Goal: Task Accomplishment & Management: Use online tool/utility

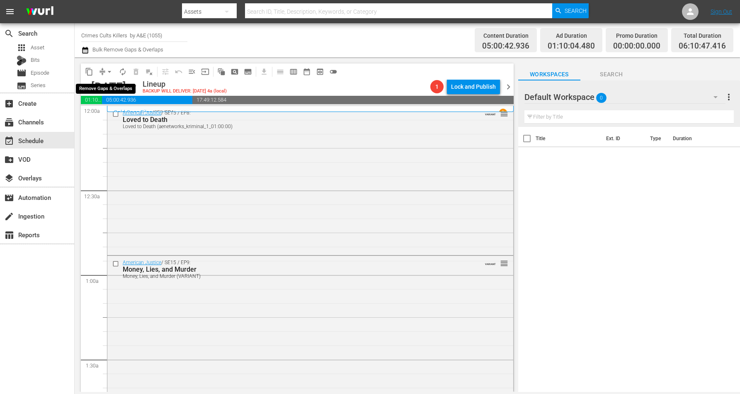
click at [107, 71] on span "arrow_drop_down" at bounding box center [109, 72] width 8 height 8
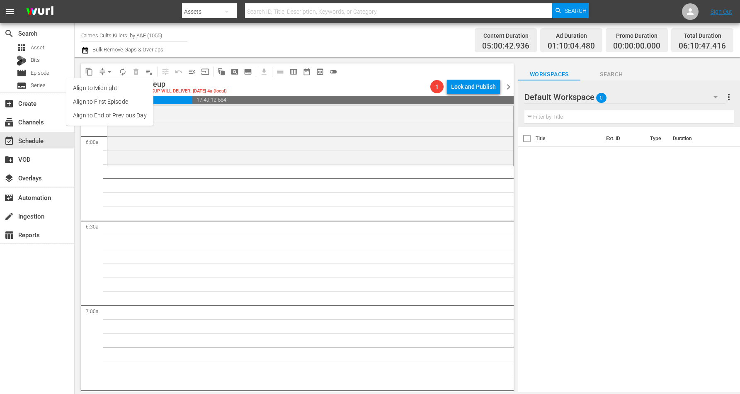
scroll to position [933, 0]
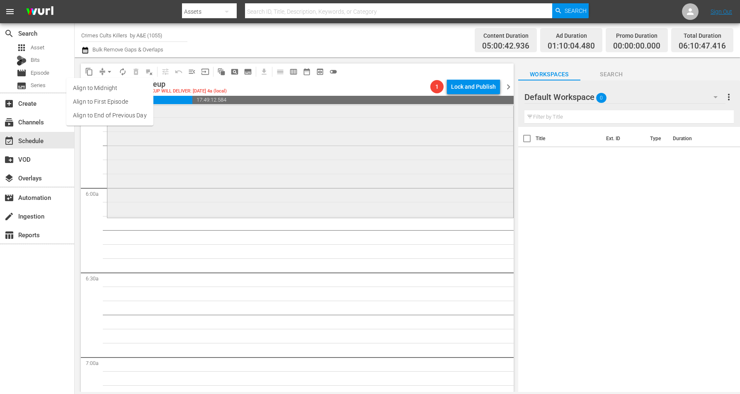
click at [226, 171] on div "Killer Cases / SE1 / EP8: Cheerleader on Trial (#103) Cheerleader on Trial (#10…" at bounding box center [310, 142] width 406 height 147
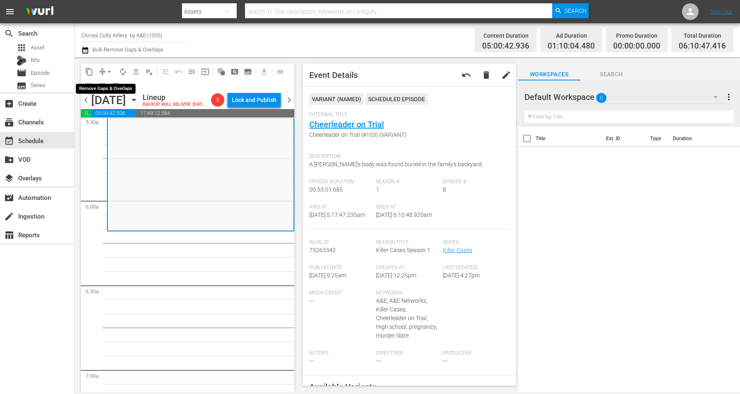
click at [109, 69] on span "arrow_drop_down" at bounding box center [109, 72] width 8 height 8
click at [109, 85] on li "Align to Midnight" at bounding box center [109, 88] width 87 height 14
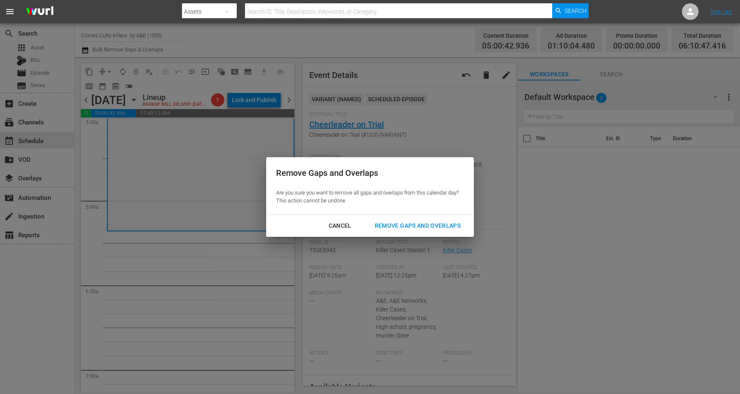
click at [416, 223] on div "Remove Gaps and Overlaps" at bounding box center [417, 226] width 99 height 10
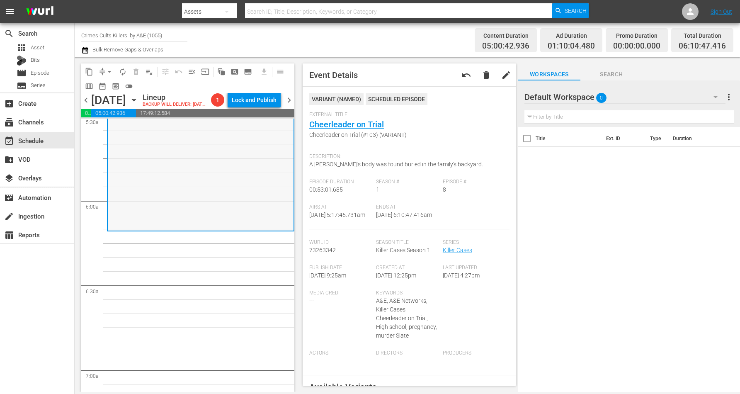
click at [199, 184] on div "Killer Cases / SE1 / EP8: Cheerleader on Trial (#103) Cheerleader on Trial (#10…" at bounding box center [201, 156] width 186 height 147
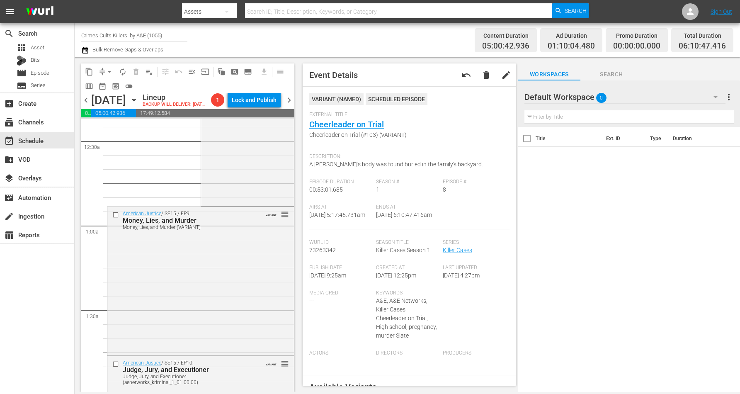
scroll to position [0, 0]
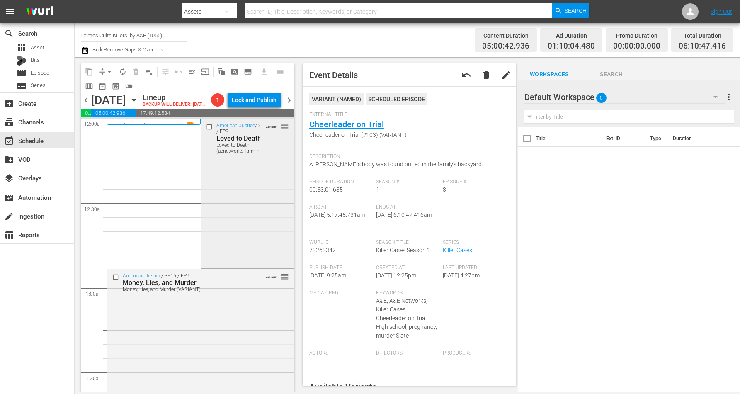
click at [237, 182] on div "American Justice / SE15 / EP8: Loved to Death Loved to Death (aenetworks_krimin…" at bounding box center [247, 192] width 93 height 147
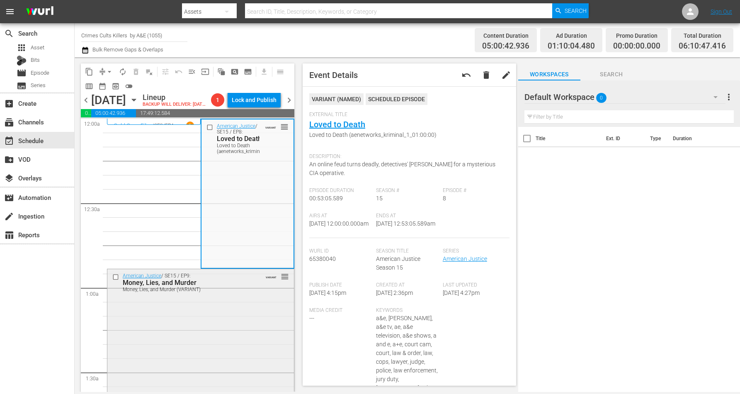
click at [206, 332] on div "American Justice / SE15 / EP9: Money, Lies, and Murder Money, Lies, and Murder …" at bounding box center [200, 342] width 187 height 147
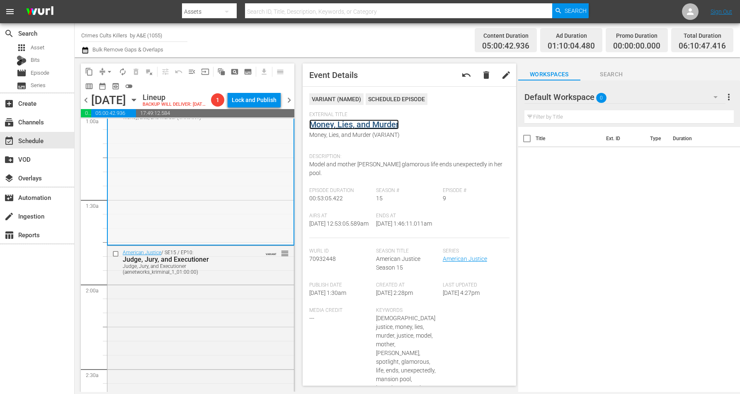
scroll to position [207, 0]
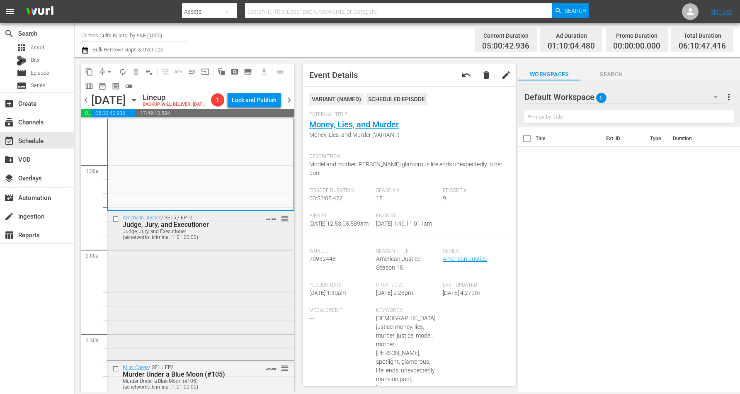
click at [213, 291] on div "American Justice / SE15 / EP10: Judge, Jury, and Executioner Judge, Jury, and E…" at bounding box center [200, 284] width 187 height 147
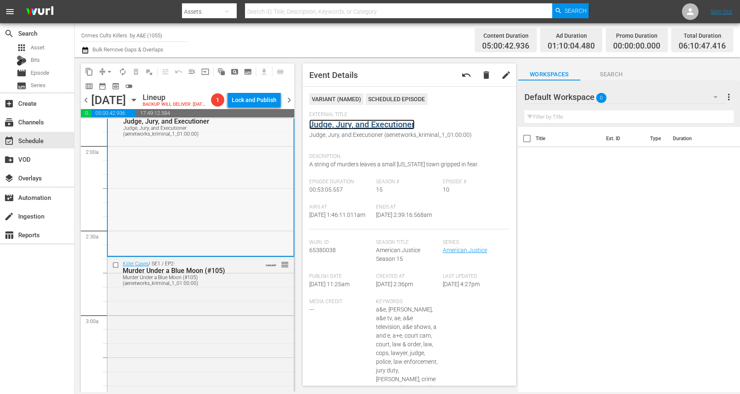
scroll to position [414, 0]
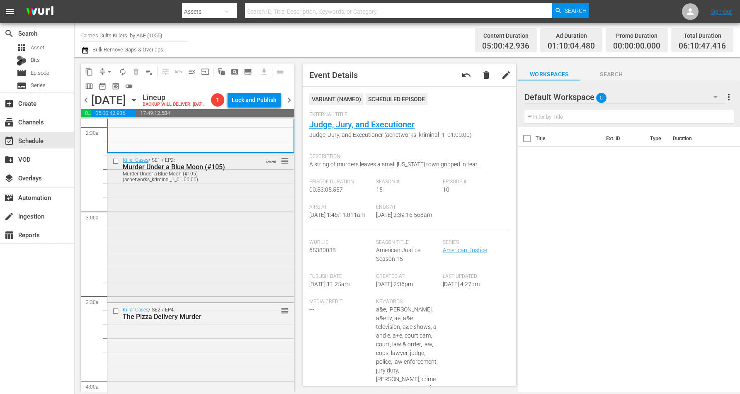
click at [224, 233] on div "Killer Cases / SE1 / EP2: Murder Under a Blue Moon (#105) Murder Under a Blue M…" at bounding box center [200, 226] width 187 height 147
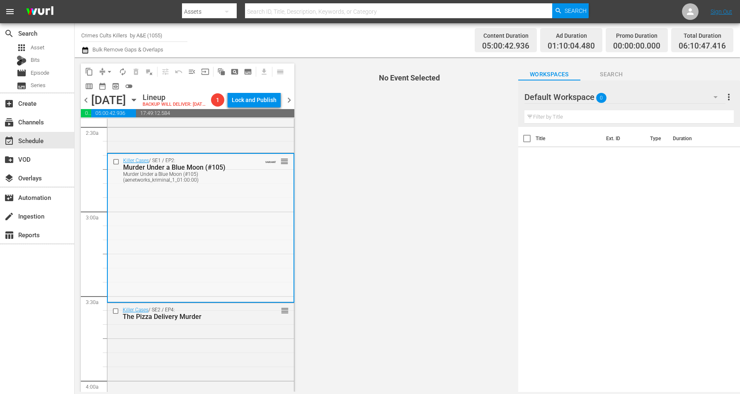
click at [231, 220] on div "Killer Cases / SE1 / EP2: Murder Under a Blue Moon (#105) Murder Under a Blue M…" at bounding box center [201, 227] width 186 height 147
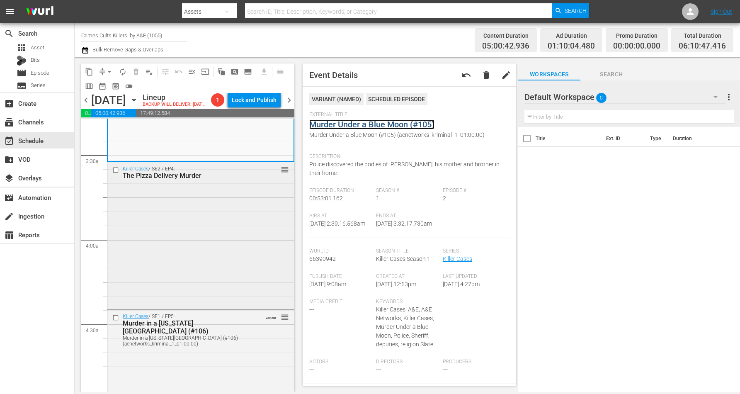
scroll to position [622, 0]
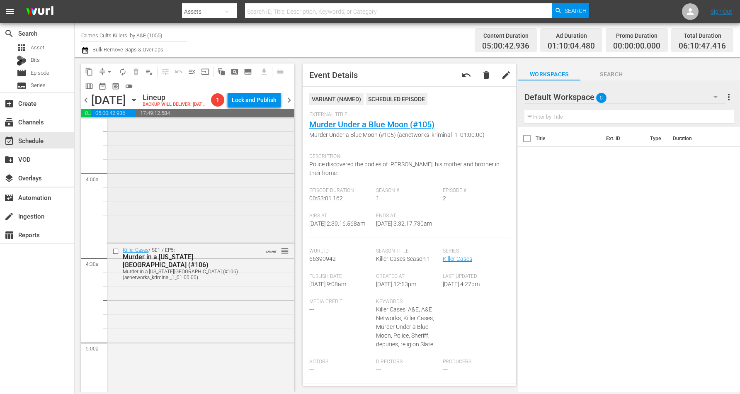
click at [172, 220] on div "Killer Cases / SE2 / EP4: The Pizza Delivery Murder reorder" at bounding box center [200, 168] width 187 height 145
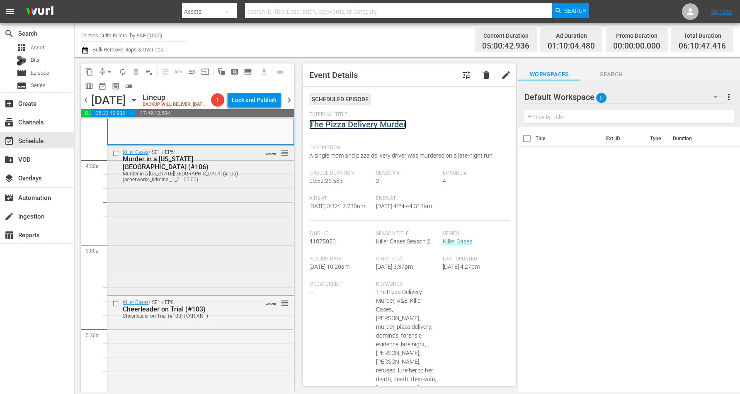
scroll to position [725, 0]
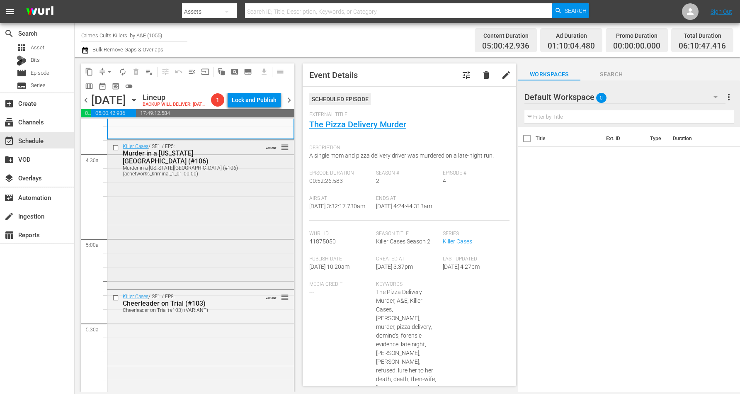
click at [179, 227] on div "Killer Cases / SE1 / EP5: Murder in a Wisconsin Field (#106) Murder in a Wiscon…" at bounding box center [200, 213] width 187 height 147
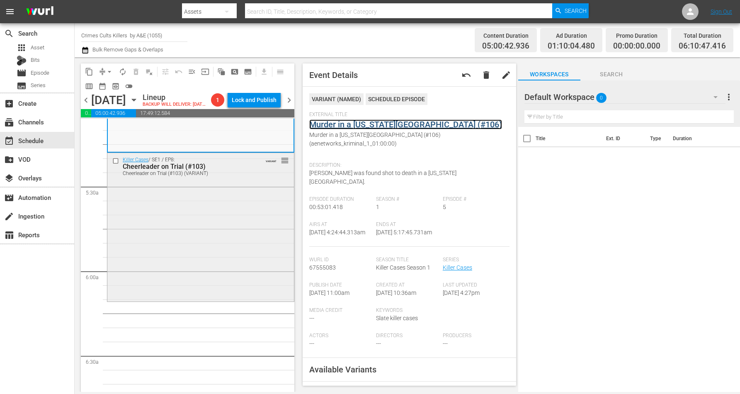
scroll to position [881, 0]
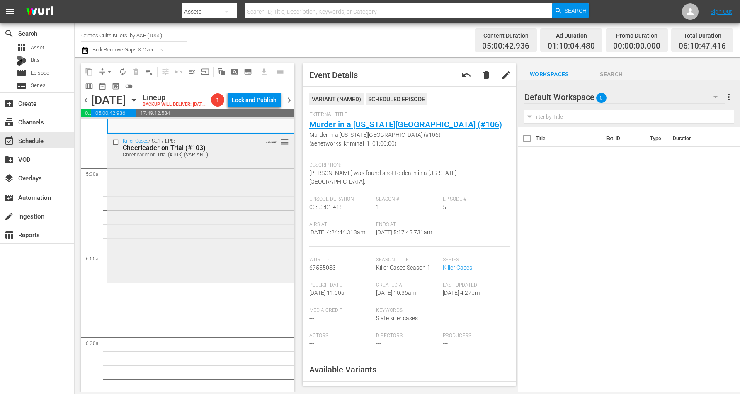
click at [203, 219] on div "Killer Cases / SE1 / EP8: Cheerleader on Trial (#103) Cheerleader on Trial (#10…" at bounding box center [200, 207] width 187 height 147
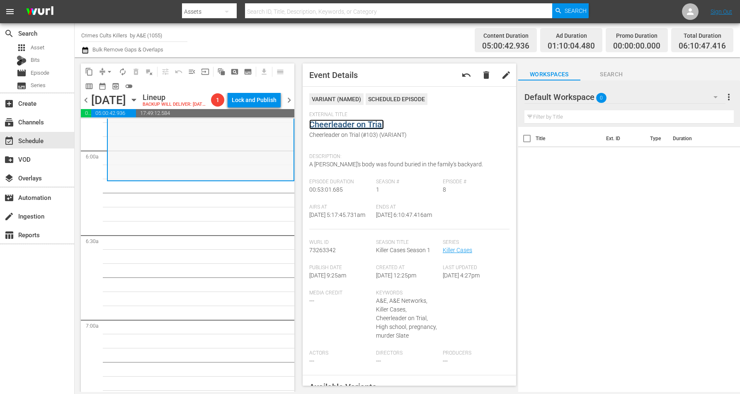
scroll to position [984, 0]
click at [212, 158] on div "Killer Cases / SE1 / EP8: Cheerleader on Trial (#103) Cheerleader on Trial (#10…" at bounding box center [201, 104] width 186 height 147
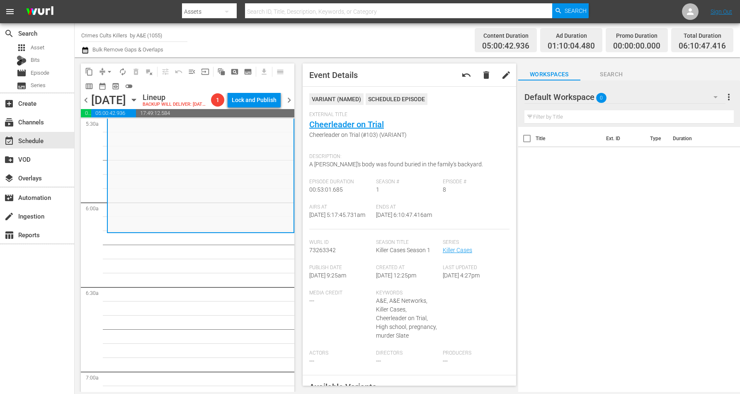
scroll to position [881, 0]
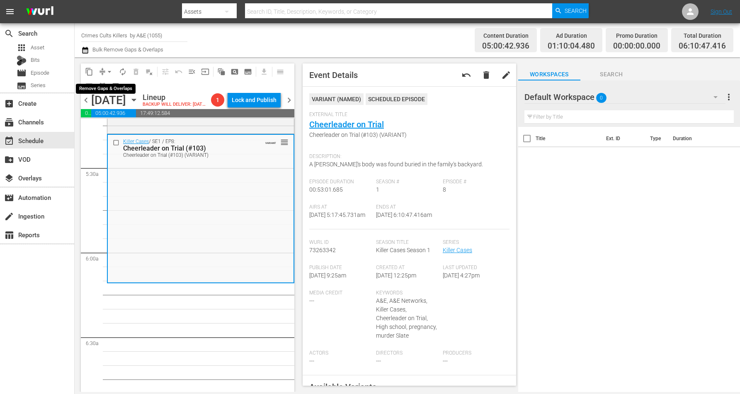
click at [112, 72] on span "arrow_drop_down" at bounding box center [109, 72] width 8 height 8
click at [110, 85] on li "Align to Midnight" at bounding box center [109, 88] width 87 height 14
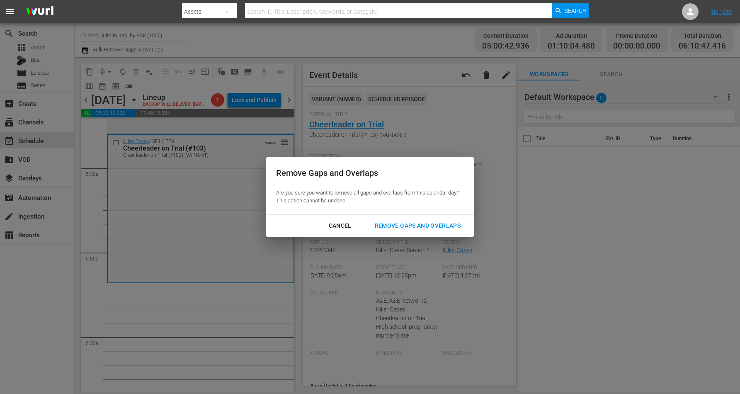
click at [384, 224] on div "Remove Gaps and Overlaps" at bounding box center [417, 226] width 99 height 10
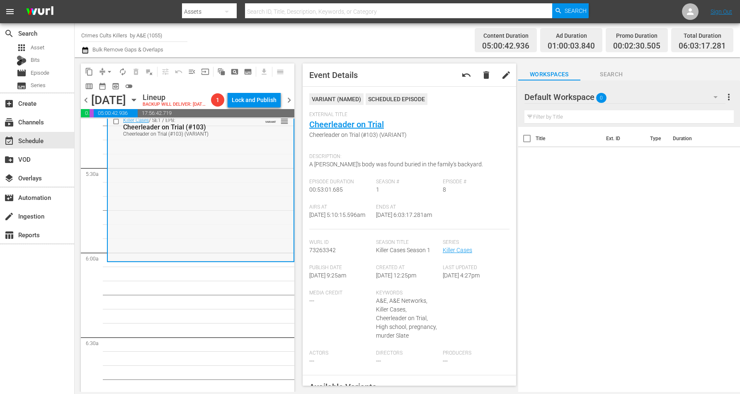
click at [182, 230] on div "Killer Cases / SE1 / EP8: Cheerleader on Trial (#103) Cheerleader on Trial (#10…" at bounding box center [201, 187] width 186 height 147
click at [110, 71] on span "arrow_drop_down" at bounding box center [109, 72] width 8 height 8
click at [114, 89] on li "Align to Midnight" at bounding box center [109, 88] width 87 height 14
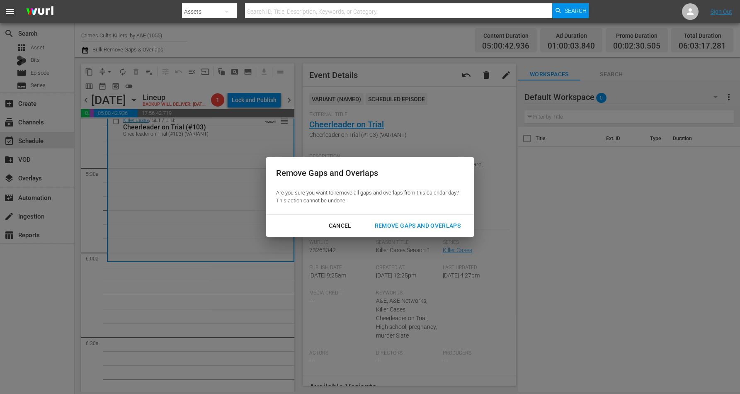
click at [383, 224] on div "Remove Gaps and Overlaps" at bounding box center [417, 226] width 99 height 10
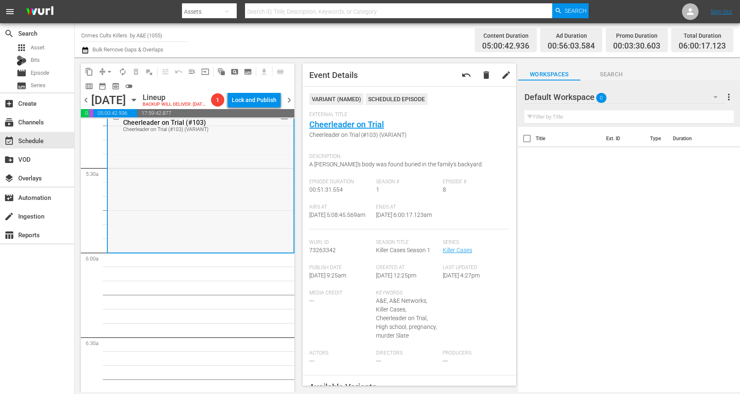
click at [197, 215] on div "Killer Cases / SE1 / EP8: Cheerleader on Trial (#103) Cheerleader on Trial (#10…" at bounding box center [201, 180] width 186 height 143
click at [218, 209] on div "Killer Cases / SE1 / EP8: Cheerleader on Trial (#103) Cheerleader on Trial (#10…" at bounding box center [201, 180] width 186 height 143
click at [108, 71] on span "arrow_drop_down" at bounding box center [109, 72] width 8 height 8
click at [109, 85] on li "Align to Midnight" at bounding box center [109, 88] width 87 height 14
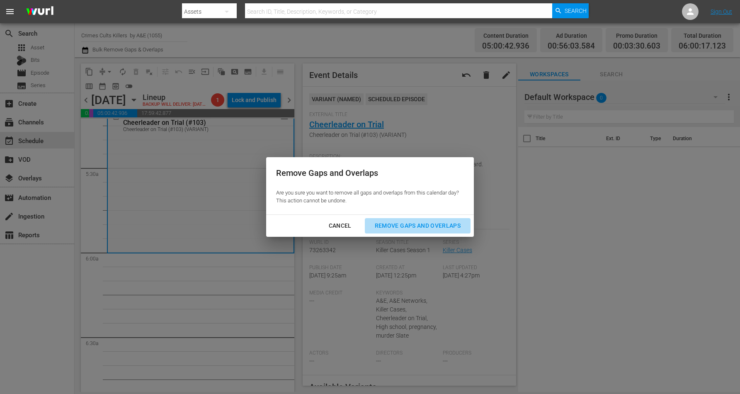
click at [402, 222] on div "Remove Gaps and Overlaps" at bounding box center [417, 226] width 99 height 10
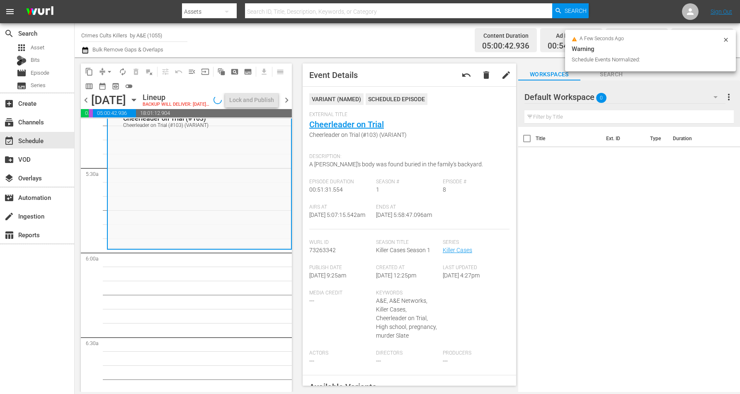
scroll to position [895, 0]
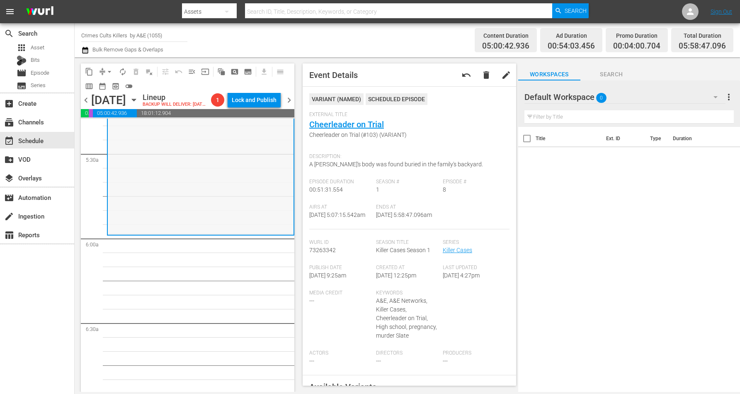
click at [178, 204] on div "Killer Cases / SE1 / EP8: Cheerleader on Trial (#103) Cheerleader on Trial (#10…" at bounding box center [201, 162] width 186 height 143
click at [108, 70] on span "arrow_drop_down" at bounding box center [109, 72] width 8 height 8
click at [112, 88] on li "Align to Midnight" at bounding box center [109, 88] width 87 height 14
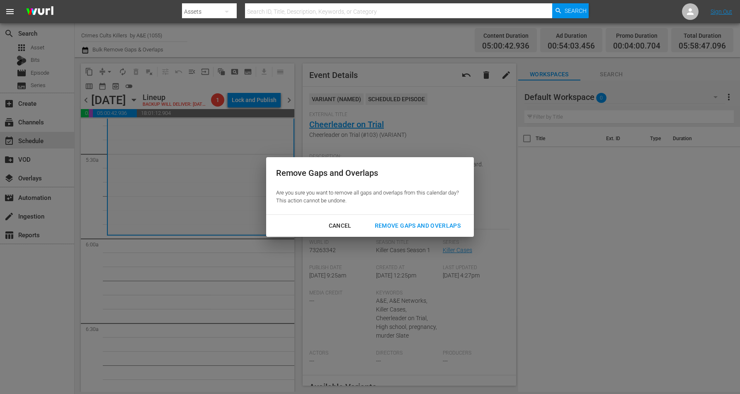
click at [403, 224] on div "Remove Gaps and Overlaps" at bounding box center [417, 226] width 99 height 10
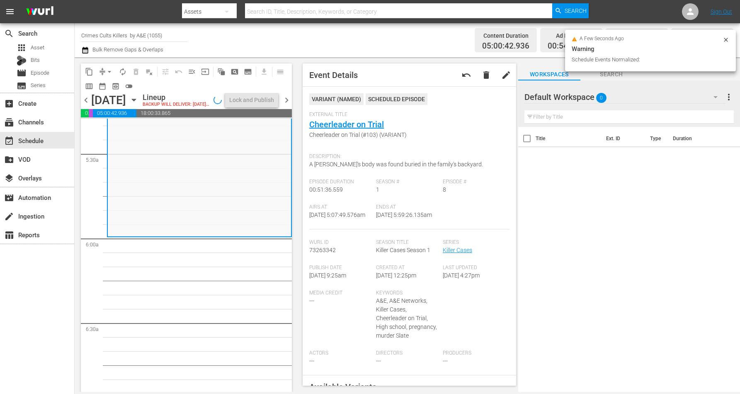
scroll to position [881, 0]
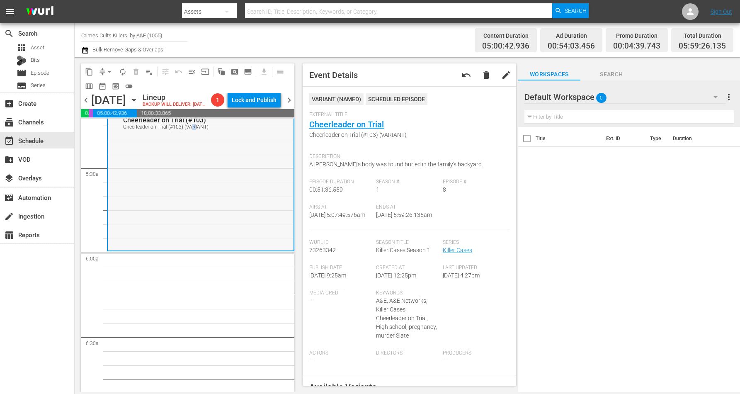
click at [193, 201] on div "Killer Cases / SE1 / EP8: Cheerleader on Trial (#103) Cheerleader on Trial (#10…" at bounding box center [201, 178] width 186 height 143
click at [108, 70] on span "arrow_drop_down" at bounding box center [109, 72] width 8 height 8
click at [110, 87] on li "Align to Midnight" at bounding box center [109, 88] width 87 height 14
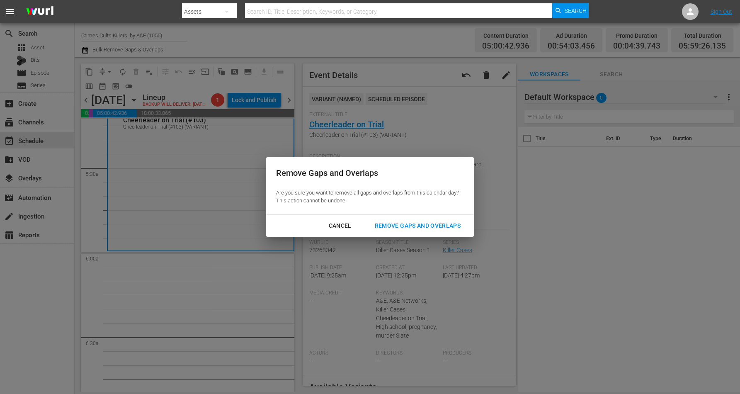
click at [415, 226] on div "Remove Gaps and Overlaps" at bounding box center [417, 226] width 99 height 10
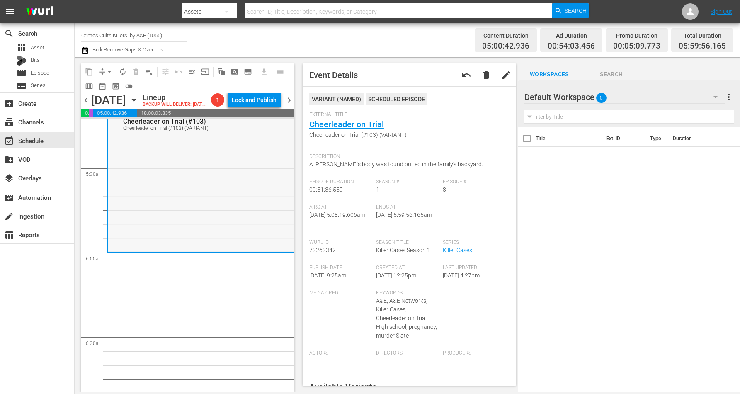
click at [182, 207] on div "Killer Cases / SE1 / EP8: Cheerleader on Trial (#103) Cheerleader on Trial (#10…" at bounding box center [201, 179] width 186 height 143
click at [108, 71] on span "arrow_drop_down" at bounding box center [109, 72] width 8 height 8
click at [113, 86] on li "Align to Midnight" at bounding box center [109, 88] width 87 height 14
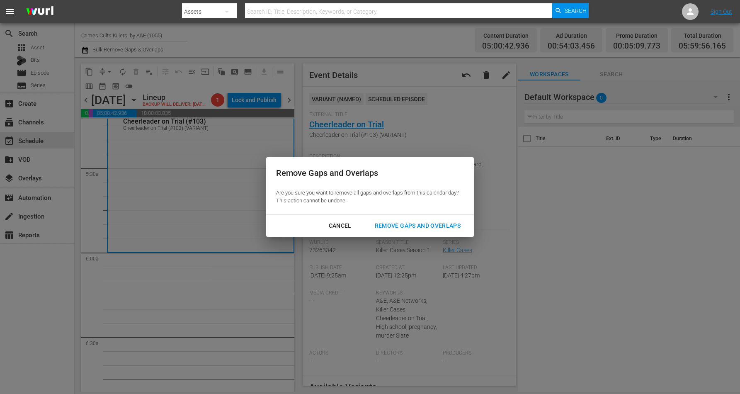
click at [405, 223] on div "Remove Gaps and Overlaps" at bounding box center [417, 226] width 99 height 10
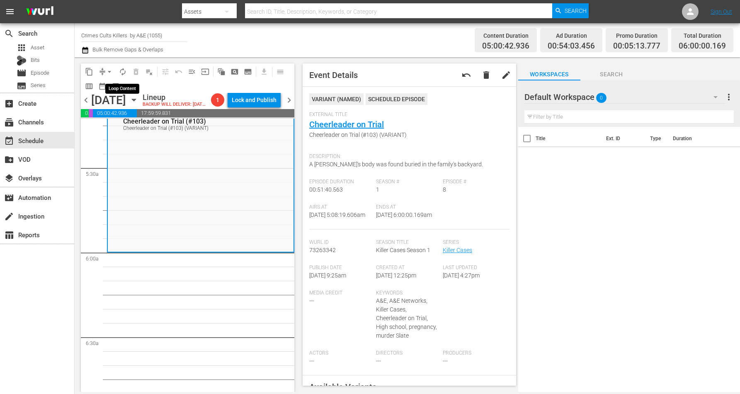
click at [120, 72] on span "autorenew_outlined" at bounding box center [123, 72] width 8 height 8
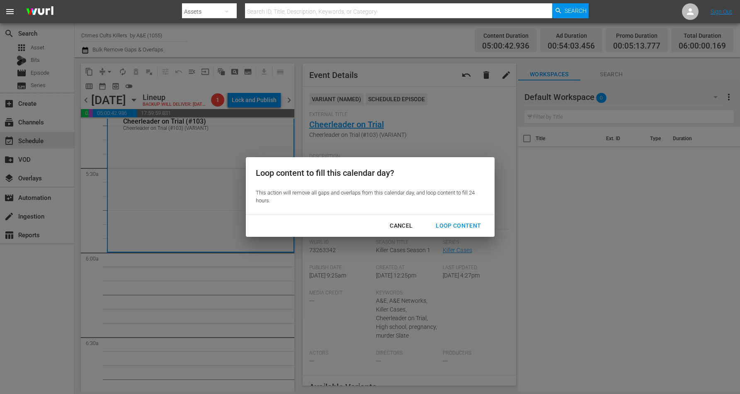
click at [457, 223] on div "Loop Content" at bounding box center [458, 226] width 58 height 10
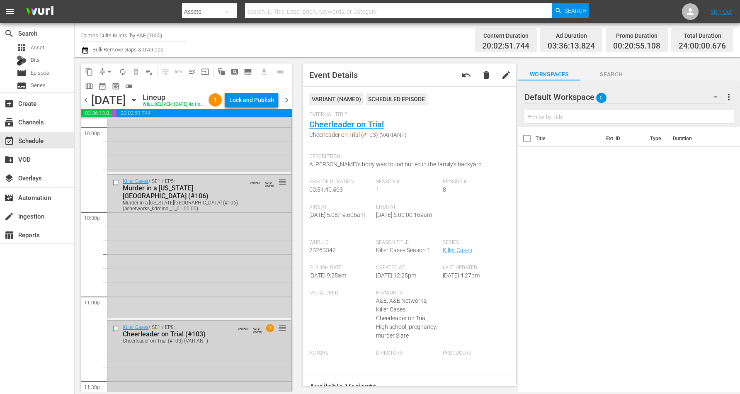
scroll to position [3799, 0]
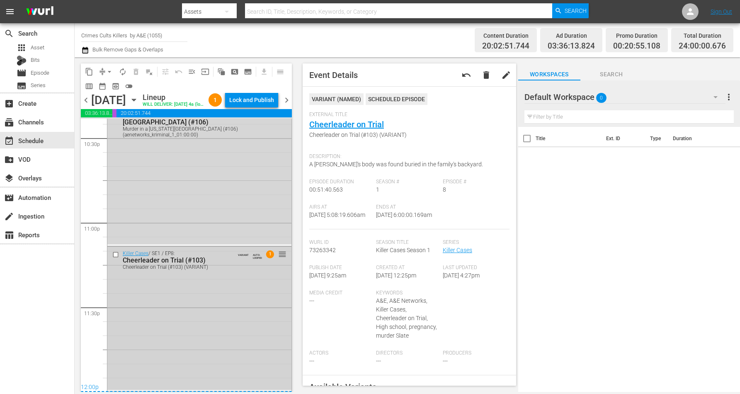
click at [231, 315] on div "Killer Cases / SE1 / EP8: Cheerleader on Trial (#103) Cheerleader on Trial (#10…" at bounding box center [199, 318] width 184 height 143
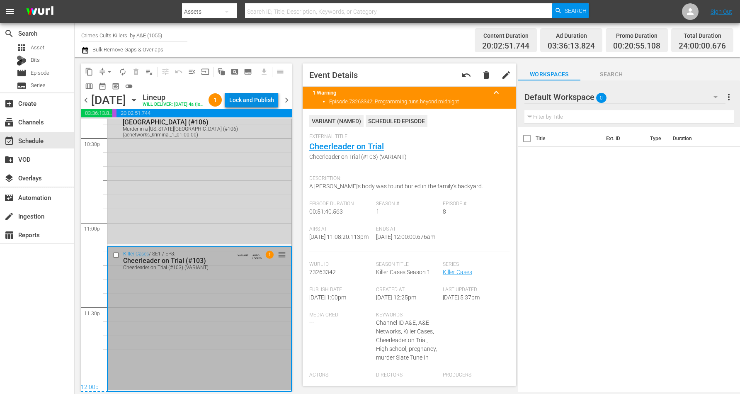
click at [252, 103] on div "Lock and Publish" at bounding box center [251, 99] width 45 height 15
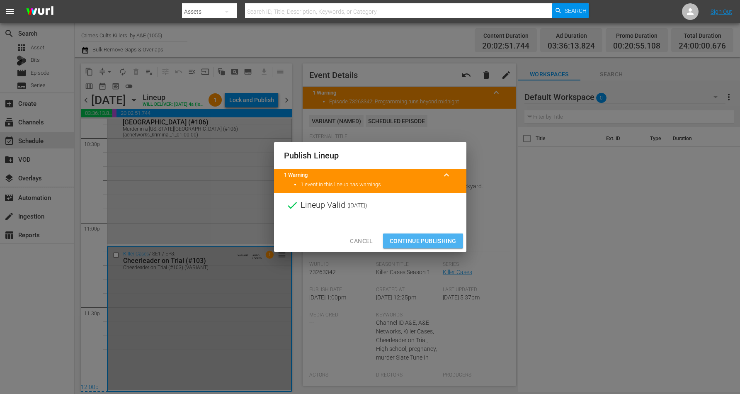
click at [414, 238] on span "Continue Publishing" at bounding box center [423, 241] width 67 height 10
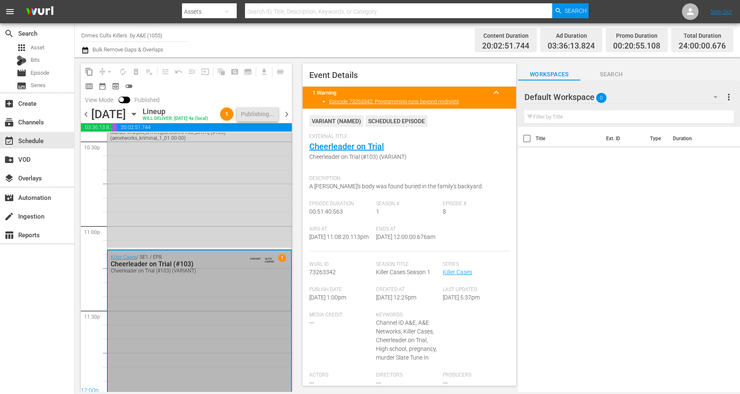
scroll to position [3813, 0]
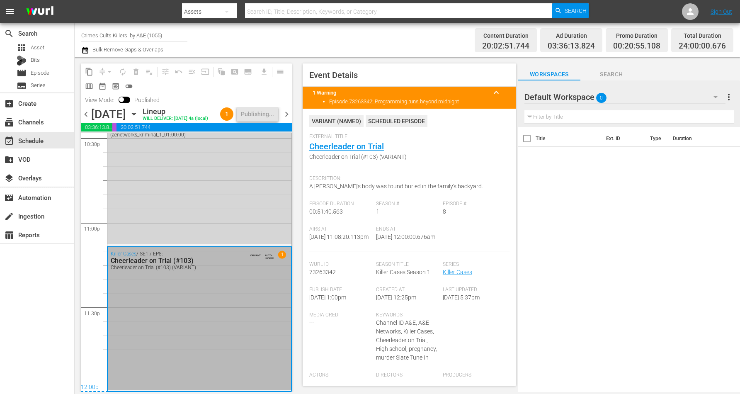
click at [138, 119] on icon "button" at bounding box center [133, 113] width 9 height 9
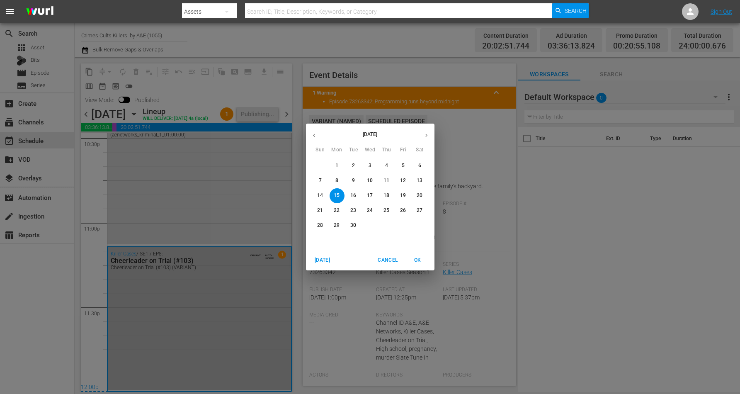
click at [351, 193] on p "16" at bounding box center [353, 195] width 6 height 7
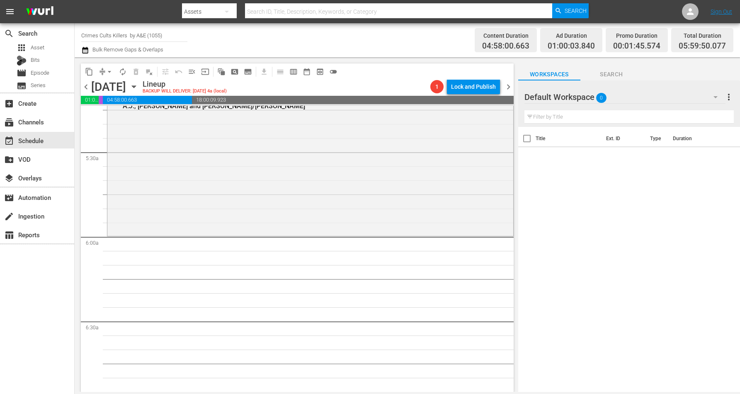
scroll to position [852, 0]
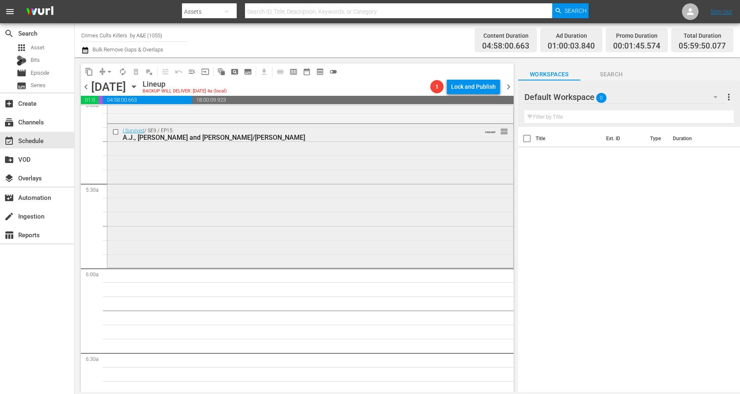
click at [169, 223] on div "I Survived / SE9 / EP15: A.J., Carolyn and Stacy/Lynne VARIANT reorder" at bounding box center [310, 194] width 406 height 141
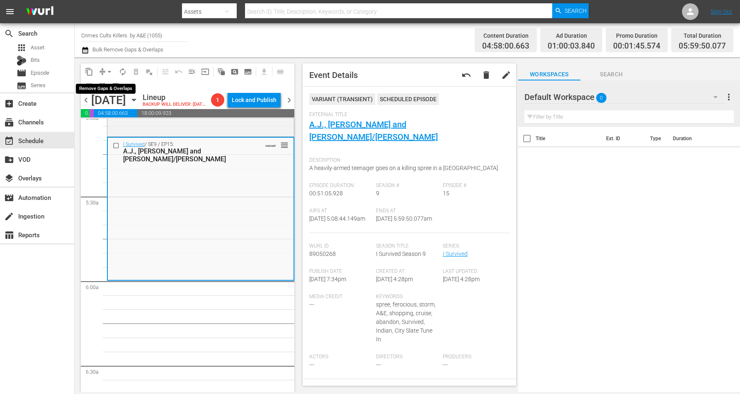
click at [113, 71] on span "arrow_drop_down" at bounding box center [109, 72] width 8 height 8
click at [112, 87] on li "Align to Midnight" at bounding box center [109, 88] width 87 height 14
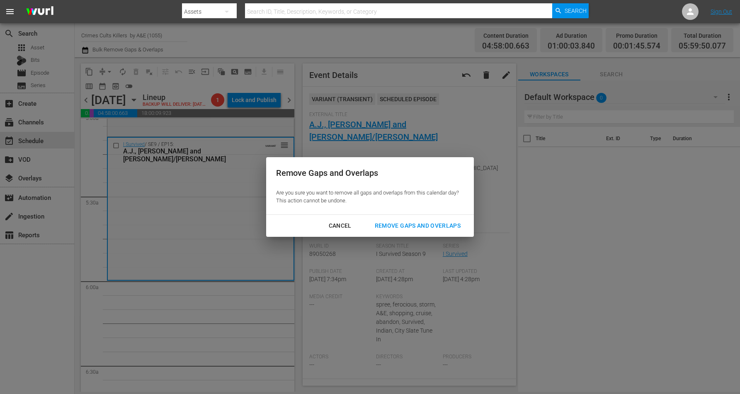
click at [406, 225] on div "Remove Gaps and Overlaps" at bounding box center [417, 226] width 99 height 10
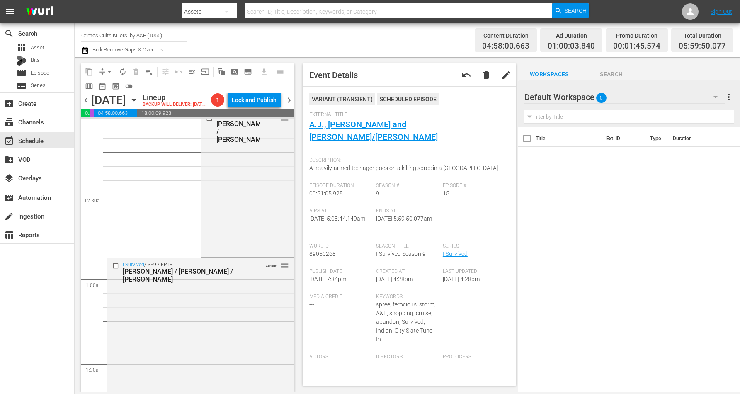
scroll to position [0, 0]
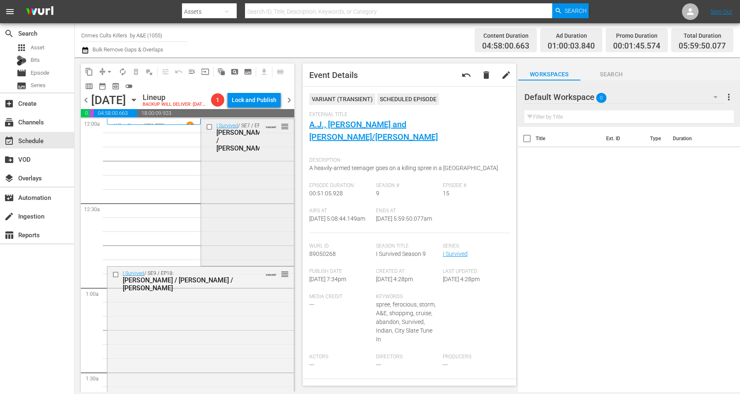
click at [238, 211] on div "I Survived / SE7 / EP2: Kristy / Jamison VARIANT reorder" at bounding box center [247, 191] width 93 height 145
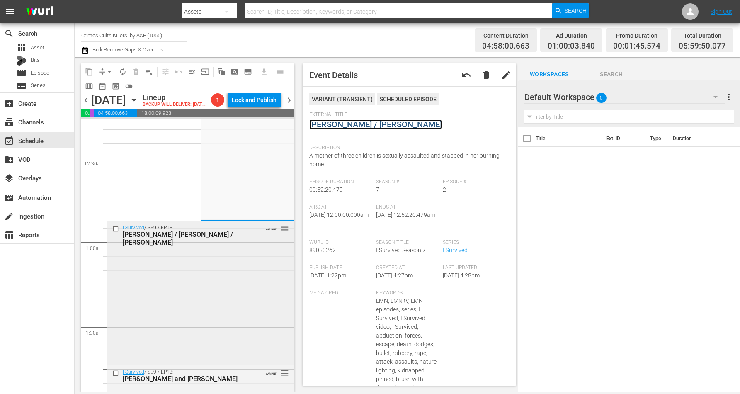
scroll to position [104, 0]
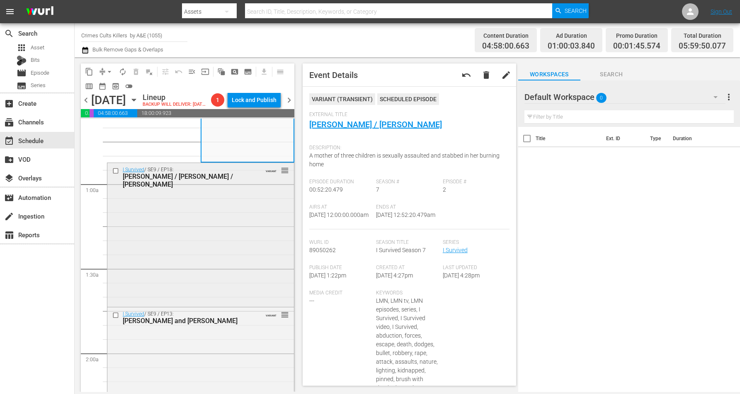
click at [208, 235] on div "I Survived / SE9 / EP18: Audrey / Todd / Kimberley VARIANT reorder" at bounding box center [200, 234] width 187 height 142
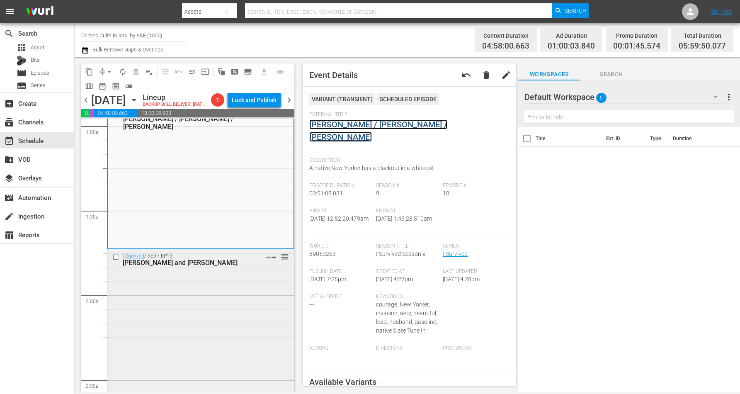
scroll to position [207, 0]
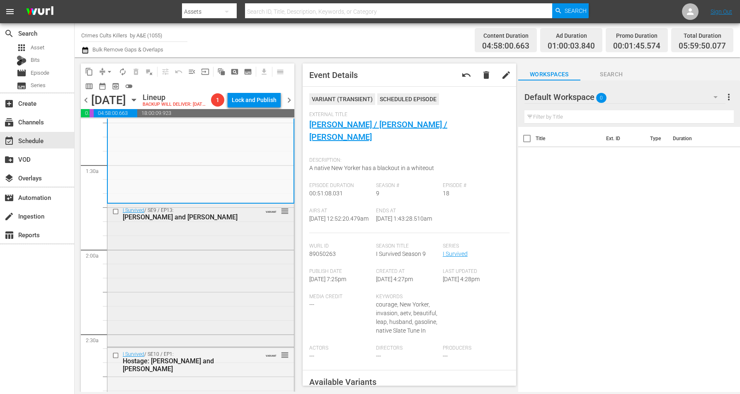
click at [194, 264] on div "I Survived / SE9 / EP13: Gilles, Angela and Richard, Jeffrey VARIANT reorder" at bounding box center [200, 274] width 187 height 141
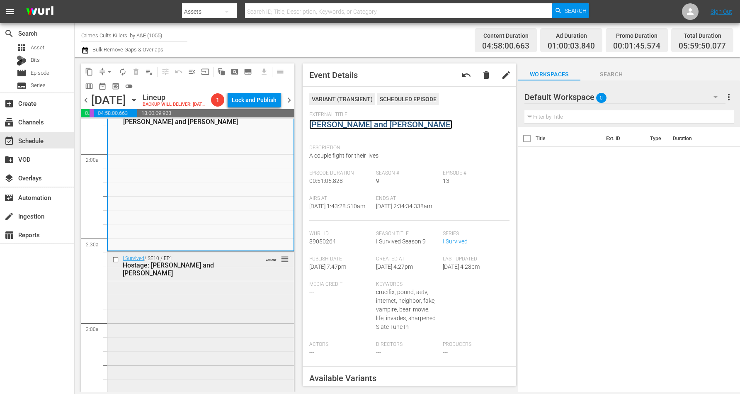
scroll to position [363, 0]
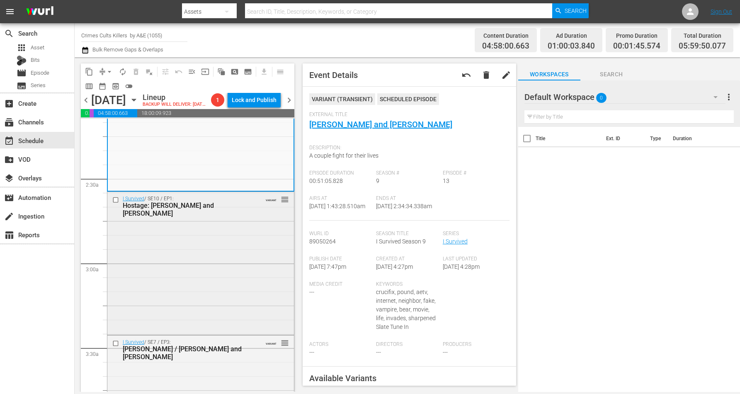
click at [191, 245] on div "I Survived / SE10 / EP1: Hostage: Keith and Marc VARIANT reorder" at bounding box center [200, 262] width 187 height 141
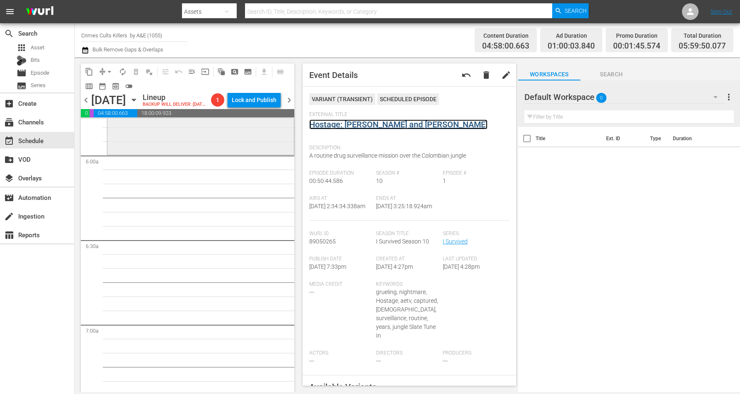
scroll to position [933, 0]
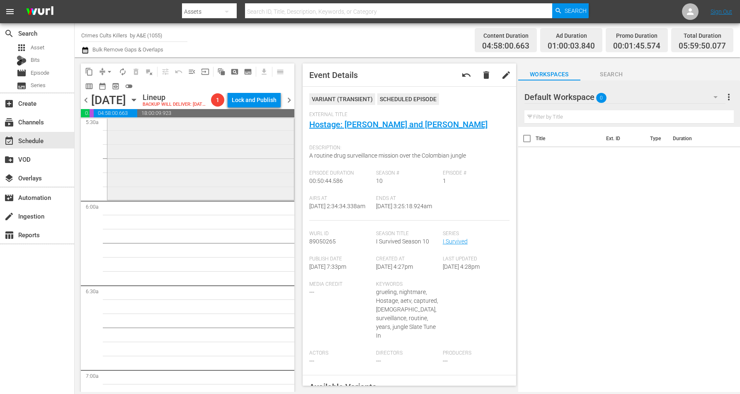
click at [190, 171] on div "I Survived / SE9 / EP15: A.J., Carolyn and Stacy/Lynne VARIANT reorder" at bounding box center [200, 127] width 187 height 141
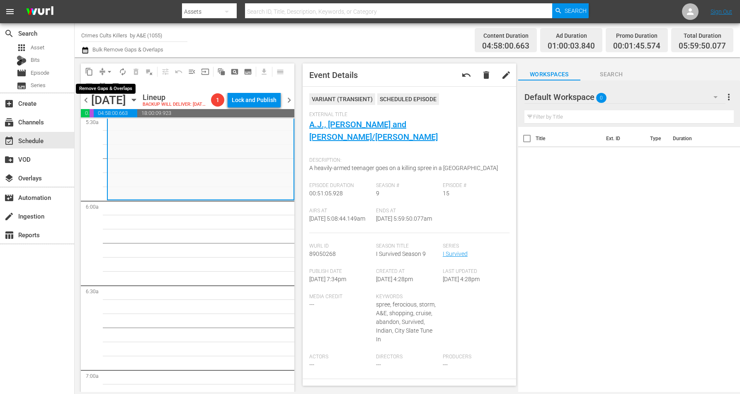
drag, startPoint x: 107, startPoint y: 71, endPoint x: 112, endPoint y: 75, distance: 5.9
click at [108, 72] on span "arrow_drop_down" at bounding box center [109, 72] width 8 height 8
click at [114, 85] on li "Align to Midnight" at bounding box center [109, 88] width 87 height 14
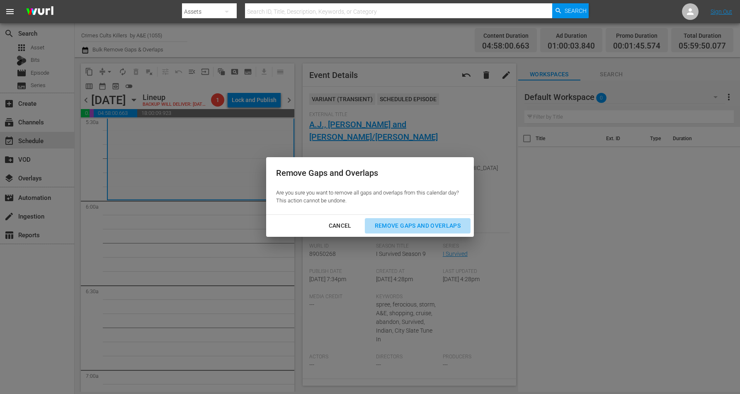
click at [411, 224] on div "Remove Gaps and Overlaps" at bounding box center [417, 226] width 99 height 10
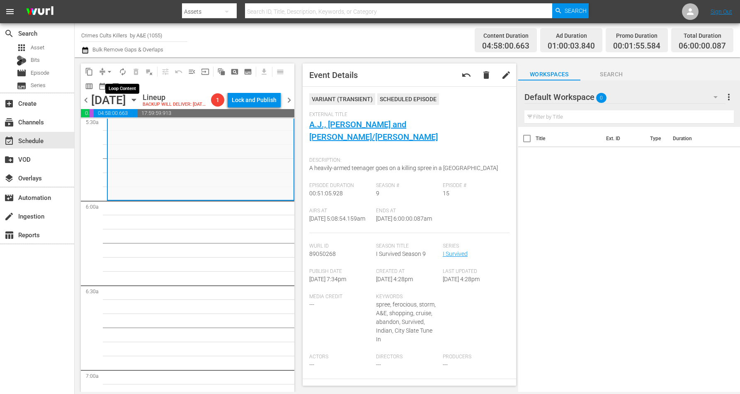
click at [121, 72] on span "autorenew_outlined" at bounding box center [123, 72] width 8 height 8
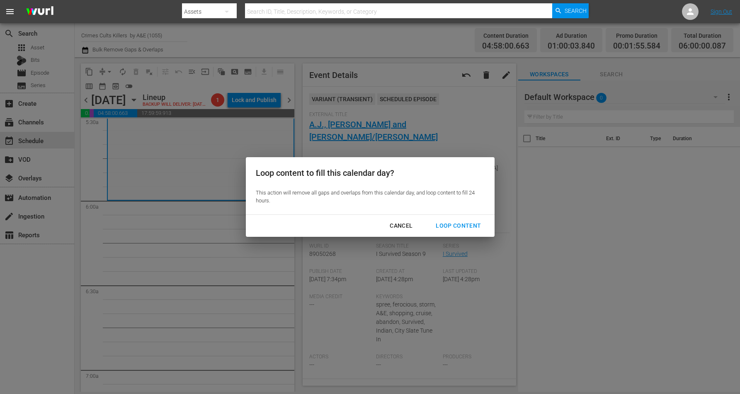
click at [452, 225] on div "Loop Content" at bounding box center [458, 226] width 58 height 10
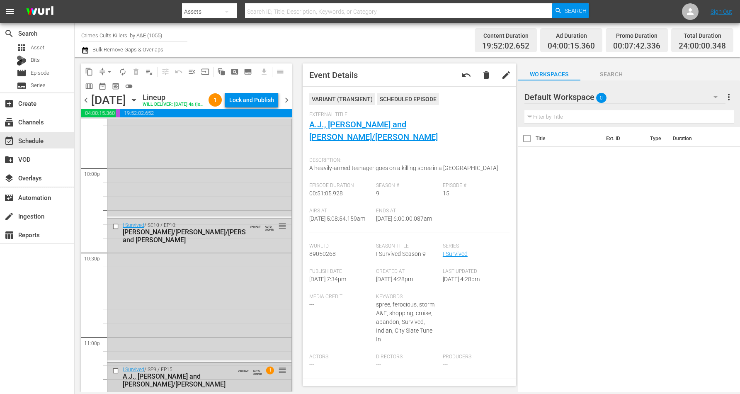
scroll to position [3799, 0]
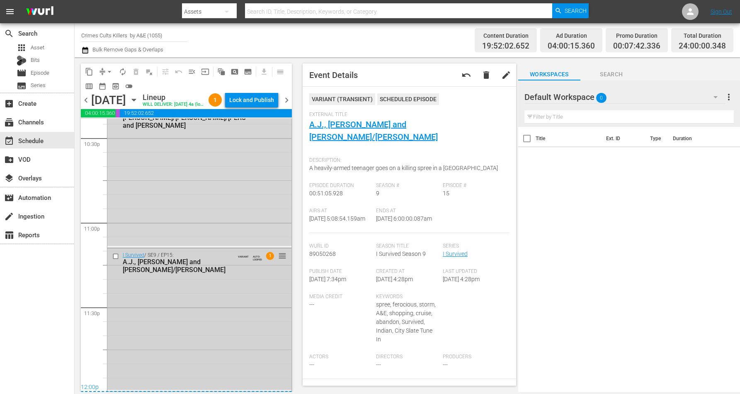
click at [169, 319] on div "I Survived / SE9 / EP15: A.J., Carolyn and Stacy/Lynne VARIANT AUTO-LOOPED 1 re…" at bounding box center [199, 318] width 184 height 141
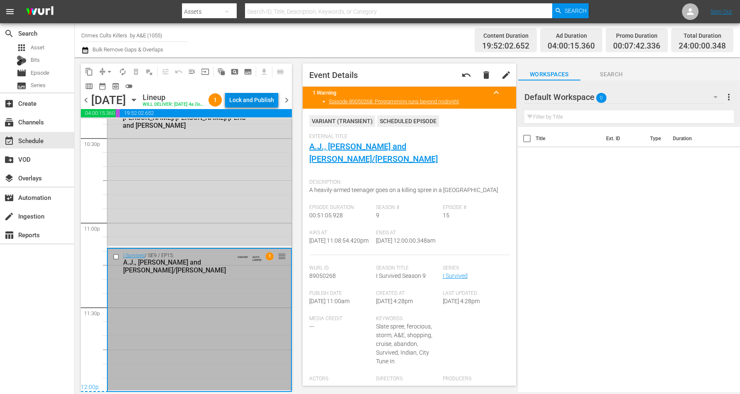
click at [252, 100] on div "Lock and Publish" at bounding box center [251, 99] width 45 height 15
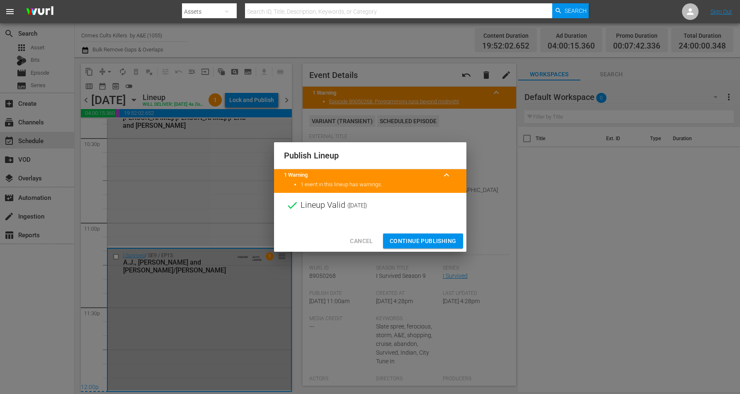
drag, startPoint x: 417, startPoint y: 240, endPoint x: 412, endPoint y: 237, distance: 5.8
click at [415, 238] on span "Continue Publishing" at bounding box center [423, 241] width 67 height 10
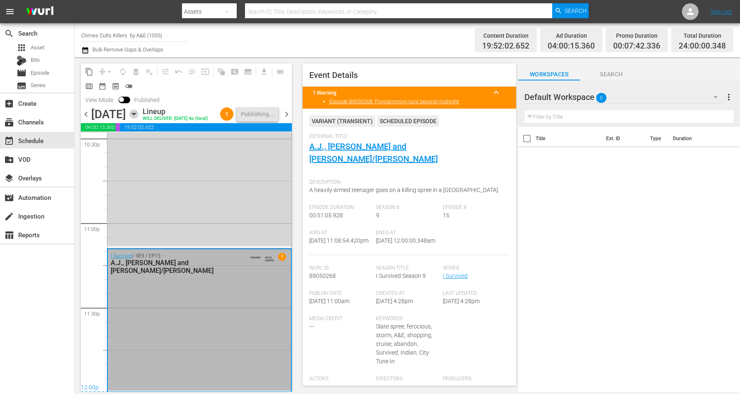
click at [138, 119] on icon "button" at bounding box center [133, 113] width 9 height 9
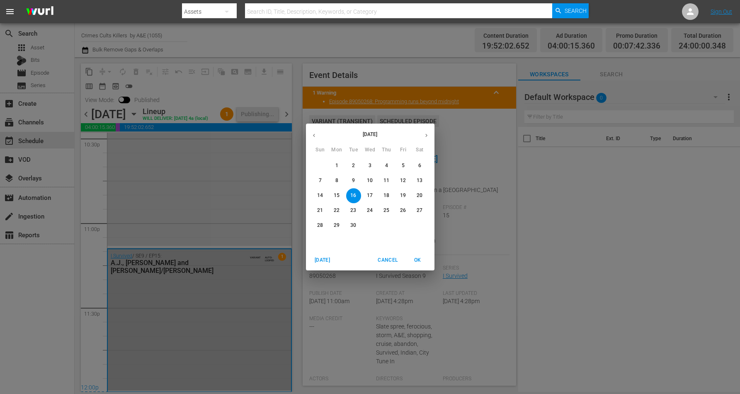
click at [368, 192] on p "17" at bounding box center [370, 195] width 6 height 7
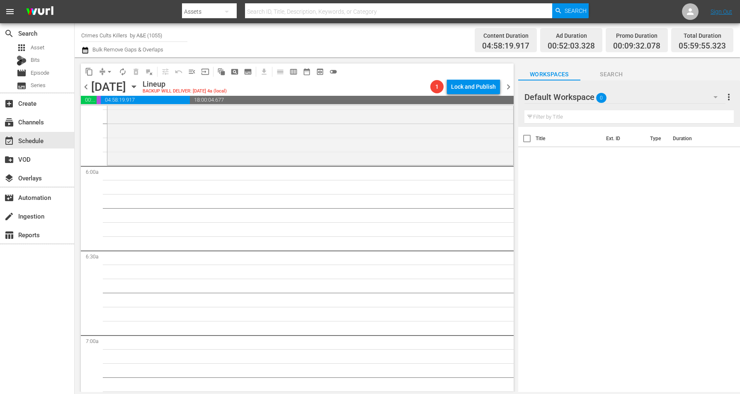
scroll to position [790, 0]
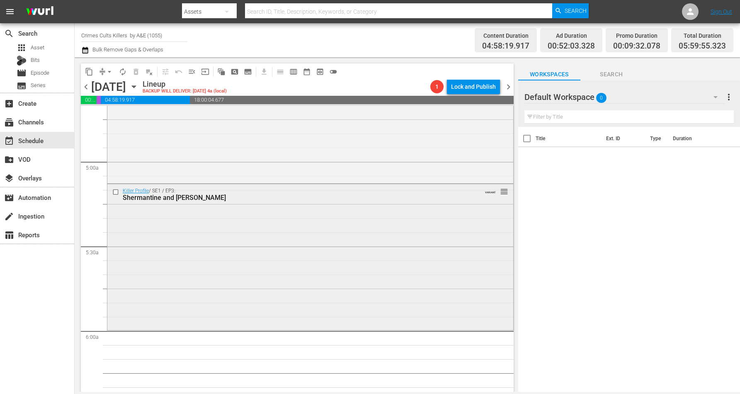
click at [141, 260] on div "Killer Profile / SE1 / EP3: Shermantine and Herzog VARIANT reorder" at bounding box center [310, 256] width 406 height 144
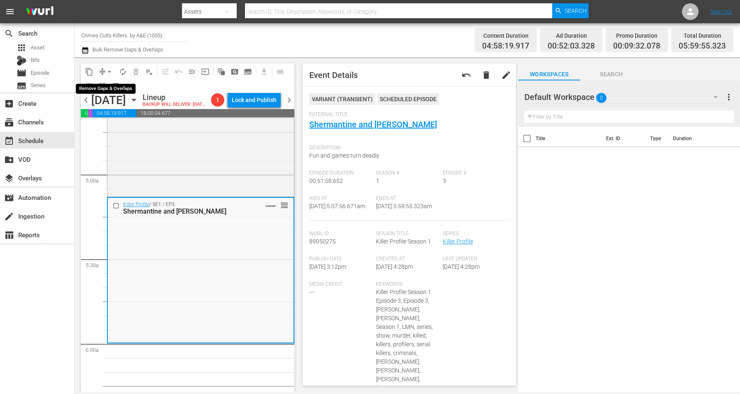
click at [108, 70] on span "arrow_drop_down" at bounding box center [109, 72] width 8 height 8
click at [109, 87] on li "Align to Midnight" at bounding box center [109, 88] width 87 height 14
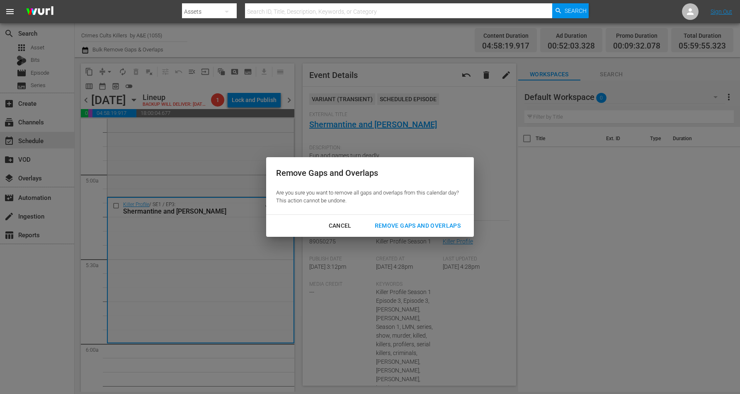
click at [400, 223] on div "Remove Gaps and Overlaps" at bounding box center [417, 226] width 99 height 10
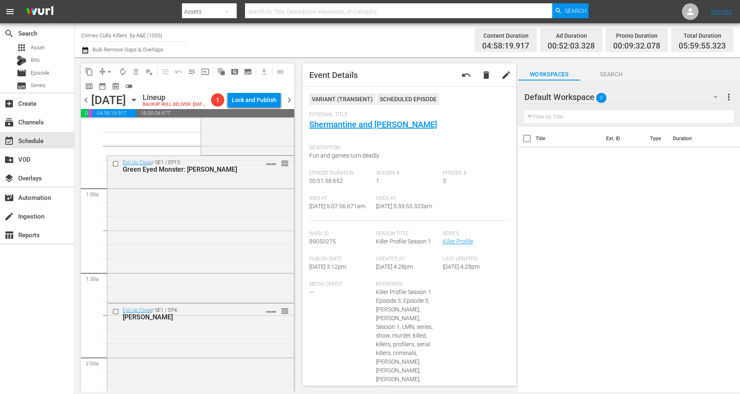
scroll to position [0, 0]
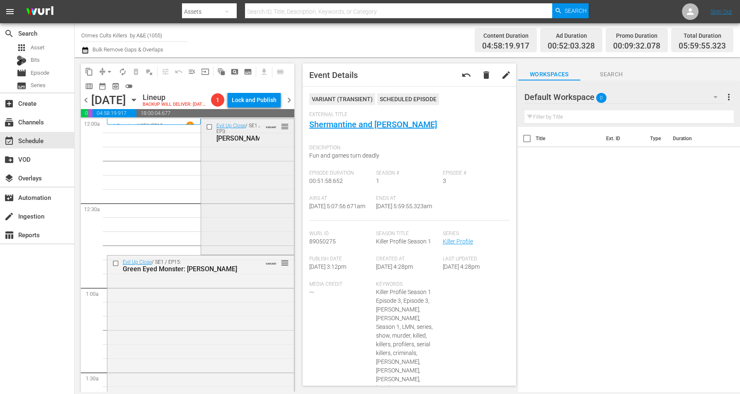
click at [250, 179] on div "Evil Up Close / SE1 / EP3: Karen Pedley VARIANT reorder" at bounding box center [247, 186] width 93 height 134
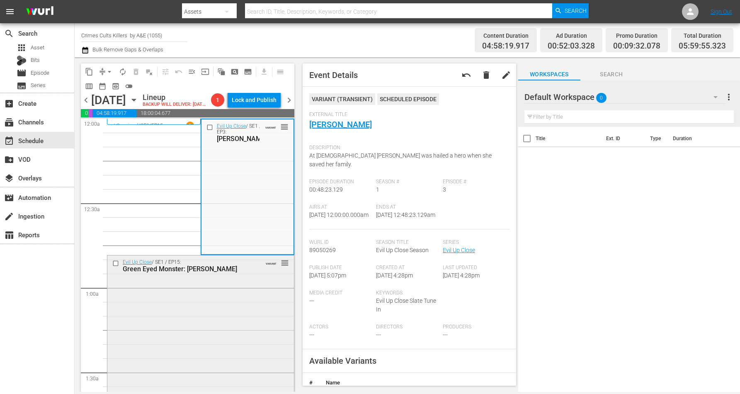
click at [179, 335] on div "Evil Up Close / SE1 / EP15: Green Eyed Monster: Elliot Turner VARIANT reorder" at bounding box center [200, 327] width 187 height 145
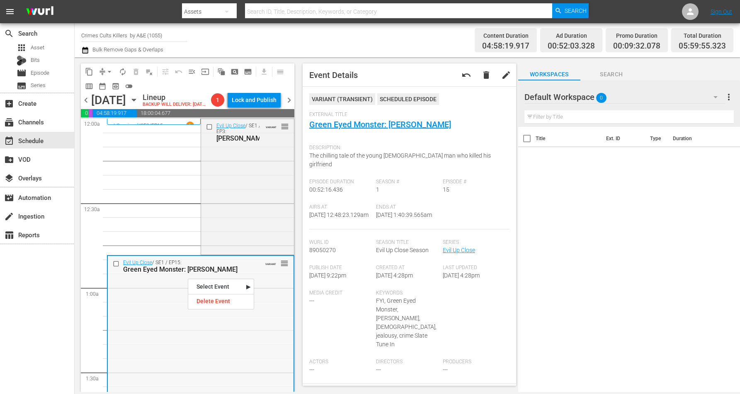
click at [161, 337] on div "Evil Up Close / SE1 / EP15: Green Eyed Monster: Elliot Turner VARIANT reorder" at bounding box center [201, 328] width 186 height 145
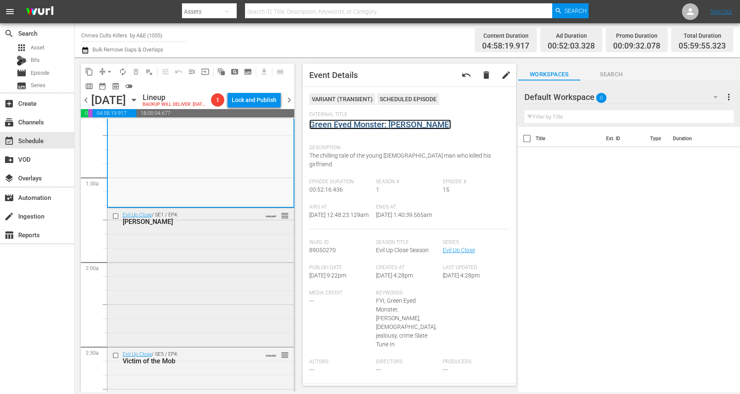
scroll to position [207, 0]
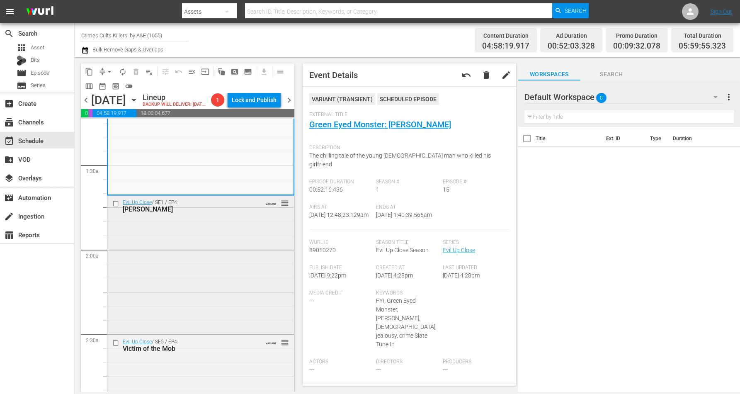
click at [160, 244] on div "Evil Up Close / SE1 / EP4: Yoselyn Ortega VARIANT reorder" at bounding box center [200, 264] width 187 height 137
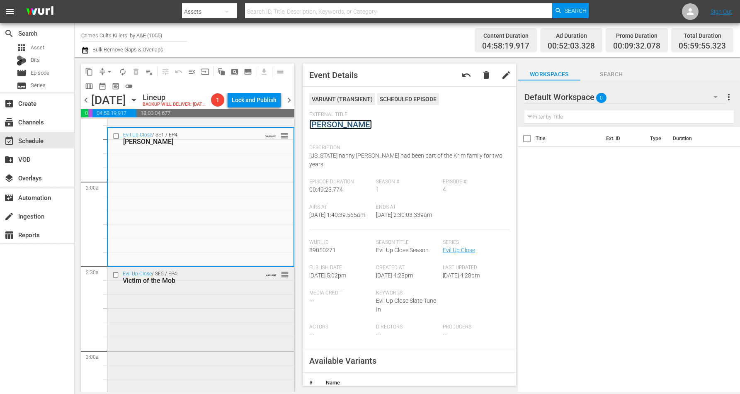
scroll to position [363, 0]
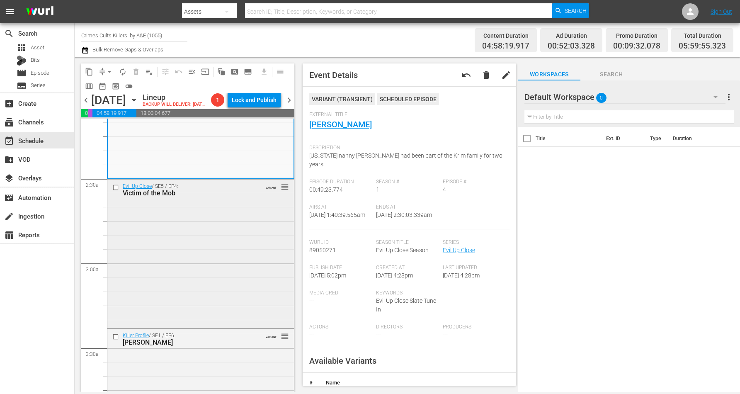
click at [228, 239] on div "Evil Up Close / SE5 / EP4: Victim of the Mob VARIANT reorder" at bounding box center [200, 252] width 187 height 147
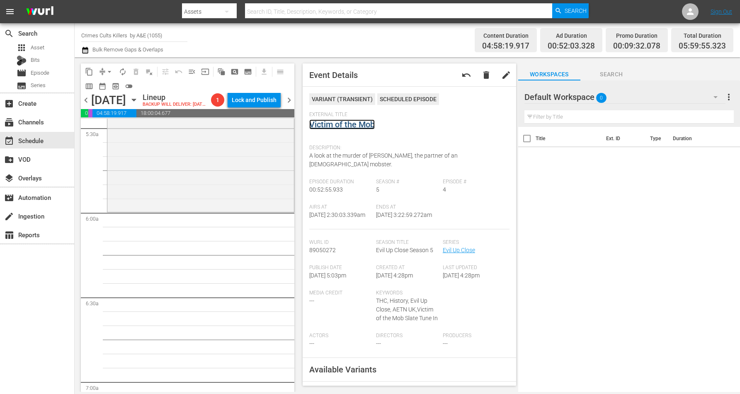
scroll to position [881, 0]
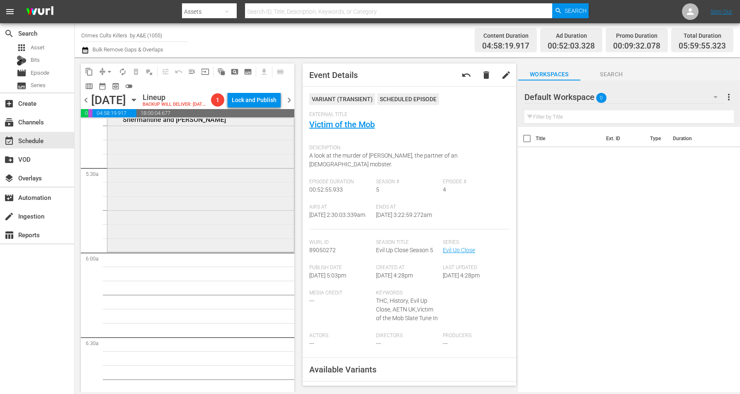
click at [189, 236] on div "Killer Profile / SE1 / EP3: Shermantine and Herzog VARIANT reorder" at bounding box center [200, 178] width 187 height 144
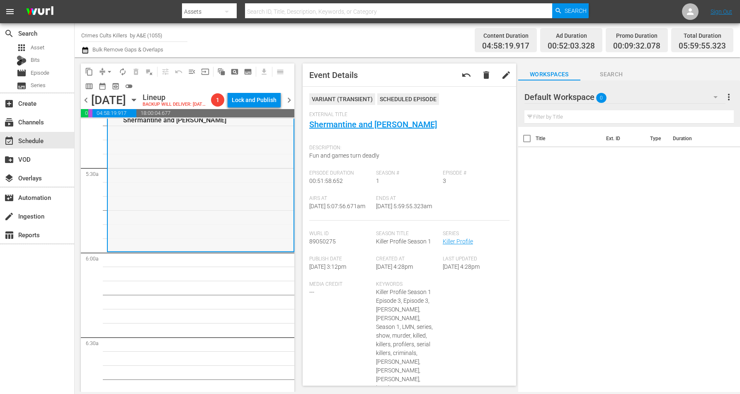
click at [187, 190] on div "Killer Profile / SE1 / EP3: Shermantine and Herzog VARIANT reorder" at bounding box center [201, 179] width 186 height 144
click at [111, 70] on span "arrow_drop_down" at bounding box center [109, 72] width 8 height 8
click at [116, 87] on li "Align to Midnight" at bounding box center [109, 88] width 87 height 14
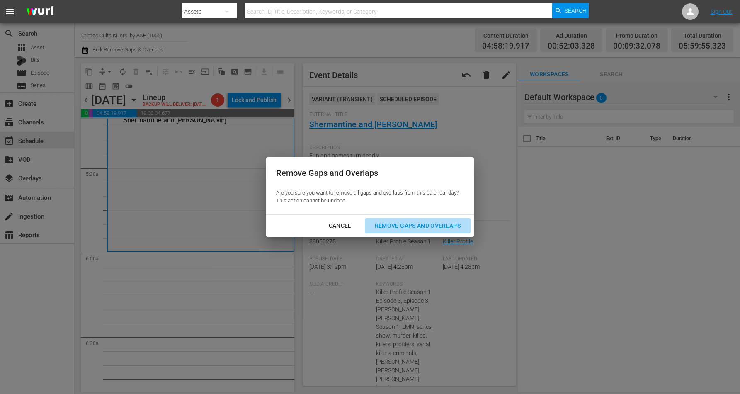
click at [410, 224] on div "Remove Gaps and Overlaps" at bounding box center [417, 226] width 99 height 10
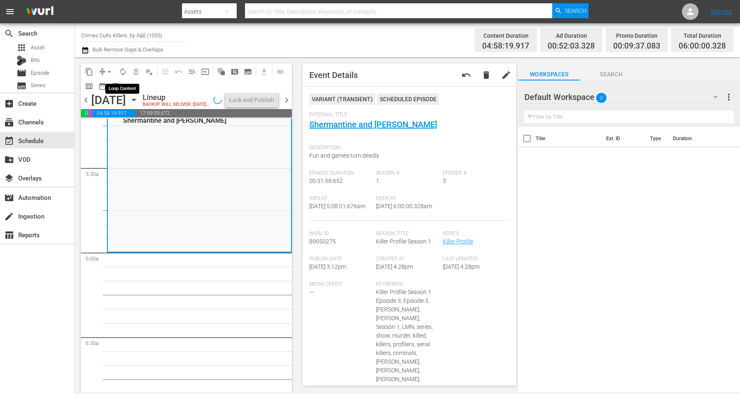
click at [124, 70] on span "autorenew_outlined" at bounding box center [123, 72] width 8 height 8
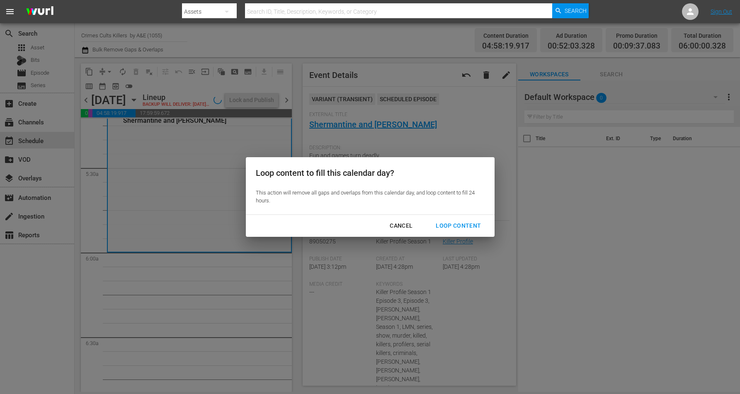
click at [470, 222] on div "Loop Content" at bounding box center [458, 226] width 58 height 10
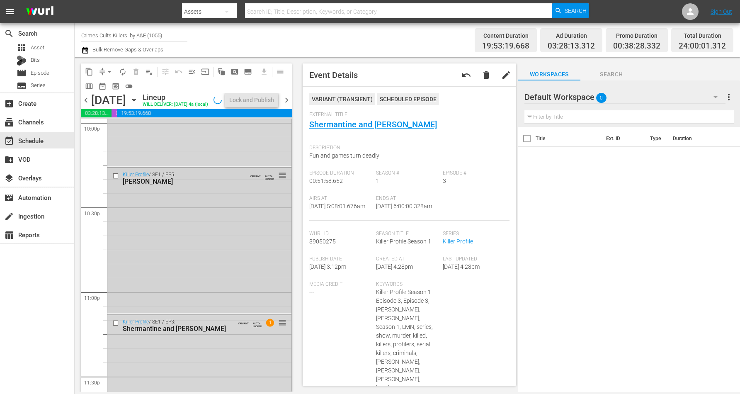
scroll to position [3799, 0]
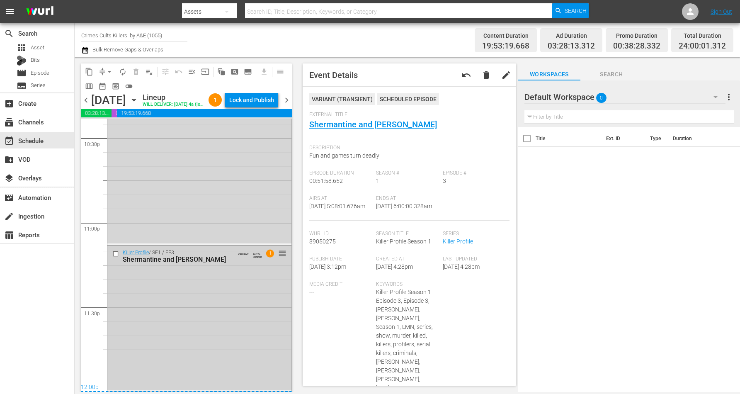
click at [213, 294] on div "Killer Profile / SE1 / EP3: Shermantine and Herzog VARIANT AUTO-LOOPED 1 reorder" at bounding box center [199, 318] width 184 height 144
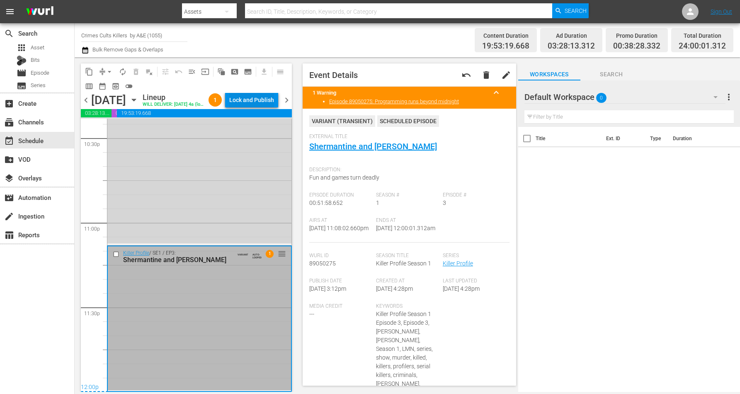
click at [265, 102] on div "Lock and Publish" at bounding box center [251, 99] width 45 height 15
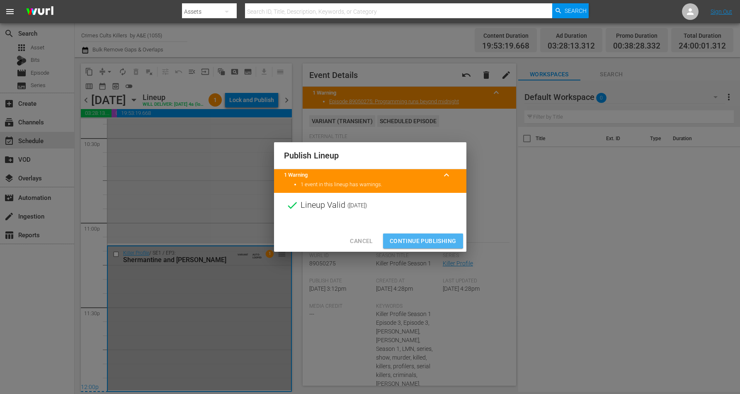
click at [404, 239] on span "Continue Publishing" at bounding box center [423, 241] width 67 height 10
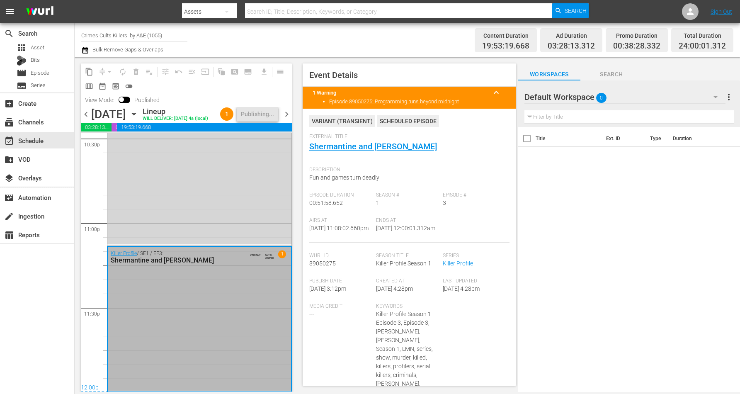
click at [138, 119] on icon "button" at bounding box center [133, 113] width 9 height 9
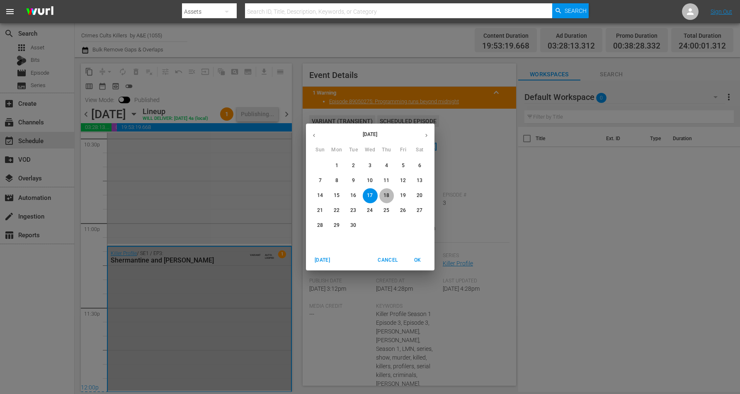
click at [385, 194] on p "18" at bounding box center [386, 195] width 6 height 7
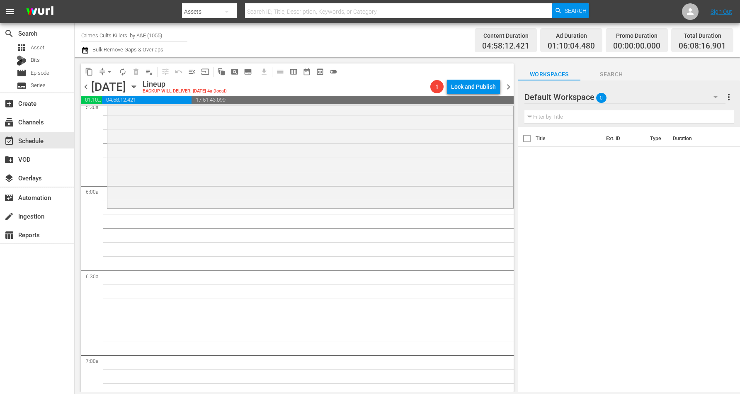
scroll to position [899, 0]
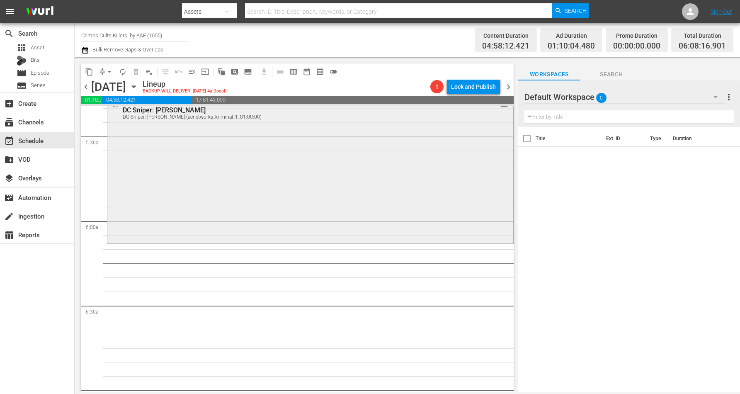
click at [216, 177] on div "Monster in My Family / SE1 / EP4: DC Sniper: John Allen Muhammad DC Sniper: Joh…" at bounding box center [310, 169] width 406 height 145
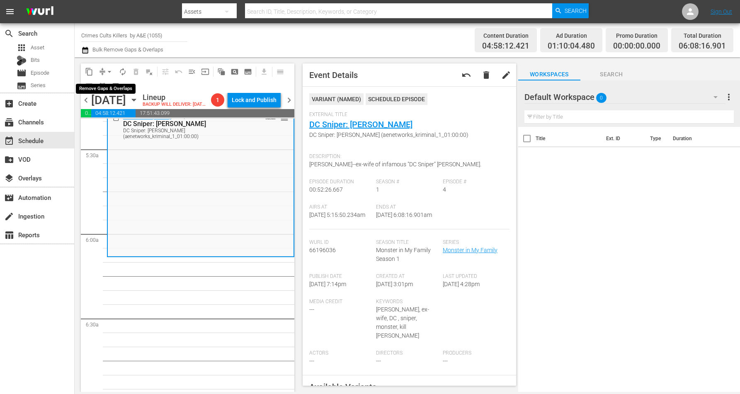
click at [108, 71] on span "arrow_drop_down" at bounding box center [109, 72] width 8 height 8
click at [113, 88] on li "Align to Midnight" at bounding box center [109, 88] width 87 height 14
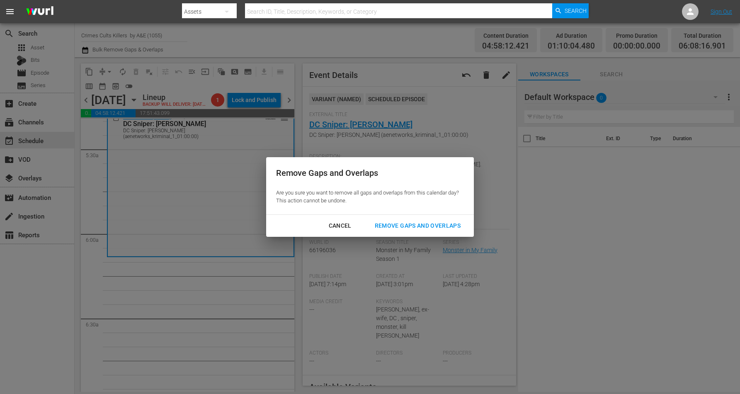
click at [426, 228] on div "Remove Gaps and Overlaps" at bounding box center [417, 226] width 99 height 10
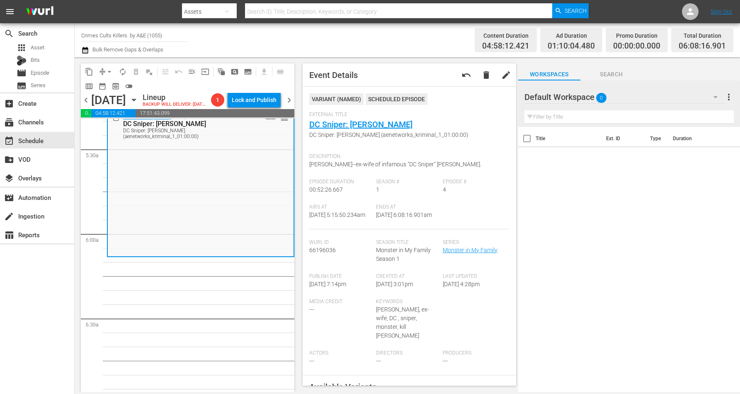
scroll to position [0, 0]
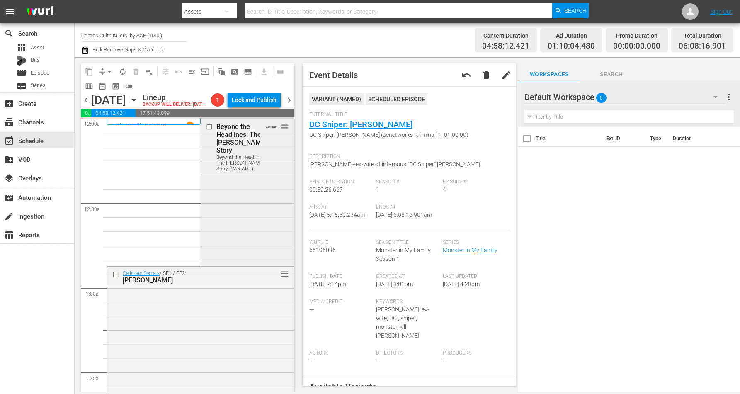
click at [255, 220] on div "Beyond the Headlines: The Jennifer Dulos Story Beyond the Headlines: The Jennif…" at bounding box center [247, 191] width 93 height 145
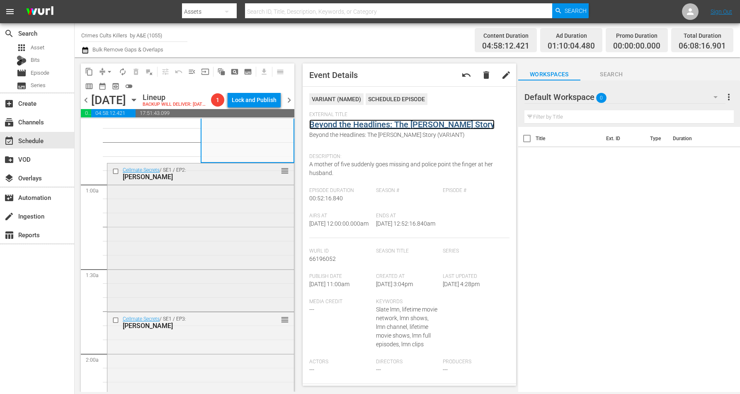
scroll to position [104, 0]
click at [170, 238] on div "Cellmate Secrets / SE1 / EP2: Drew Peterson reorder" at bounding box center [200, 236] width 187 height 146
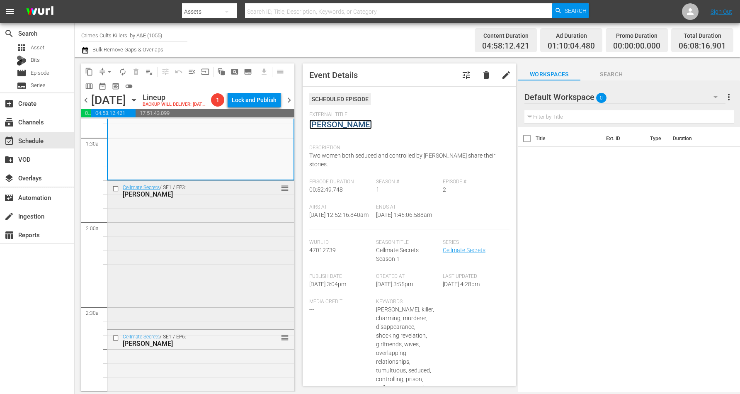
scroll to position [259, 0]
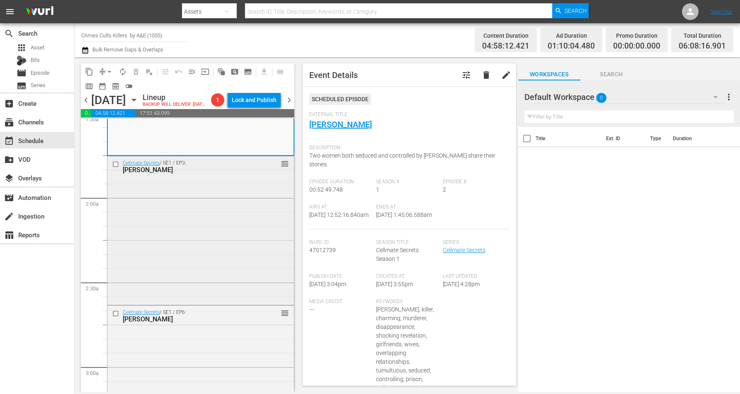
click at [184, 239] on div "Cellmate Secrets / SE1 / EP3: Joyce Mitchell reorder" at bounding box center [200, 229] width 187 height 146
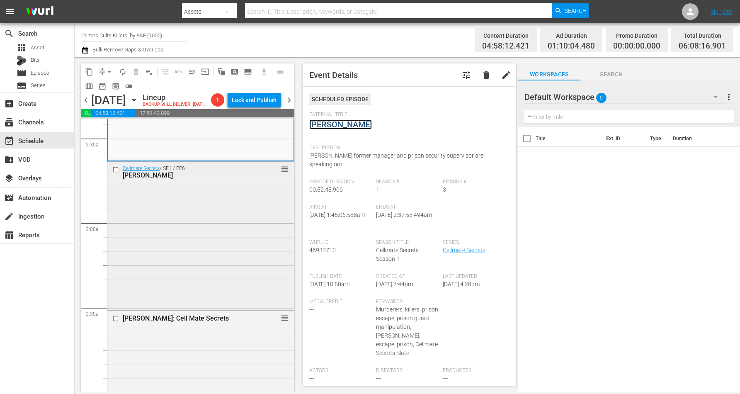
scroll to position [414, 0]
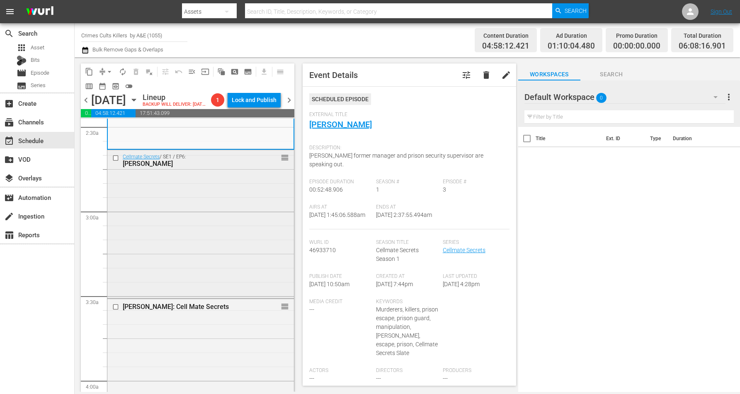
click at [205, 216] on div "Cellmate Secrets / SE1 / EP6: Shayna Hubers reorder" at bounding box center [200, 223] width 187 height 146
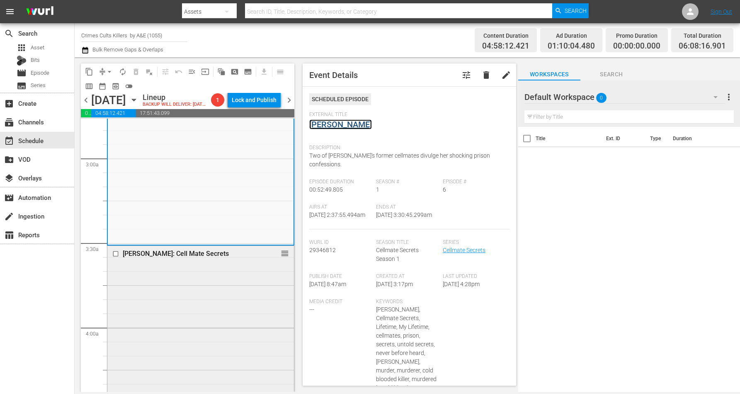
scroll to position [518, 0]
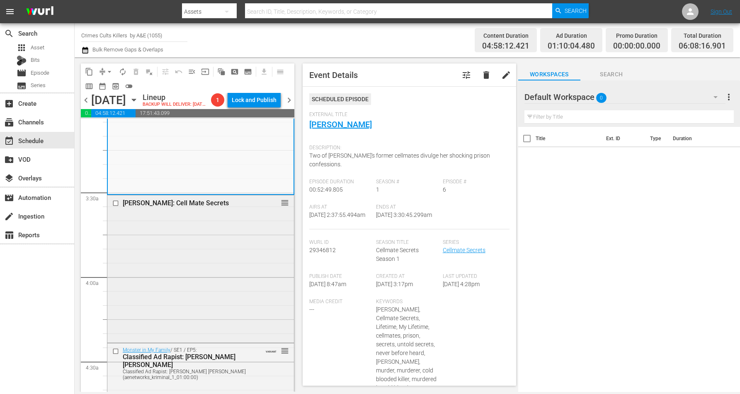
click at [191, 251] on div "Jodi Arias: Cell Mate Secrets reorder" at bounding box center [200, 268] width 187 height 146
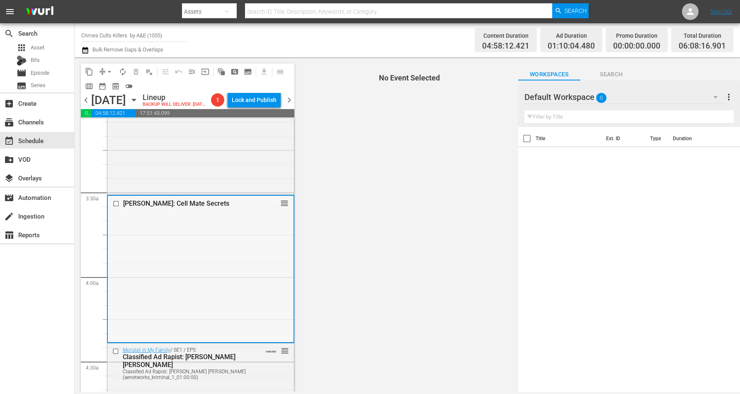
click at [186, 298] on div "Jodi Arias: Cell Mate Secrets reorder" at bounding box center [201, 269] width 186 height 146
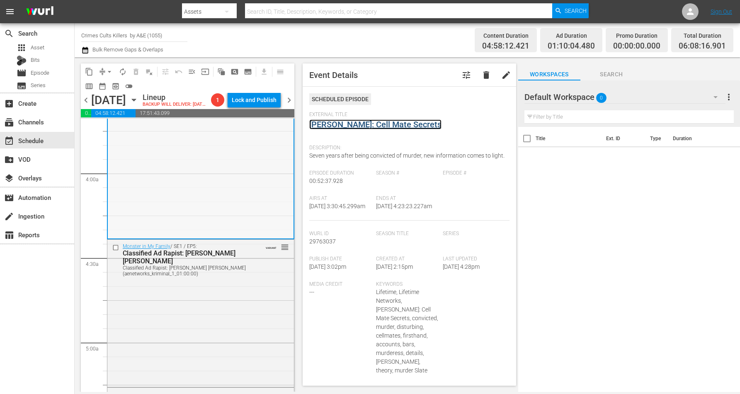
scroll to position [725, 0]
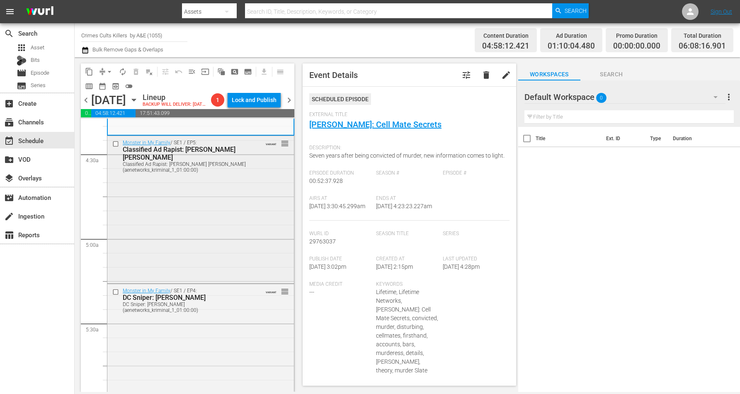
click at [213, 221] on div "Monster in My Family / SE1 / EP5: Classified Ad Rapist: Bobby Joe Long Classifi…" at bounding box center [200, 208] width 187 height 145
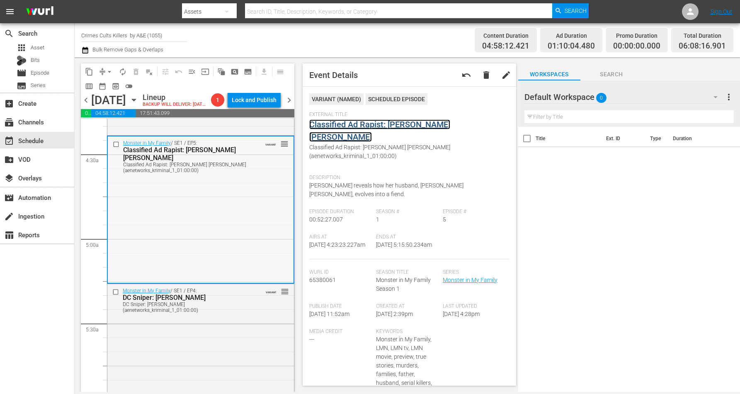
scroll to position [829, 0]
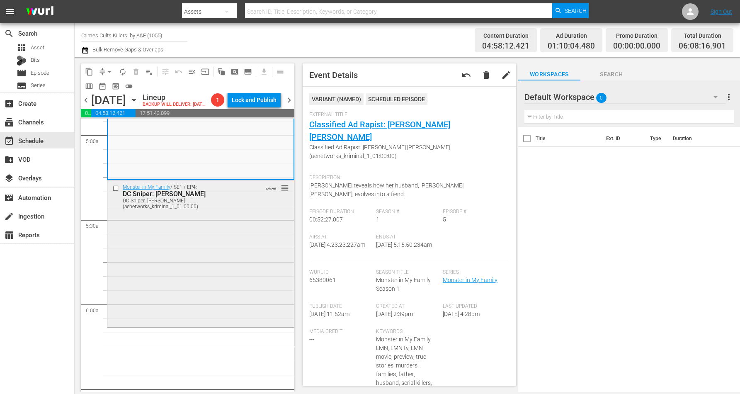
click at [191, 256] on div "Monster in My Family / SE1 / EP4: DC Sniper: John Allen Muhammad DC Sniper: Joh…" at bounding box center [200, 252] width 187 height 145
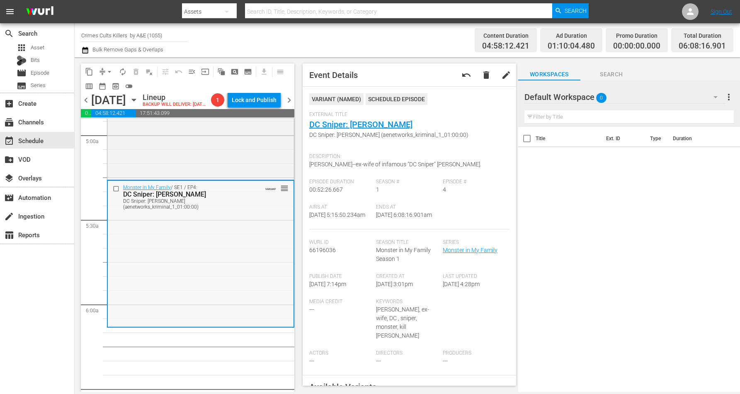
click at [218, 249] on div "Monster in My Family / SE1 / EP4: DC Sniper: John Allen Muhammad DC Sniper: Joh…" at bounding box center [201, 253] width 186 height 145
click at [108, 71] on span "arrow_drop_down" at bounding box center [109, 72] width 8 height 8
click at [112, 85] on li "Align to Midnight" at bounding box center [109, 88] width 87 height 14
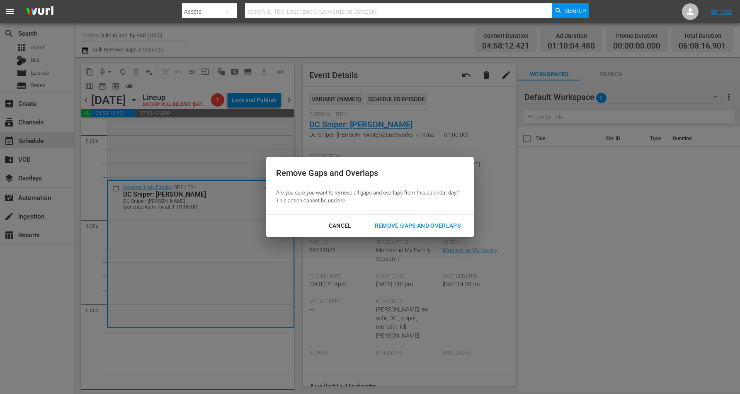
drag, startPoint x: 407, startPoint y: 224, endPoint x: 384, endPoint y: 223, distance: 22.8
click at [406, 224] on div "Remove Gaps and Overlaps" at bounding box center [417, 226] width 99 height 10
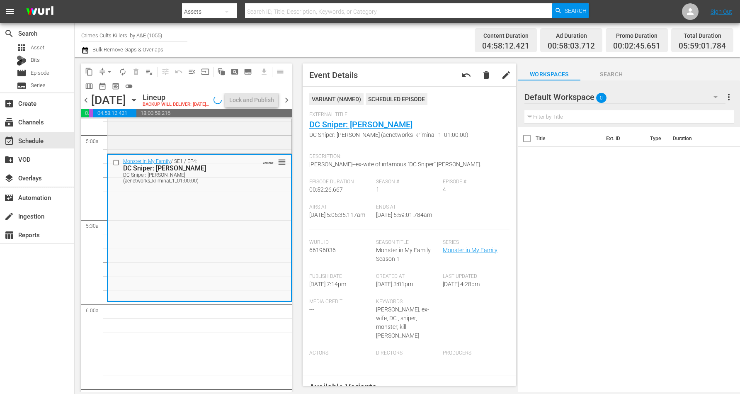
scroll to position [843, 0]
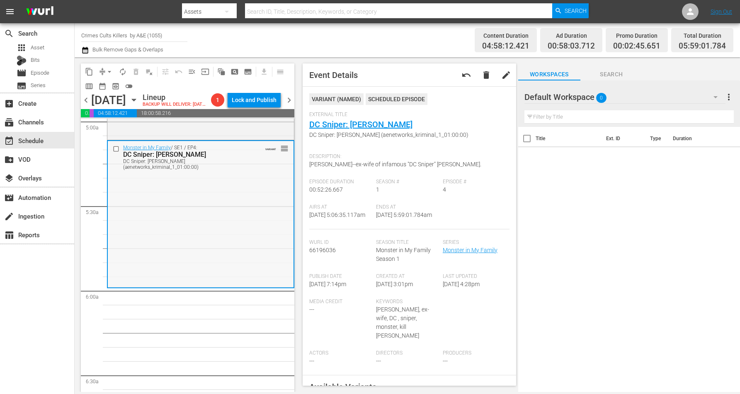
click at [204, 230] on div "Monster in My Family / SE1 / EP4: DC Sniper: John Allen Muhammad DC Sniper: Joh…" at bounding box center [201, 213] width 186 height 145
click at [113, 69] on span "arrow_drop_down" at bounding box center [109, 72] width 8 height 8
click at [115, 87] on li "Align to Midnight" at bounding box center [109, 88] width 87 height 14
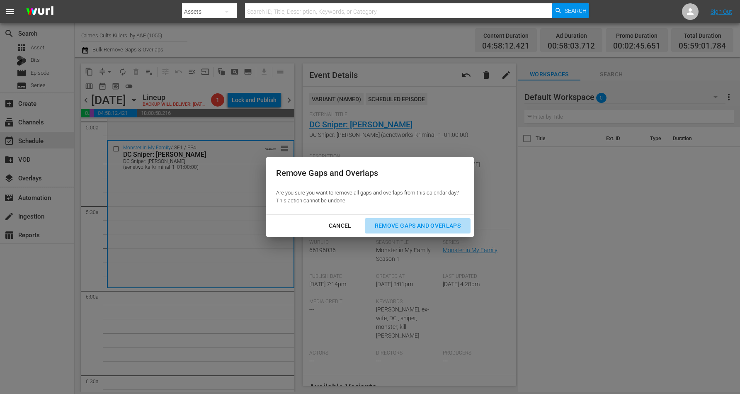
click at [421, 224] on div "Remove Gaps and Overlaps" at bounding box center [417, 226] width 99 height 10
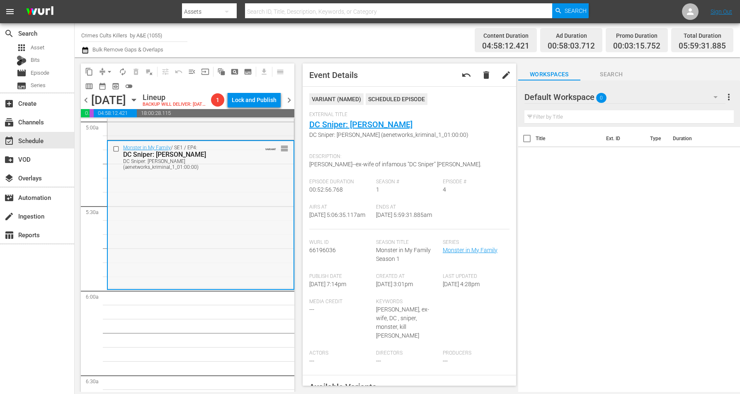
click at [263, 246] on div "Monster in My Family / SE1 / EP4: DC Sniper: John Allen Muhammad DC Sniper: Joh…" at bounding box center [201, 214] width 186 height 147
click at [194, 219] on div "Monster in My Family / SE1 / EP4: DC Sniper: John Allen Muhammad DC Sniper: Joh…" at bounding box center [201, 214] width 186 height 147
click at [111, 68] on span "arrow_drop_down" at bounding box center [109, 72] width 8 height 8
click at [100, 85] on li "Align to Midnight" at bounding box center [109, 88] width 87 height 14
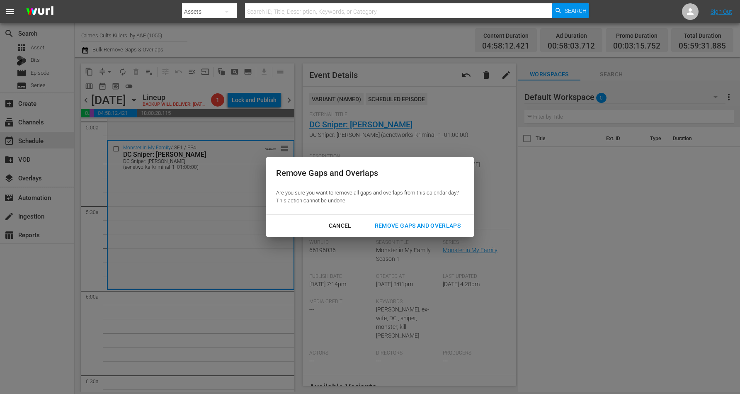
click at [393, 222] on div "Remove Gaps and Overlaps" at bounding box center [417, 226] width 99 height 10
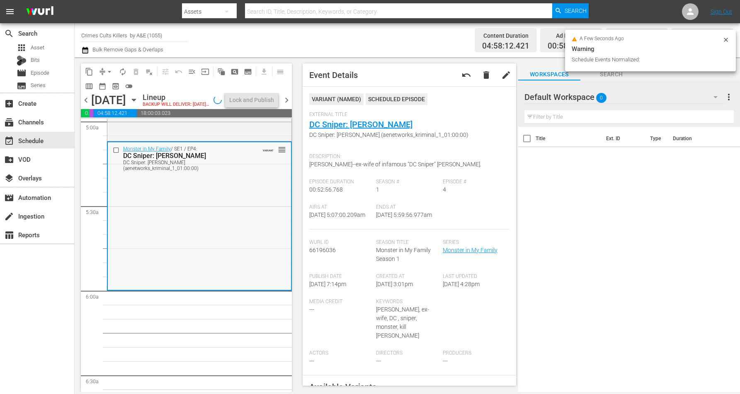
scroll to position [829, 0]
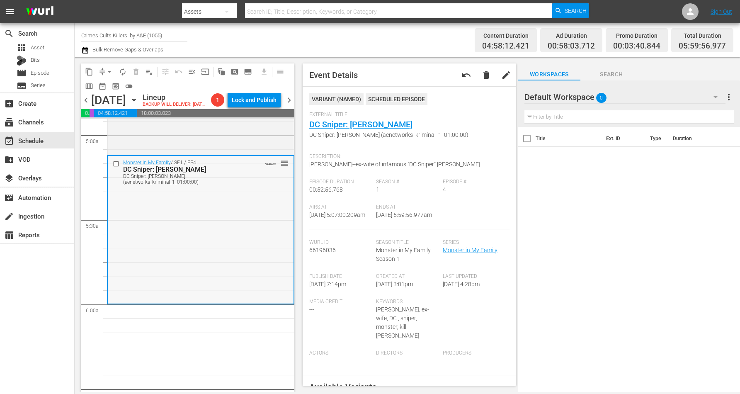
click at [240, 268] on div "Monster in My Family / SE1 / EP4: DC Sniper: John Allen Muhammad DC Sniper: Joh…" at bounding box center [201, 229] width 186 height 147
click at [105, 70] on span "arrow_drop_down" at bounding box center [109, 72] width 8 height 8
click at [108, 85] on li "Align to Midnight" at bounding box center [109, 88] width 87 height 14
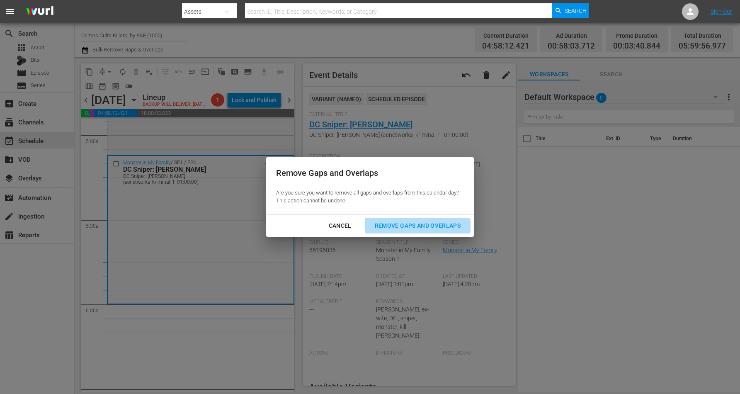
click at [439, 220] on button "Remove Gaps and Overlaps" at bounding box center [418, 225] width 106 height 15
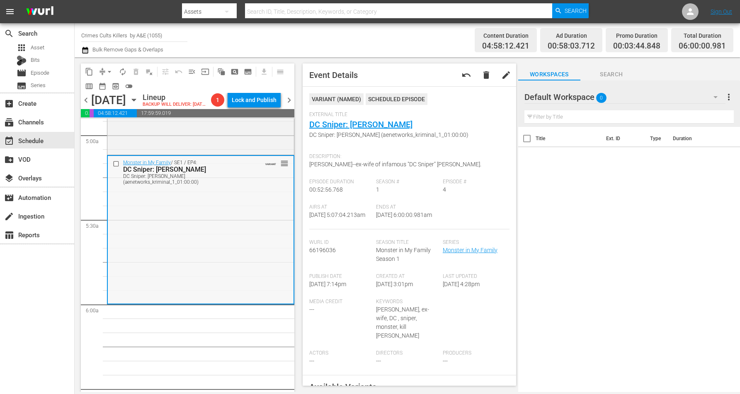
click at [222, 250] on div "Monster in My Family / SE1 / EP4: DC Sniper: John Allen Muhammad DC Sniper: Joh…" at bounding box center [201, 229] width 186 height 147
click at [105, 70] on span "arrow_drop_down" at bounding box center [109, 72] width 8 height 8
click at [106, 84] on li "Align to Midnight" at bounding box center [109, 88] width 87 height 14
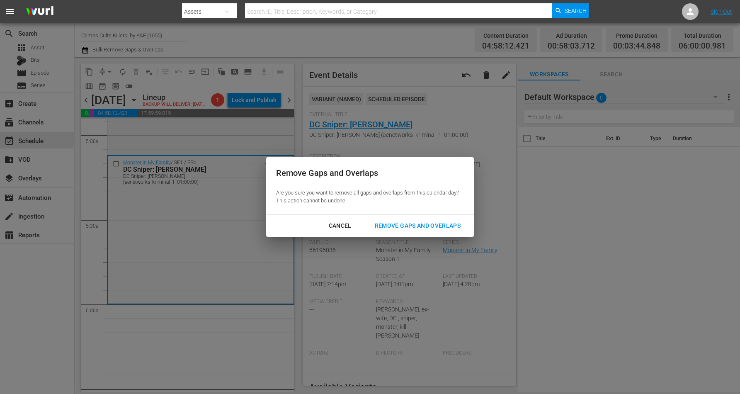
click at [409, 222] on div "Remove Gaps and Overlaps" at bounding box center [417, 226] width 99 height 10
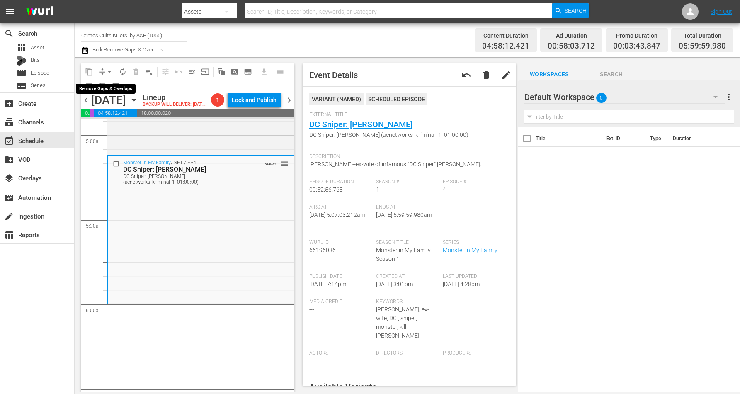
click at [107, 70] on span "arrow_drop_down" at bounding box center [109, 72] width 8 height 8
click at [104, 85] on li "Align to Midnight" at bounding box center [109, 88] width 87 height 14
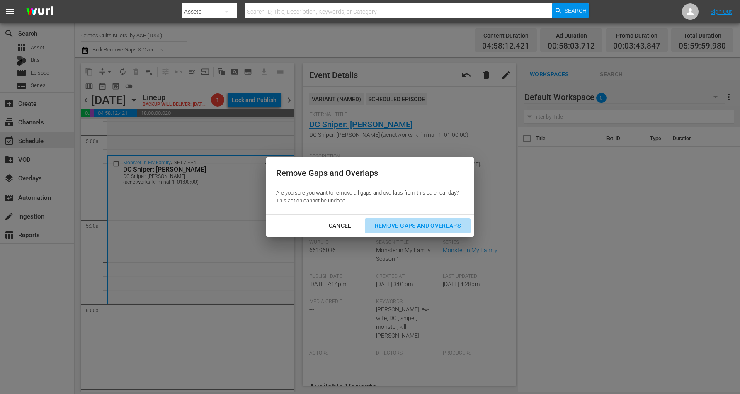
click at [411, 222] on div "Remove Gaps and Overlaps" at bounding box center [417, 226] width 99 height 10
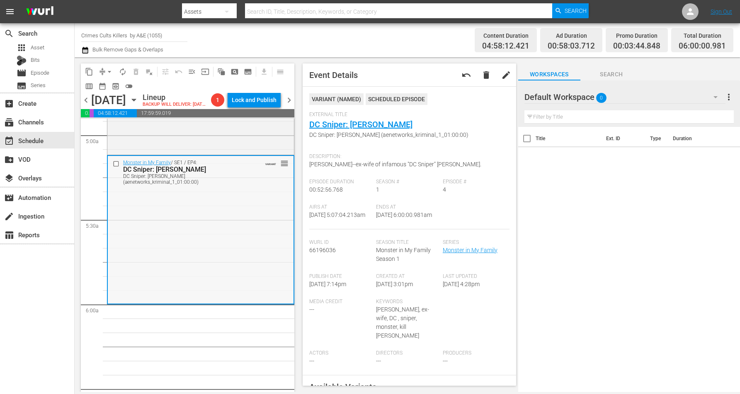
click at [165, 228] on div "Monster in My Family / SE1 / EP4: DC Sniper: John Allen Muhammad DC Sniper: Joh…" at bounding box center [201, 229] width 186 height 147
click at [104, 70] on button "arrow_drop_down" at bounding box center [109, 71] width 13 height 13
click at [107, 86] on li "Align to Midnight" at bounding box center [109, 88] width 87 height 14
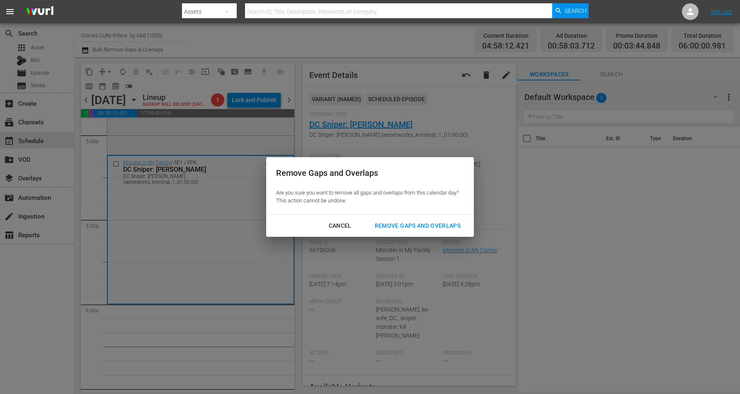
click at [411, 223] on div "Remove Gaps and Overlaps" at bounding box center [417, 226] width 99 height 10
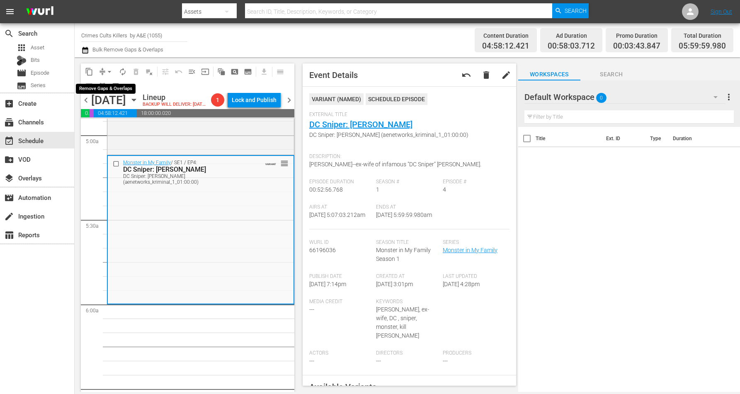
click at [110, 71] on span "arrow_drop_down" at bounding box center [109, 72] width 8 height 8
click at [111, 85] on li "Align to Midnight" at bounding box center [109, 88] width 87 height 14
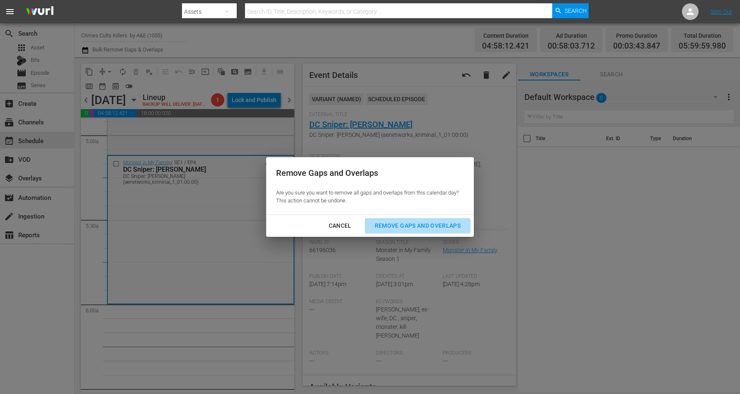
click at [411, 226] on div "Remove Gaps and Overlaps" at bounding box center [417, 226] width 99 height 10
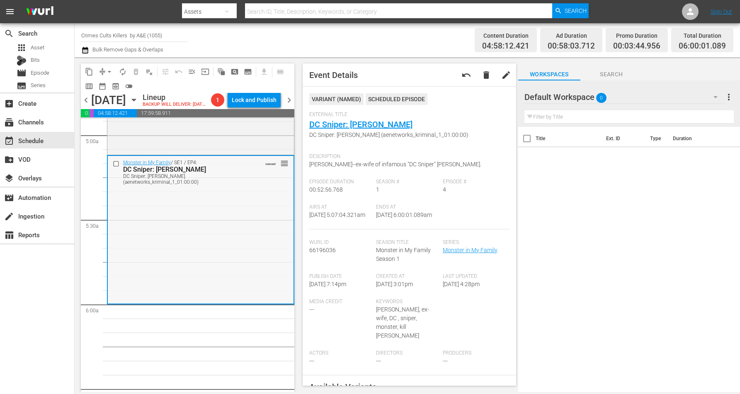
click at [190, 227] on div "Monster in My Family / SE1 / EP4: DC Sniper: John Allen Muhammad DC Sniper: Joh…" at bounding box center [201, 229] width 186 height 147
click at [111, 70] on span "arrow_drop_down" at bounding box center [109, 72] width 8 height 8
click at [110, 84] on li "Align to Midnight" at bounding box center [109, 88] width 87 height 14
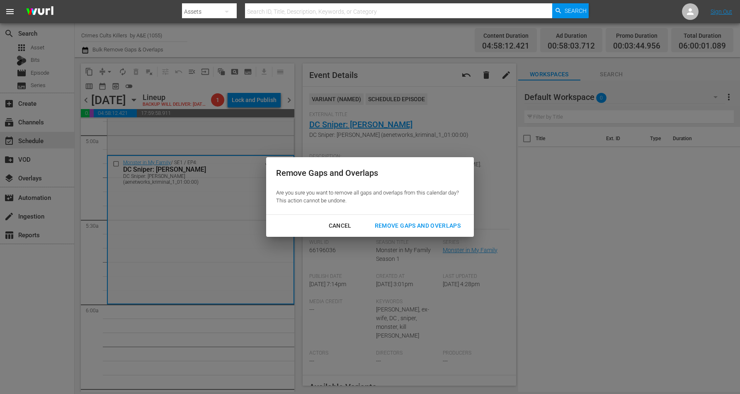
drag, startPoint x: 408, startPoint y: 223, endPoint x: 404, endPoint y: 221, distance: 4.5
click at [407, 222] on div "Remove Gaps and Overlaps" at bounding box center [417, 226] width 99 height 10
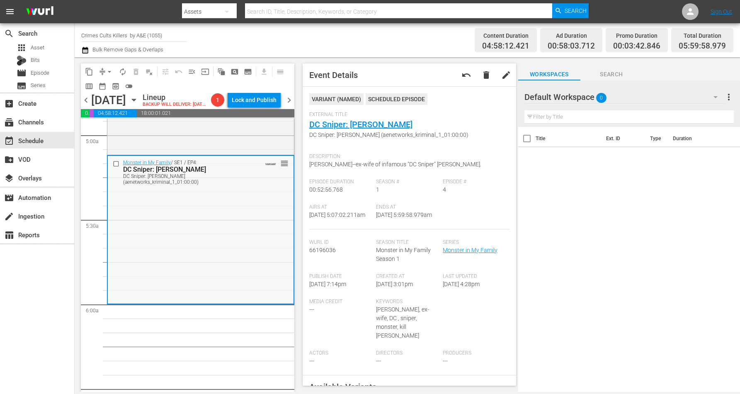
click at [214, 249] on div "Monster in My Family / SE1 / EP4: DC Sniper: John Allen Muhammad DC Sniper: Joh…" at bounding box center [201, 229] width 186 height 147
click at [111, 70] on span "arrow_drop_down" at bounding box center [109, 72] width 8 height 8
click at [115, 86] on li "Align to Midnight" at bounding box center [109, 88] width 87 height 14
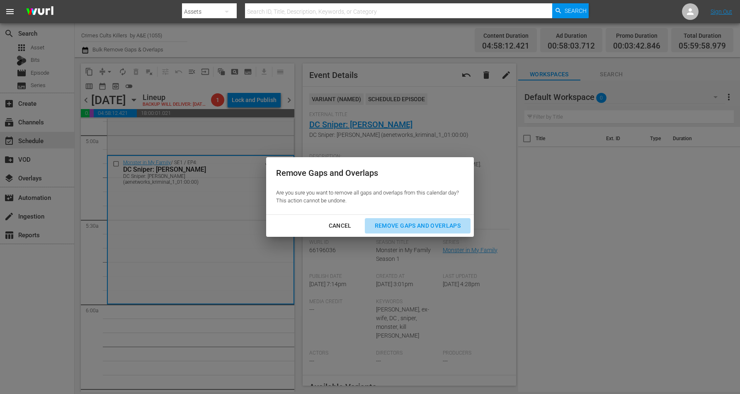
click at [404, 227] on div "Remove Gaps and Overlaps" at bounding box center [417, 226] width 99 height 10
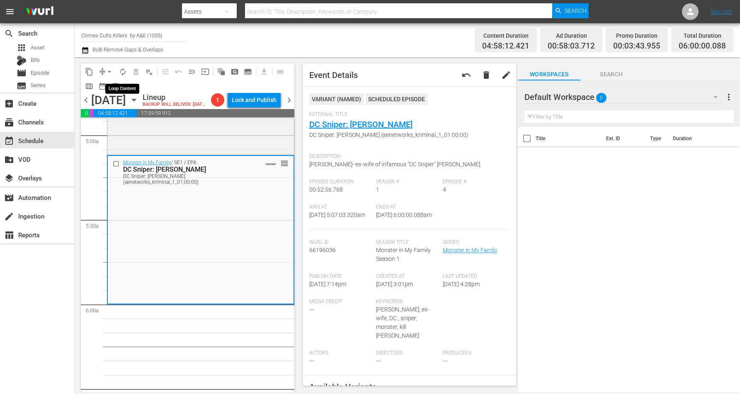
click at [125, 69] on span "autorenew_outlined" at bounding box center [123, 72] width 8 height 8
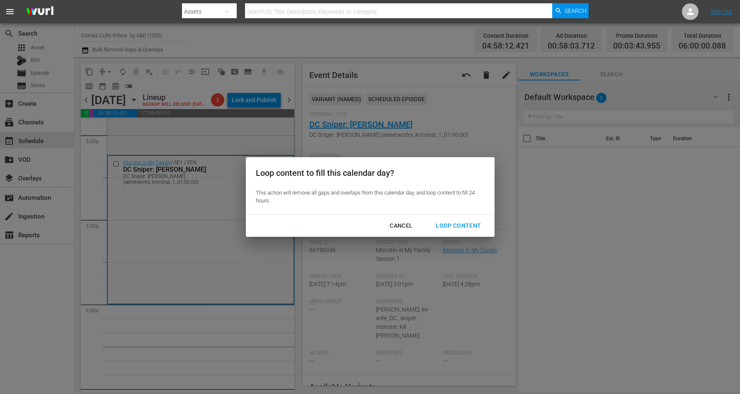
click at [446, 224] on div "Loop Content" at bounding box center [458, 226] width 58 height 10
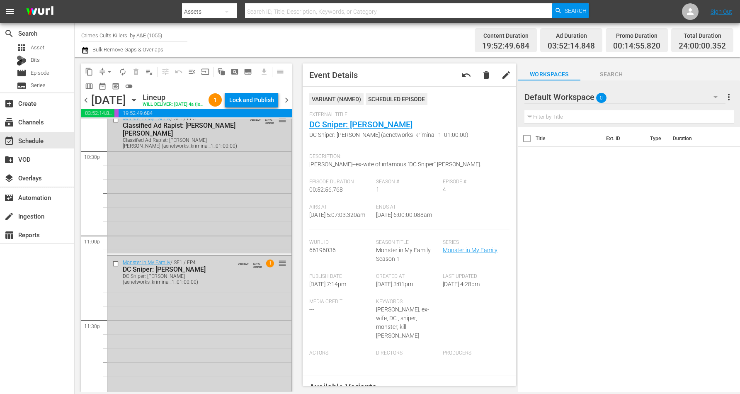
scroll to position [3799, 0]
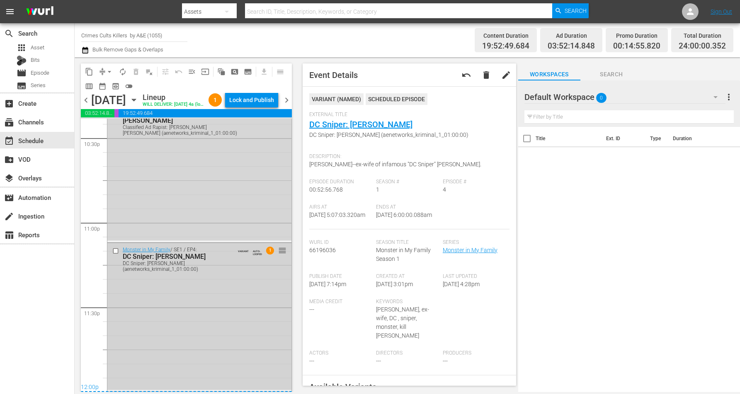
click at [177, 317] on div "Monster in My Family / SE1 / EP4: DC Sniper: John Allen Muhammad DC Sniper: Joh…" at bounding box center [199, 316] width 184 height 147
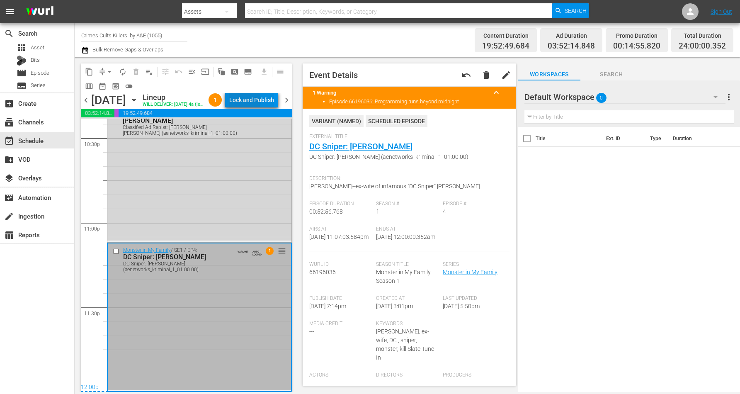
click at [261, 102] on div "Lock and Publish" at bounding box center [251, 99] width 45 height 15
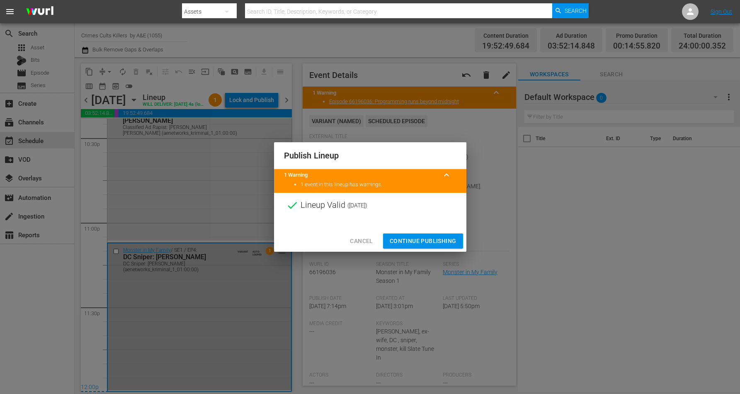
click at [414, 239] on span "Continue Publishing" at bounding box center [423, 241] width 67 height 10
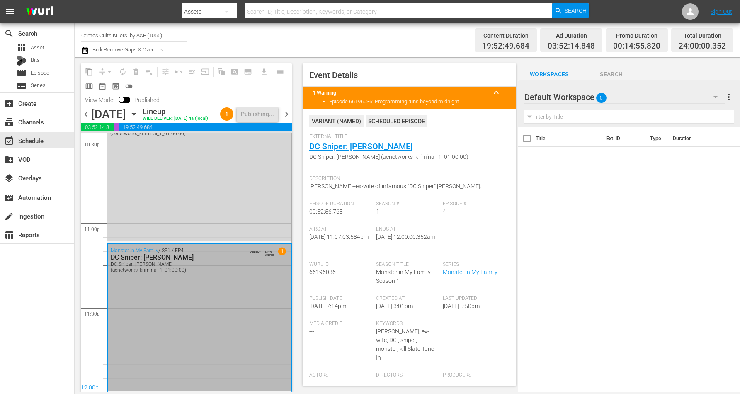
click at [138, 119] on icon "button" at bounding box center [133, 113] width 9 height 9
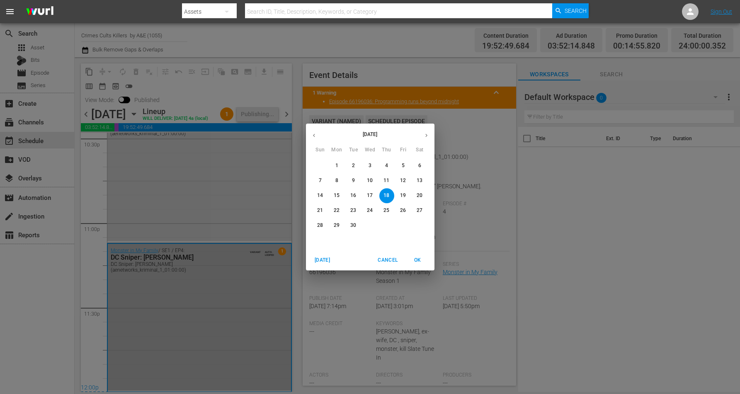
click at [402, 193] on p "19" at bounding box center [403, 195] width 6 height 7
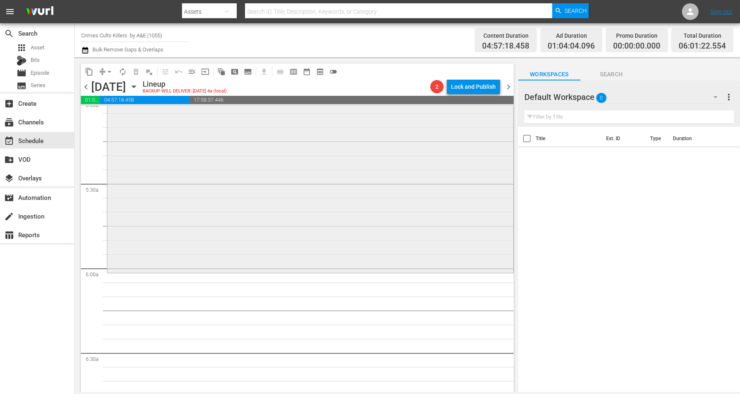
scroll to position [881, 0]
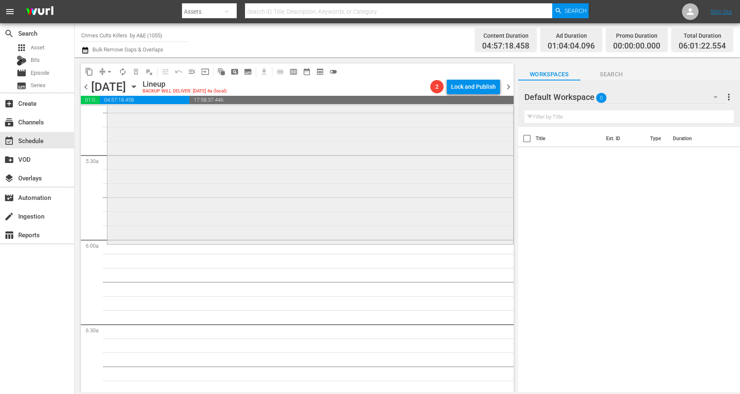
click at [190, 204] on div "Manson Speaks: Inside the Mind of a Madman / SE1 / EP2: Part 2 Part 2 (VARIANT)…" at bounding box center [310, 102] width 406 height 281
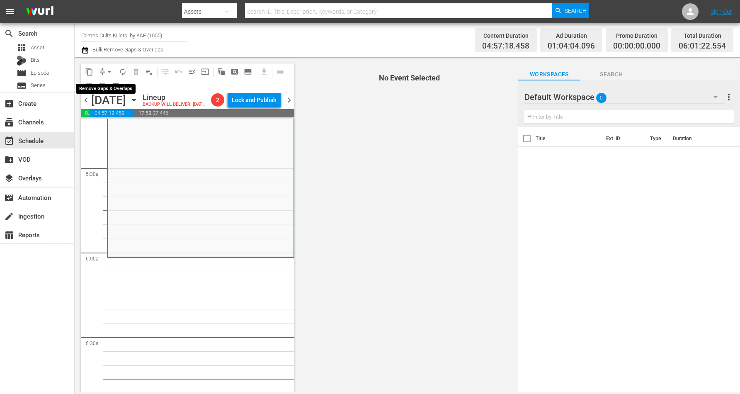
click at [108, 70] on span "arrow_drop_down" at bounding box center [109, 72] width 8 height 8
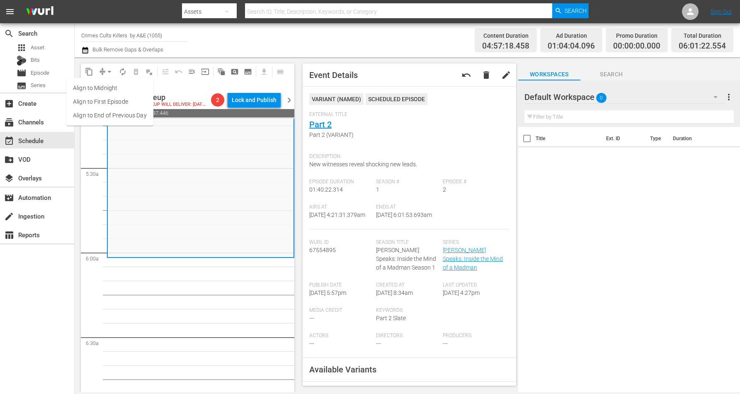
click at [119, 16] on nav "menu Search By Assets Search ID, Title, Description, Keywords, or Category Sear…" at bounding box center [370, 11] width 740 height 23
click at [149, 216] on div "Manson Speaks: Inside the Mind of a Madman / SE1 / EP2: Part 2 Part 2 (VARIANT)…" at bounding box center [201, 116] width 186 height 281
click at [106, 68] on span "arrow_drop_down" at bounding box center [109, 72] width 8 height 8
click at [108, 87] on li "Align to Midnight" at bounding box center [109, 88] width 87 height 14
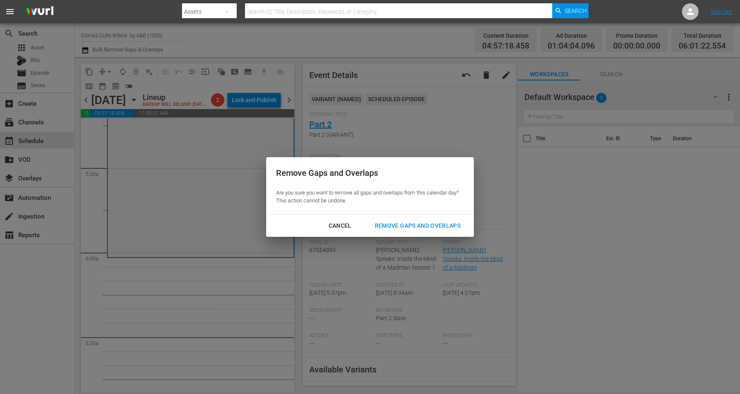
click at [394, 227] on div "Remove Gaps and Overlaps" at bounding box center [417, 226] width 99 height 10
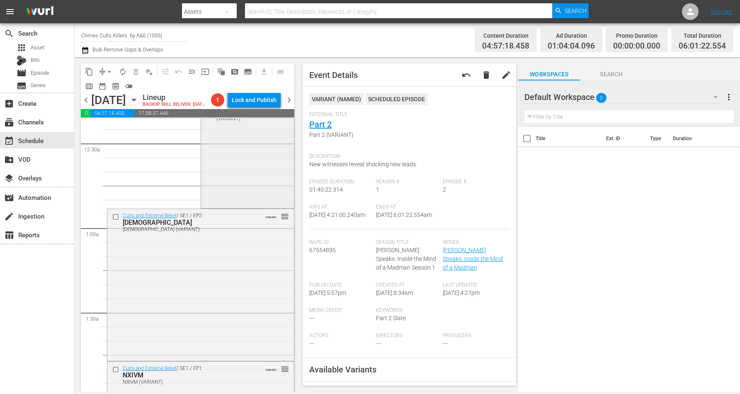
scroll to position [55, 0]
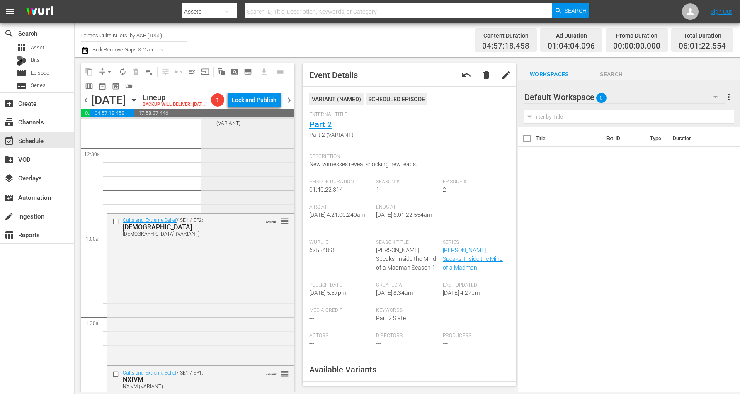
click at [235, 168] on div "Cults: Dangerous Devotion / SE1 / EP1: Cults: Dangerous Devotion Cults: Dangero…" at bounding box center [247, 137] width 93 height 147
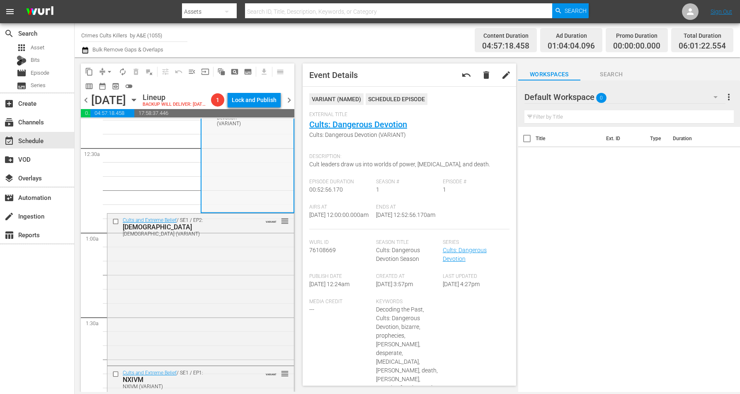
click at [218, 178] on div "Cults: Dangerous Devotion / SE1 / EP1: Cults: Dangerous Devotion Cults: Dangero…" at bounding box center [247, 137] width 92 height 147
click at [256, 271] on div "Cults and Extreme Belief / SE1 / EP2: Jehovah's Witnesses Jehovah's Witnesses (…" at bounding box center [200, 288] width 187 height 150
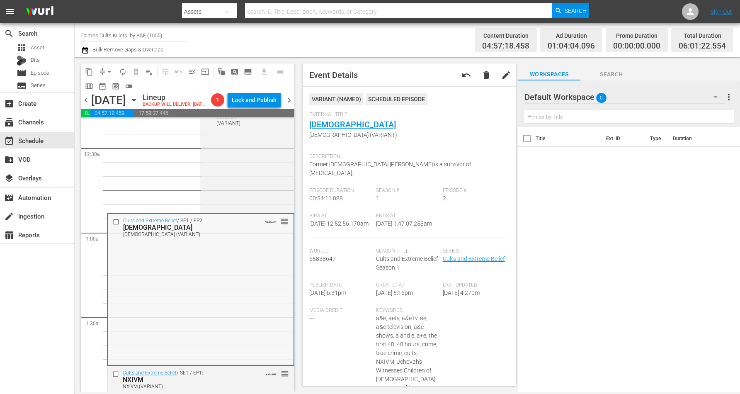
drag, startPoint x: 341, startPoint y: 130, endPoint x: 206, endPoint y: 339, distance: 249.0
click at [206, 339] on div "Cults and Extreme Belief / SE1 / EP2: Jehovah's Witnesses Jehovah's Witnesses (…" at bounding box center [201, 289] width 186 height 150
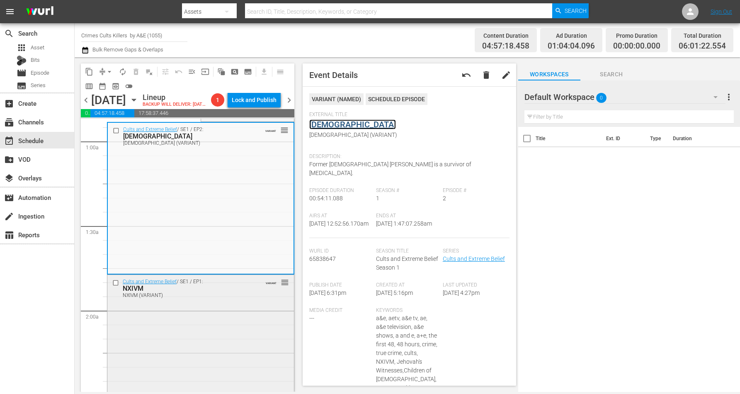
scroll to position [159, 0]
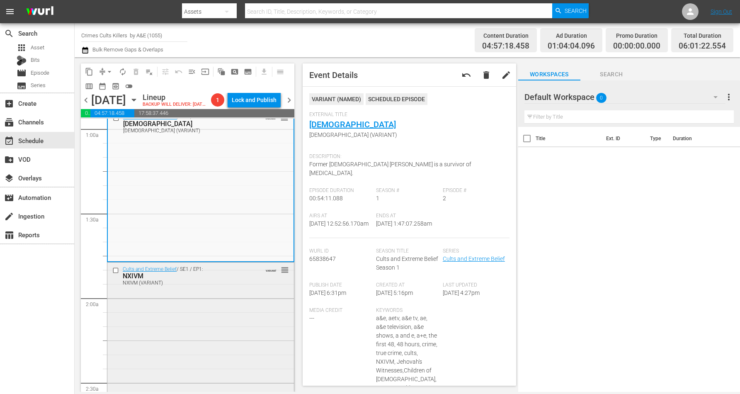
click at [203, 286] on div "NXIVM (VARIANT)" at bounding box center [188, 283] width 130 height 6
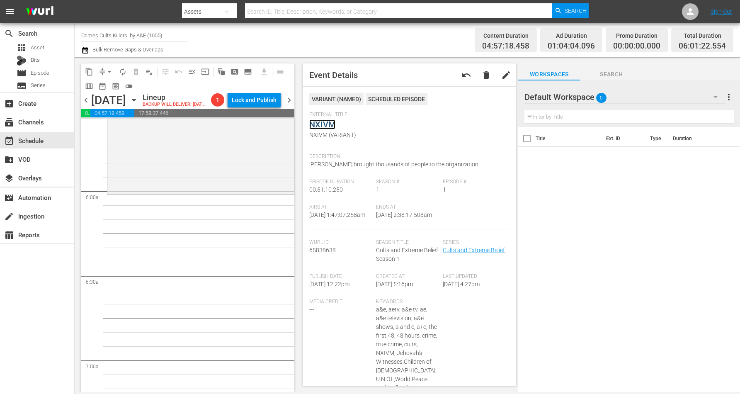
scroll to position [933, 0]
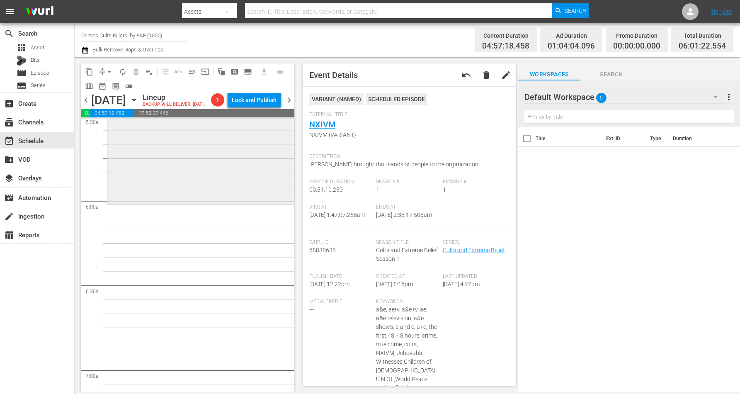
click at [170, 195] on div "Manson Speaks: Inside the Mind of a Madman / SE1 / EP2: Part 2 Part 2 (VARIANT)…" at bounding box center [200, 62] width 187 height 281
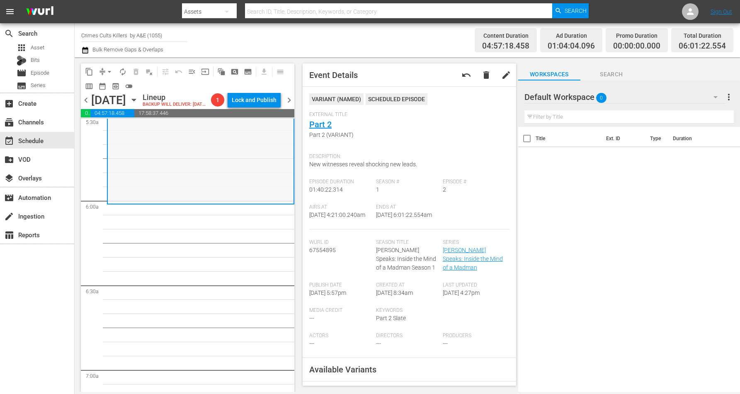
click at [153, 160] on div "Manson Speaks: Inside the Mind of a Madman / SE1 / EP2: Part 2 Part 2 (VARIANT)…" at bounding box center [201, 63] width 186 height 281
click at [108, 71] on span "arrow_drop_down" at bounding box center [109, 72] width 8 height 8
click at [109, 87] on li "Align to Midnight" at bounding box center [109, 88] width 87 height 14
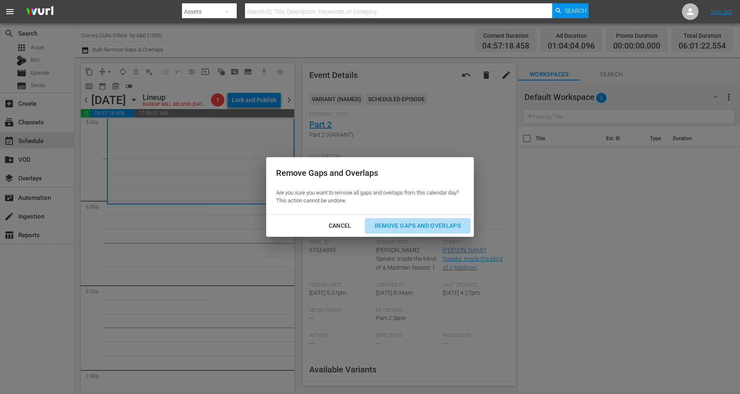
drag, startPoint x: 395, startPoint y: 225, endPoint x: 341, endPoint y: 233, distance: 54.5
click at [395, 225] on div "Remove Gaps and Overlaps" at bounding box center [417, 226] width 99 height 10
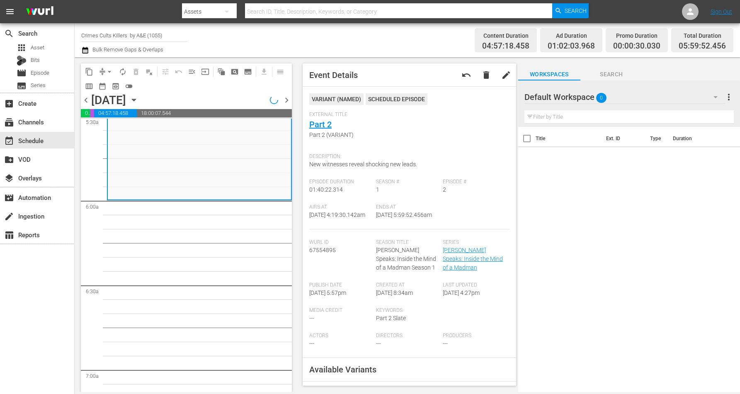
scroll to position [961, 0]
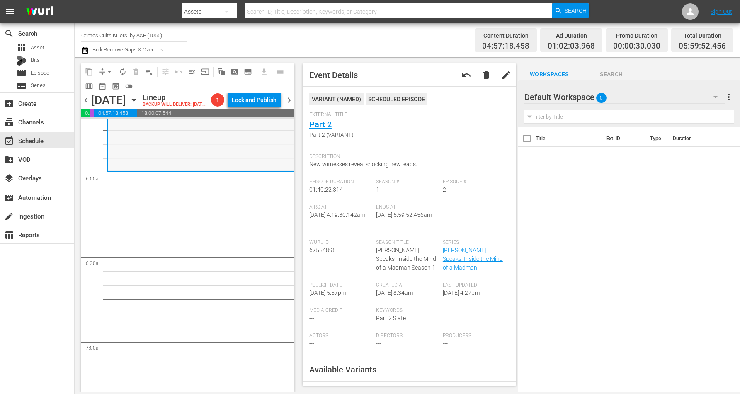
click at [152, 148] on div "Manson Speaks: Inside the Mind of a Madman / SE1 / EP2: Part 2 Part 2 (VARIANT)…" at bounding box center [201, 30] width 186 height 281
click at [111, 70] on span "arrow_drop_down" at bounding box center [109, 72] width 8 height 8
click at [100, 86] on li "Align to Midnight" at bounding box center [109, 88] width 87 height 14
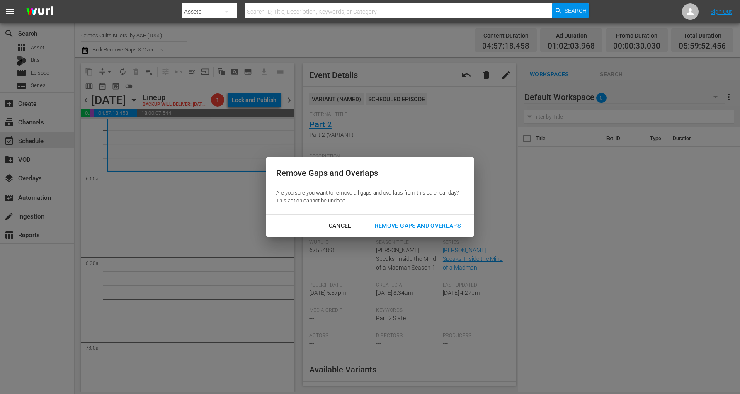
click at [426, 226] on div "Remove Gaps and Overlaps" at bounding box center [417, 226] width 99 height 10
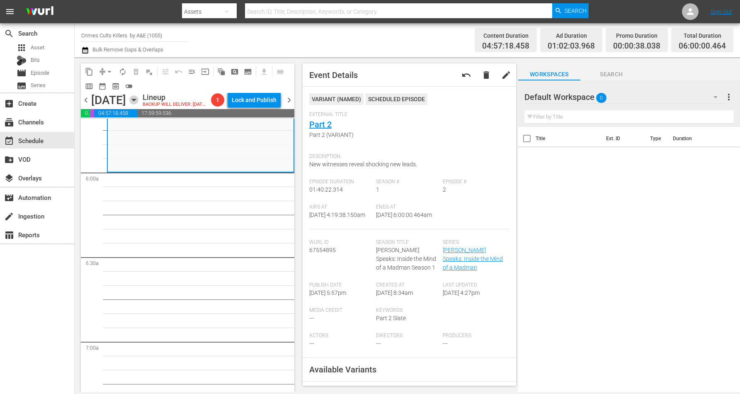
click at [138, 104] on icon "button" at bounding box center [133, 99] width 9 height 9
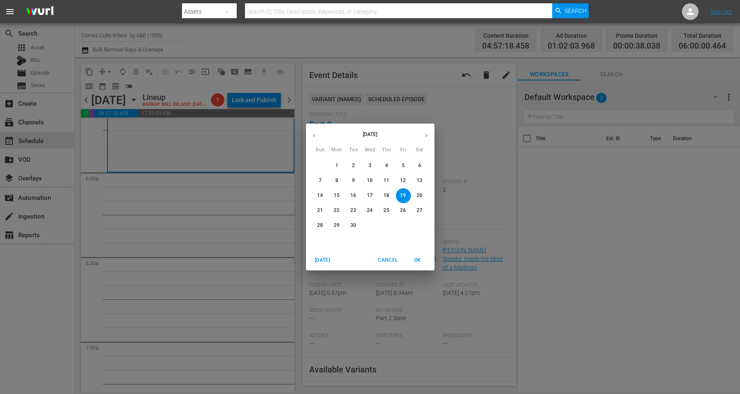
click at [381, 256] on span "Cancel" at bounding box center [388, 260] width 20 height 9
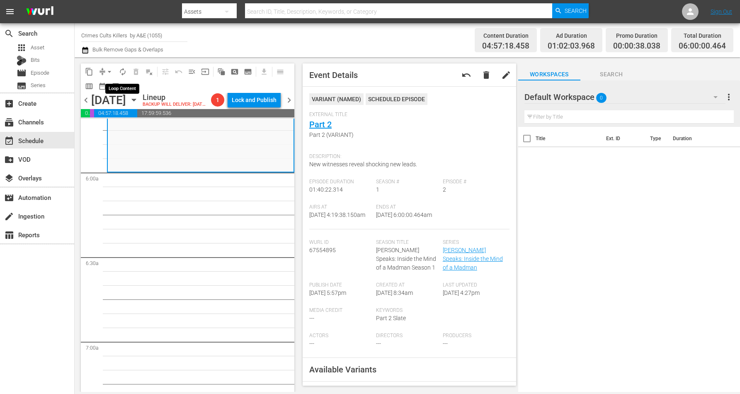
click at [124, 74] on span "autorenew_outlined" at bounding box center [123, 72] width 8 height 8
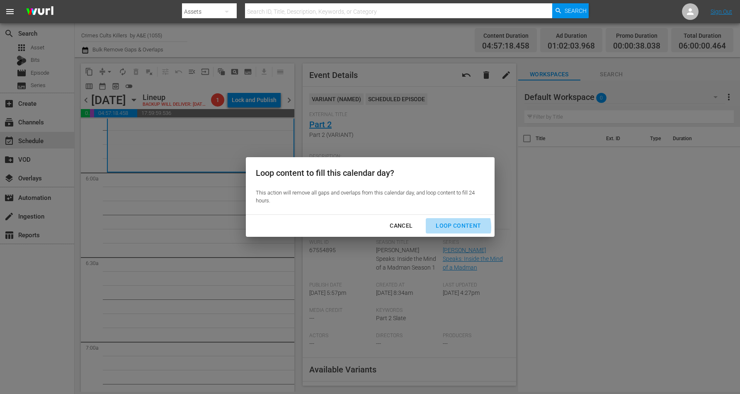
click at [452, 227] on div "Loop Content" at bounding box center [458, 226] width 58 height 10
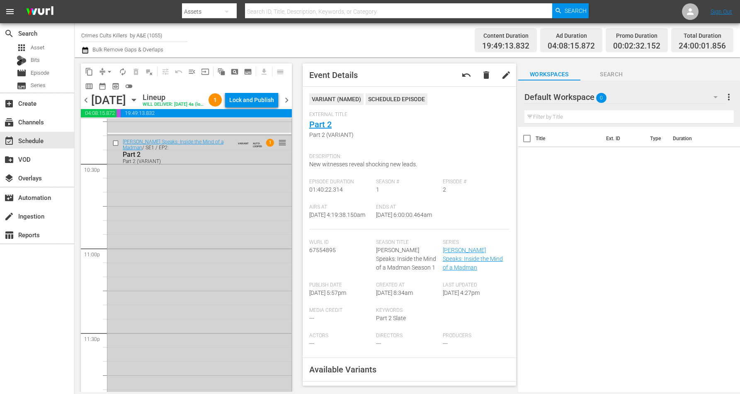
scroll to position [3799, 0]
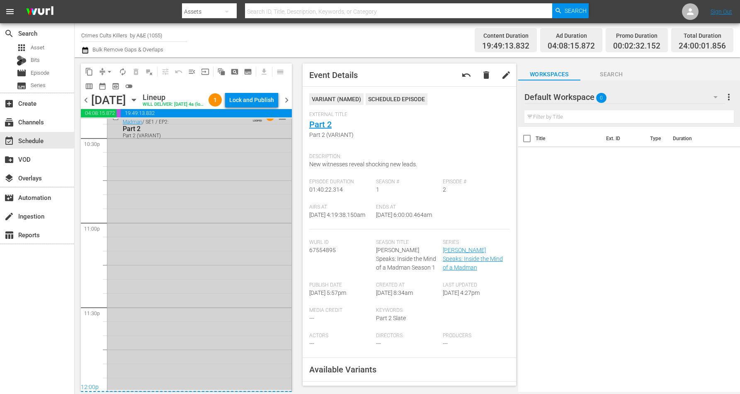
click at [189, 326] on div "Manson Speaks: Inside the Mind of a Madman / SE1 / EP2: Part 2 Part 2 (VARIANT)…" at bounding box center [199, 249] width 184 height 281
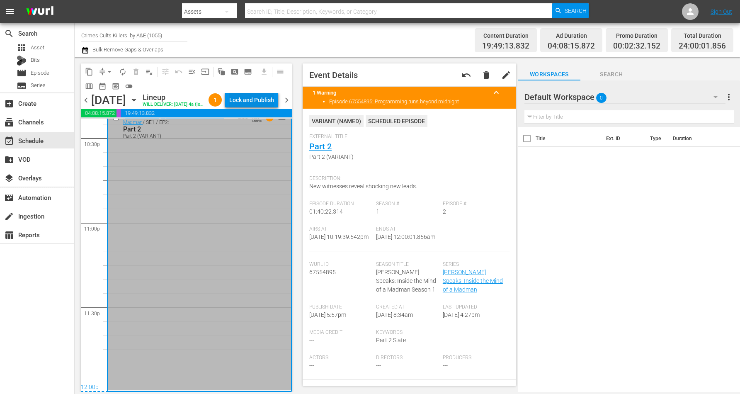
click at [265, 98] on div "Lock and Publish" at bounding box center [251, 99] width 45 height 15
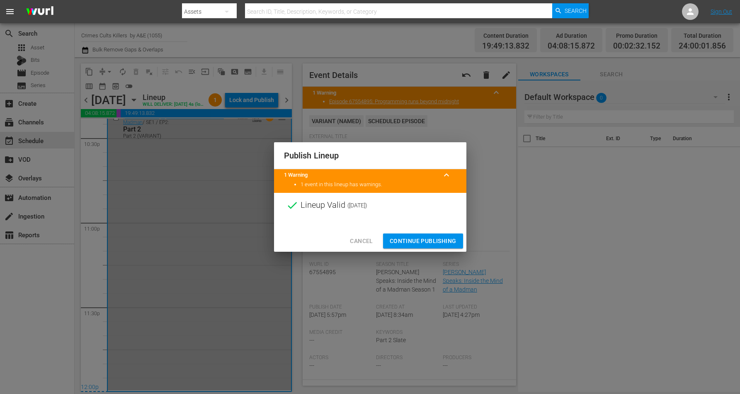
click at [422, 237] on span "Continue Publishing" at bounding box center [423, 241] width 67 height 10
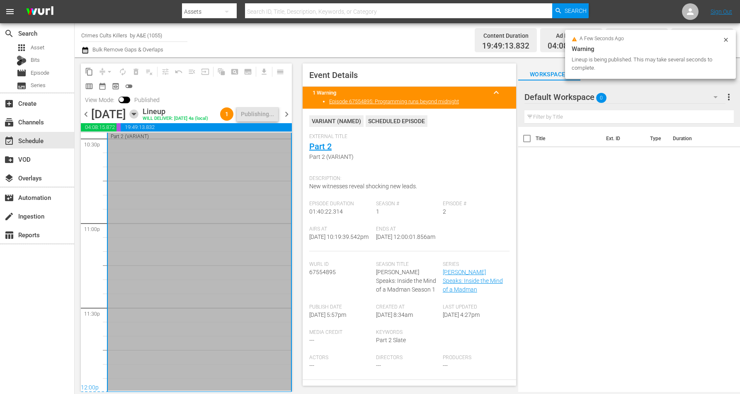
click at [138, 119] on icon "button" at bounding box center [133, 113] width 9 height 9
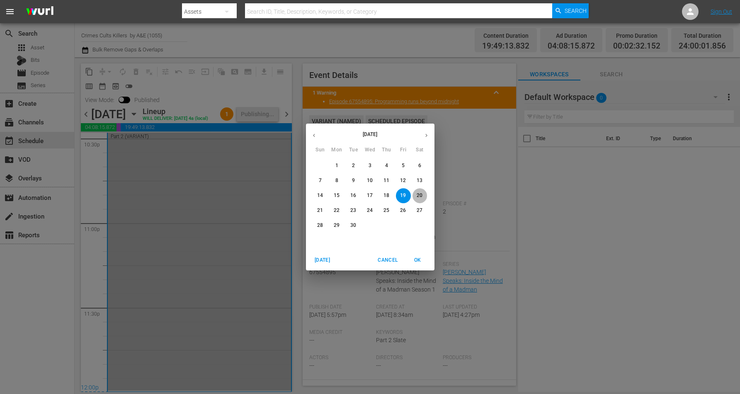
click at [417, 193] on p "20" at bounding box center [420, 195] width 6 height 7
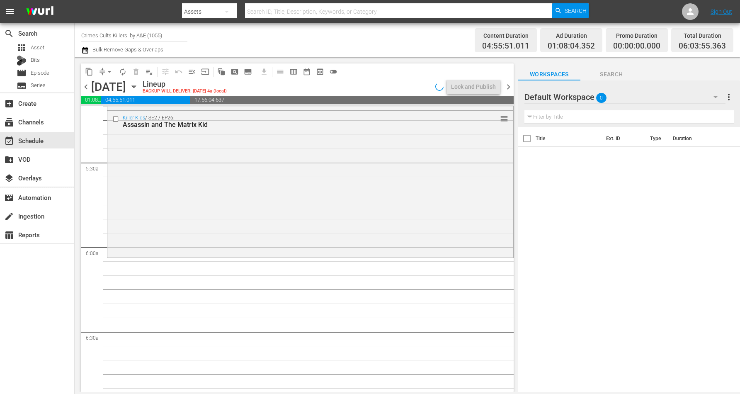
scroll to position [787, 0]
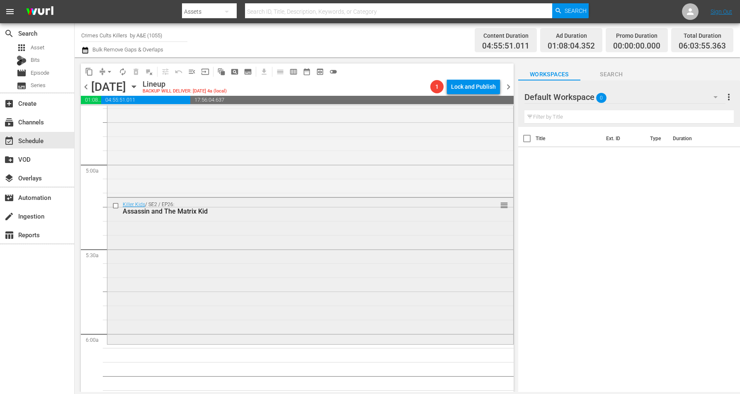
click at [199, 282] on div "Killer Kids / SE2 / EP26: Assassin and The Matrix Kid reorder" at bounding box center [310, 270] width 406 height 145
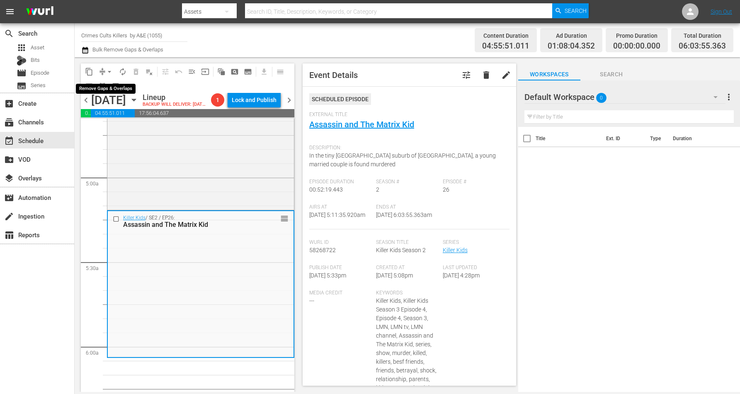
click at [107, 71] on span "arrow_drop_down" at bounding box center [109, 72] width 8 height 8
click at [107, 87] on li "Align to Midnight" at bounding box center [109, 88] width 87 height 14
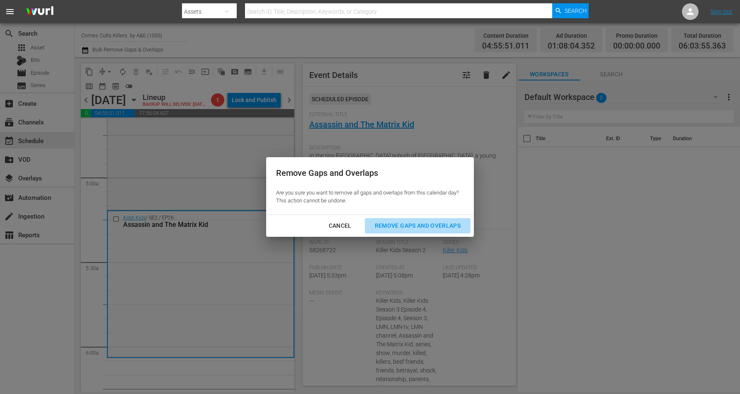
click at [419, 226] on div "Remove Gaps and Overlaps" at bounding box center [417, 226] width 99 height 10
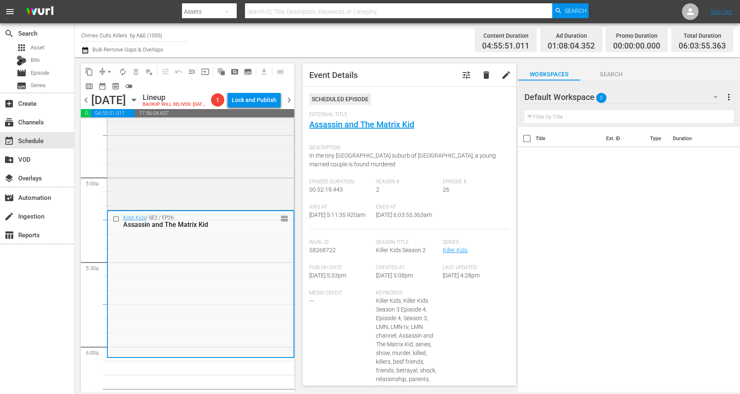
click at [138, 104] on icon "button" at bounding box center [133, 99] width 9 height 9
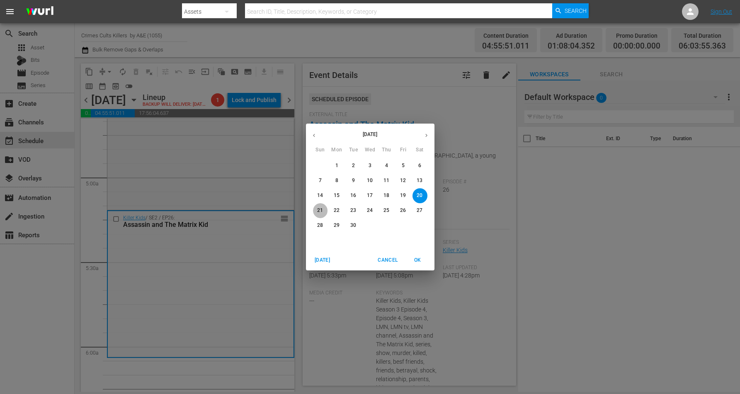
click at [318, 209] on p "21" at bounding box center [320, 210] width 6 height 7
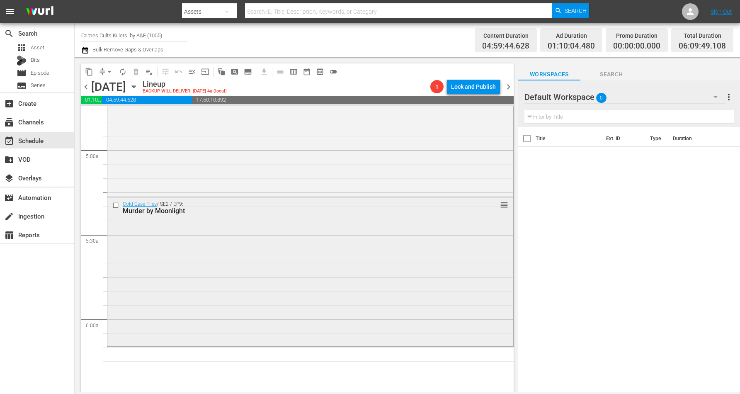
scroll to position [853, 0]
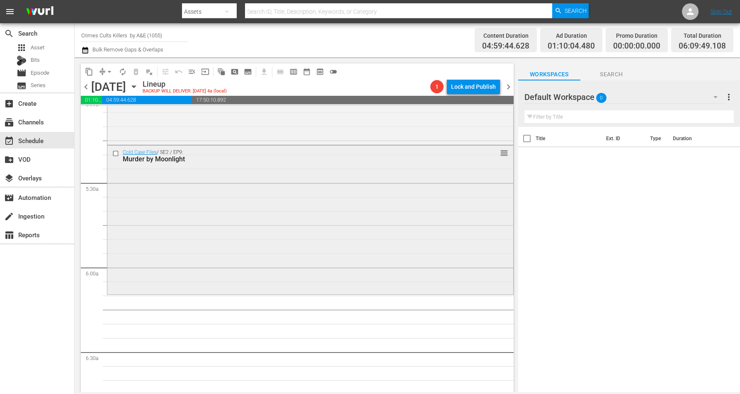
click at [184, 227] on div "Cold Case Files / SE2 / EP9: Murder by Moonlight reorder" at bounding box center [310, 218] width 406 height 147
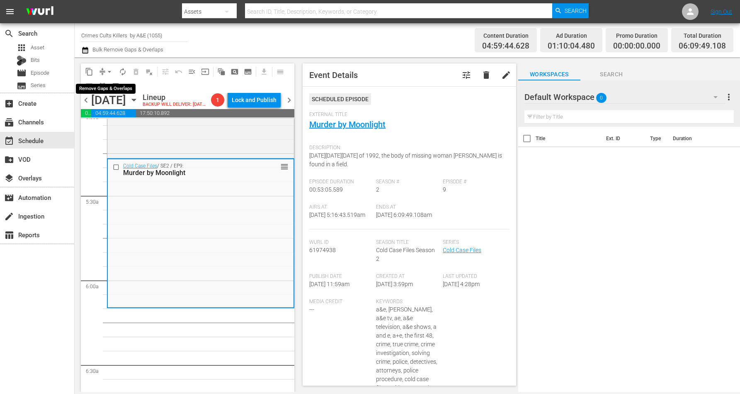
click at [111, 70] on span "arrow_drop_down" at bounding box center [109, 72] width 8 height 8
click at [108, 85] on li "Align to Midnight" at bounding box center [109, 88] width 68 height 14
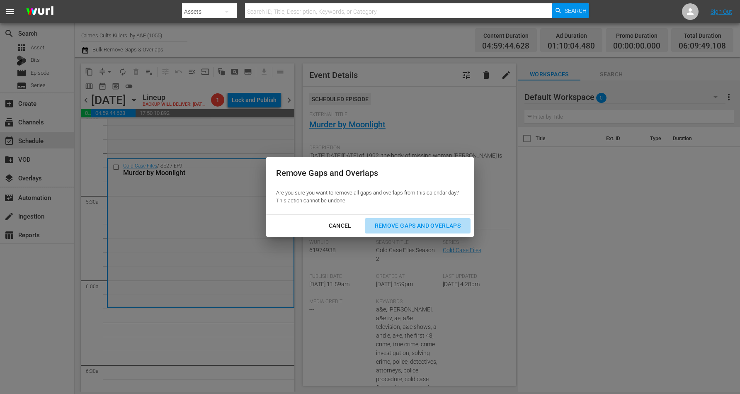
click at [402, 223] on div "Remove Gaps and Overlaps" at bounding box center [417, 226] width 99 height 10
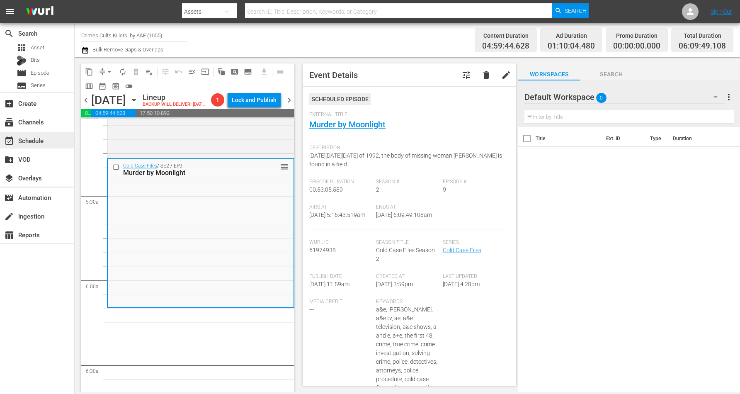
click at [28, 140] on div "event_available Schedule" at bounding box center [23, 139] width 46 height 7
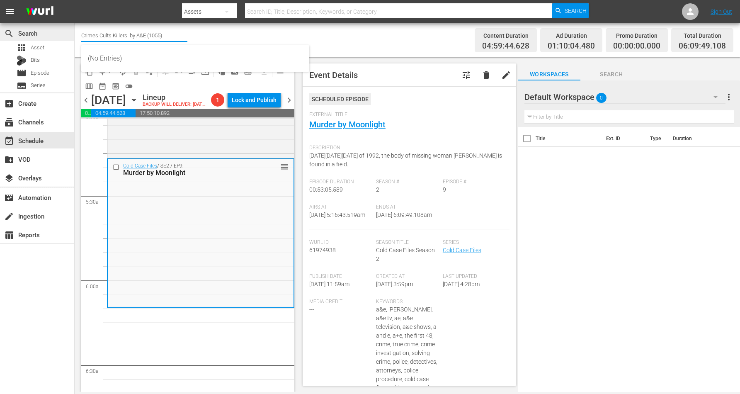
drag, startPoint x: 167, startPoint y: 35, endPoint x: 60, endPoint y: 28, distance: 108.0
click at [75, 0] on div "search Search apps Asset Bits movie Episode subtitles Series add_box Create sub…" at bounding box center [407, 0] width 665 height 0
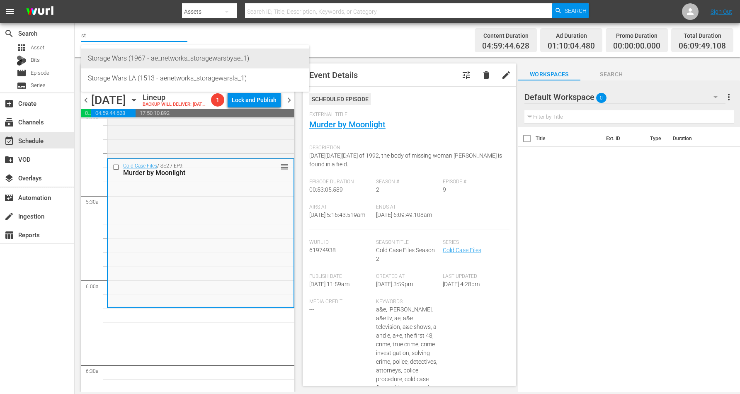
click at [110, 58] on div "Storage Wars (1967 - ae_networks_storagewarsbyae_1)" at bounding box center [195, 58] width 215 height 20
type input "Storage Wars (1967 - ae_networks_storagewarsbyae_1)"
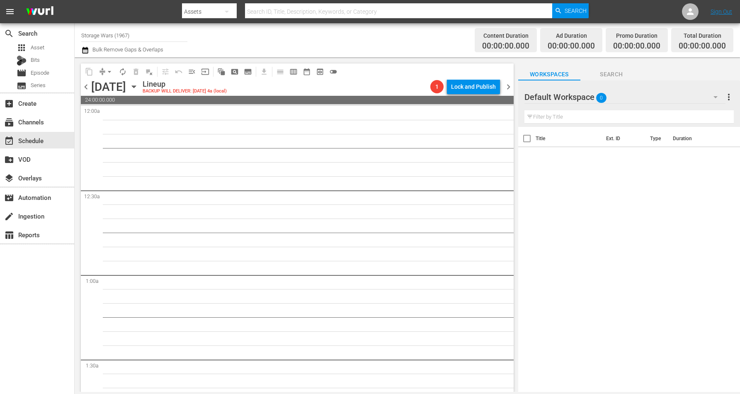
click at [138, 87] on icon "button" at bounding box center [133, 86] width 9 height 9
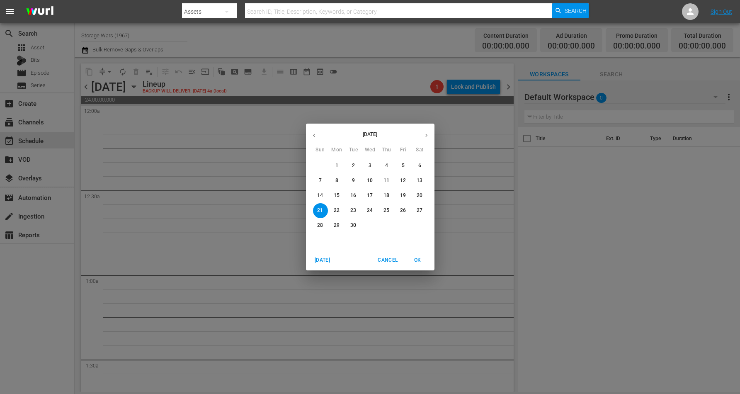
click at [338, 191] on button "15" at bounding box center [337, 195] width 15 height 15
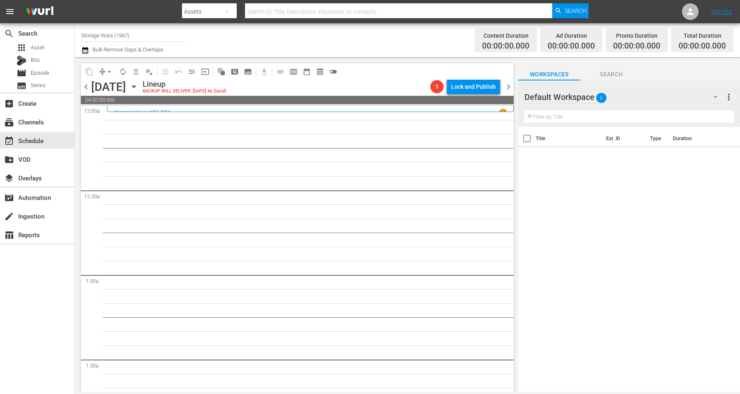
click at [136, 86] on icon "button" at bounding box center [134, 87] width 4 height 2
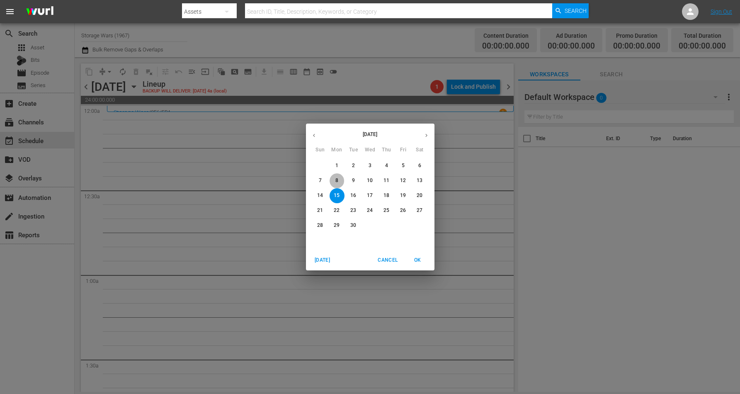
click at [337, 177] on p "8" at bounding box center [336, 180] width 3 height 7
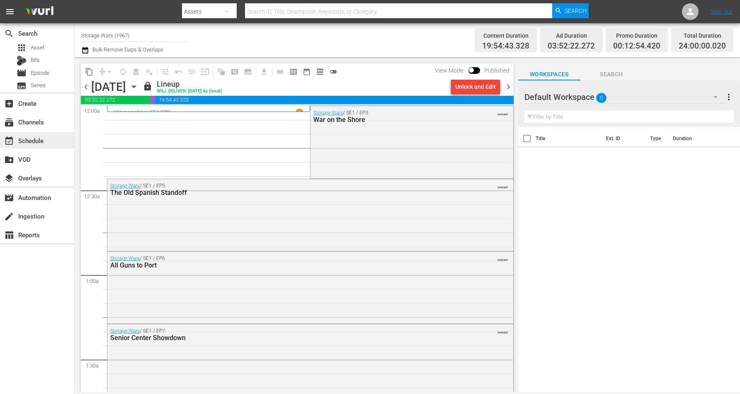
click at [31, 139] on div "event_available Schedule" at bounding box center [23, 139] width 46 height 7
drag, startPoint x: 127, startPoint y: 36, endPoint x: 73, endPoint y: 31, distance: 54.9
click at [75, 0] on div "search Search apps Asset Bits movie Episode subtitles Series add_box Create sub…" at bounding box center [407, 0] width 665 height 0
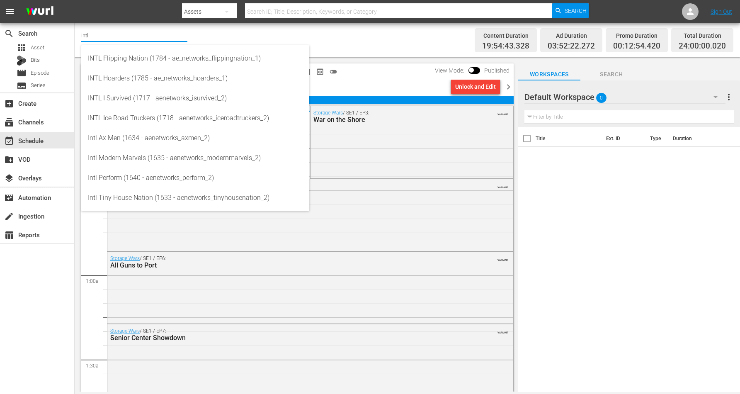
click at [117, 33] on input "intl" at bounding box center [134, 35] width 106 height 20
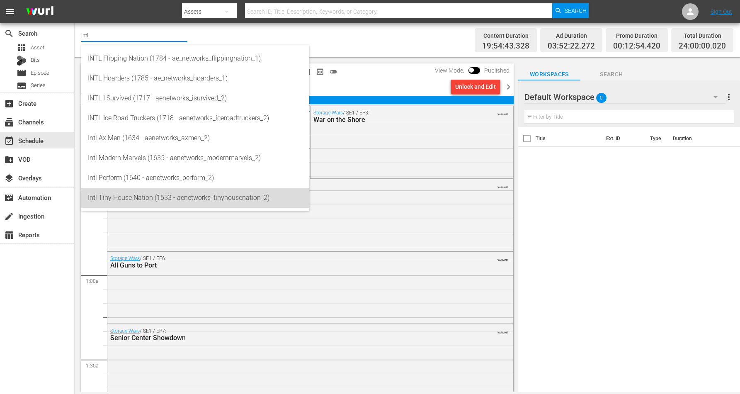
click at [137, 196] on div "Intl Tiny House Nation (1633 - aenetworks_tinyhousenation_2)" at bounding box center [195, 198] width 215 height 20
type input "Intl Tiny House Nation (1633 - aenetworks_tinyhousenation_2)"
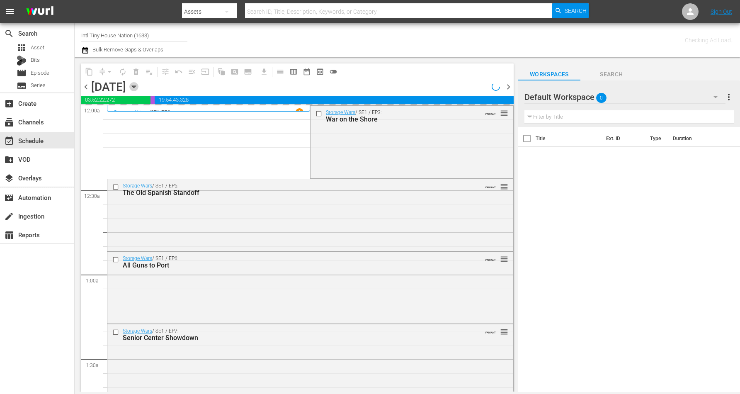
click at [138, 85] on icon "button" at bounding box center [133, 86] width 9 height 9
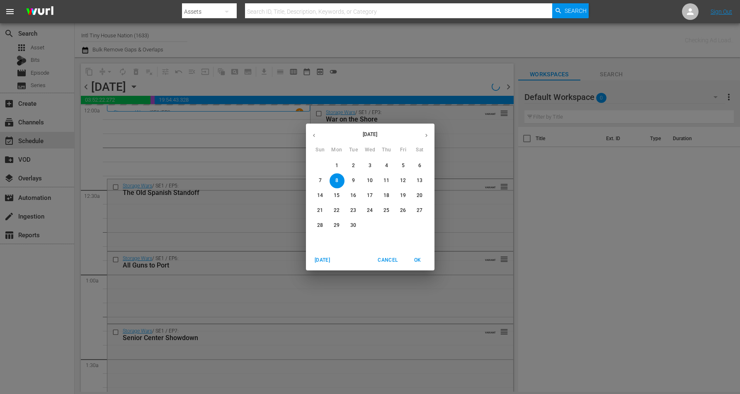
click at [333, 194] on span "15" at bounding box center [337, 195] width 15 height 7
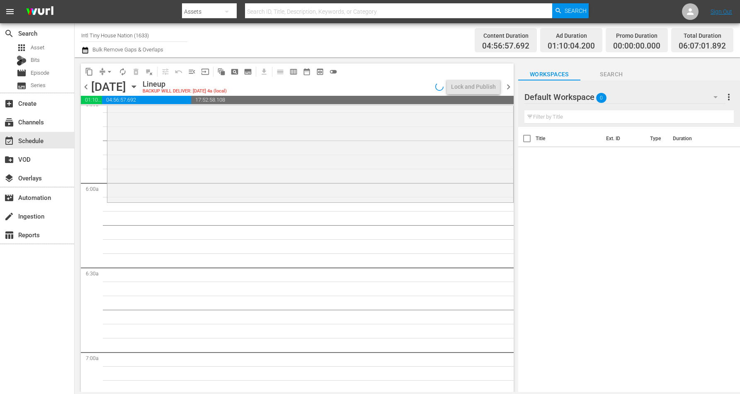
scroll to position [933, 0]
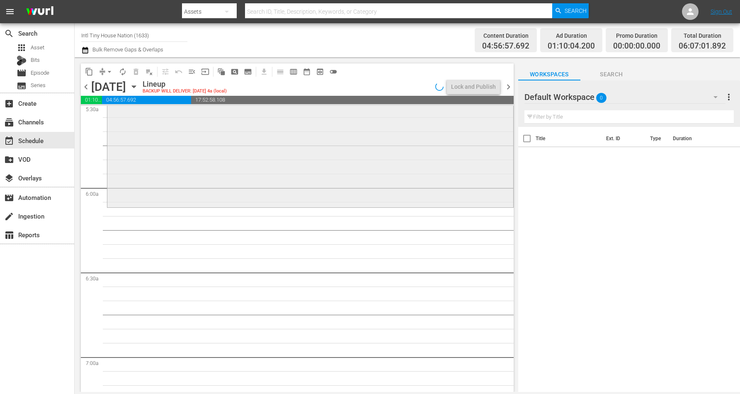
click at [249, 164] on div "Tiny House Nation / SE5 / EP12: Dad's Tiny Homecoming Dad's Tiny Homecoming (ae…" at bounding box center [310, 134] width 406 height 143
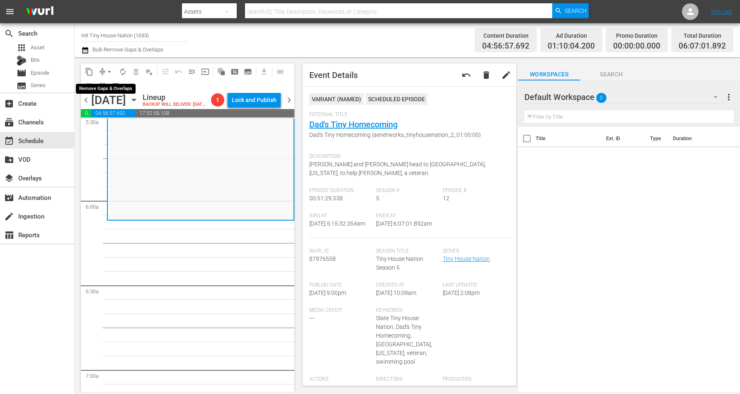
click at [103, 69] on button "arrow_drop_down" at bounding box center [109, 71] width 13 height 13
click at [101, 85] on li "Align to Midnight" at bounding box center [109, 88] width 87 height 14
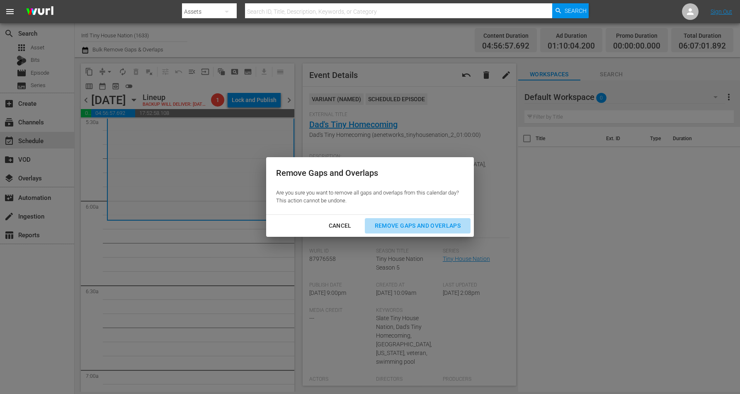
click at [419, 223] on div "Remove Gaps and Overlaps" at bounding box center [417, 226] width 99 height 10
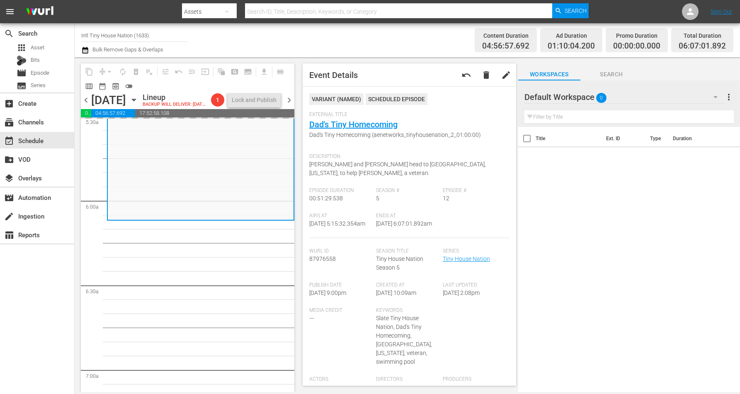
click at [138, 104] on icon "button" at bounding box center [133, 99] width 9 height 9
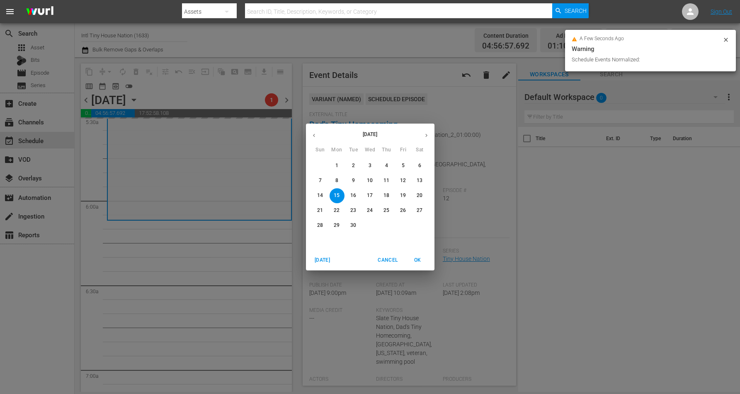
click at [354, 191] on button "16" at bounding box center [353, 195] width 15 height 15
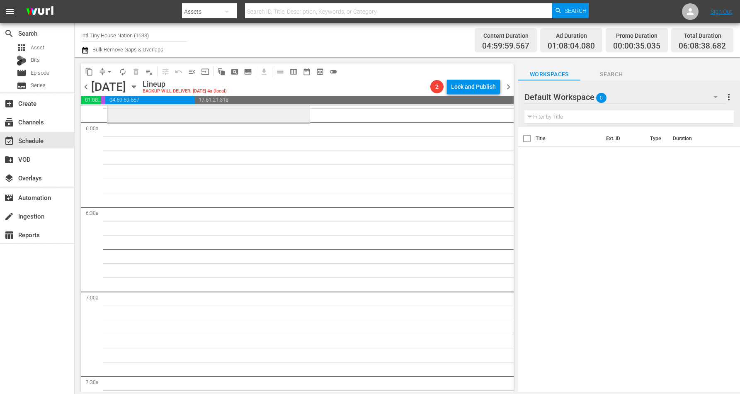
scroll to position [894, 0]
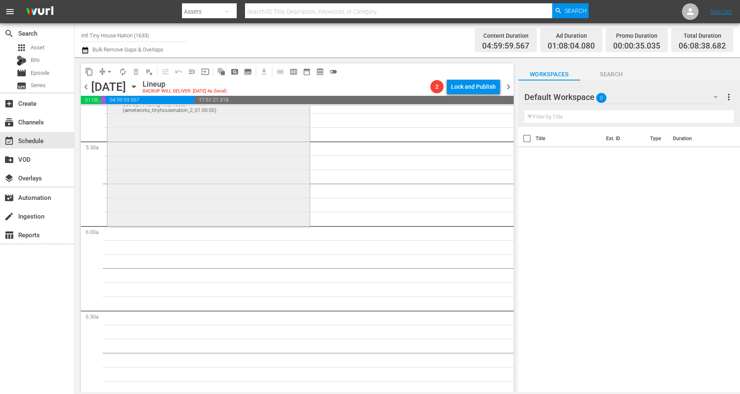
click at [164, 153] on div "Tiny House Nation / SE4 / EP21: 560 Sq Ft Taking Tiny Roots 560 Sq Ft Taking Ti…" at bounding box center [208, 154] width 202 height 141
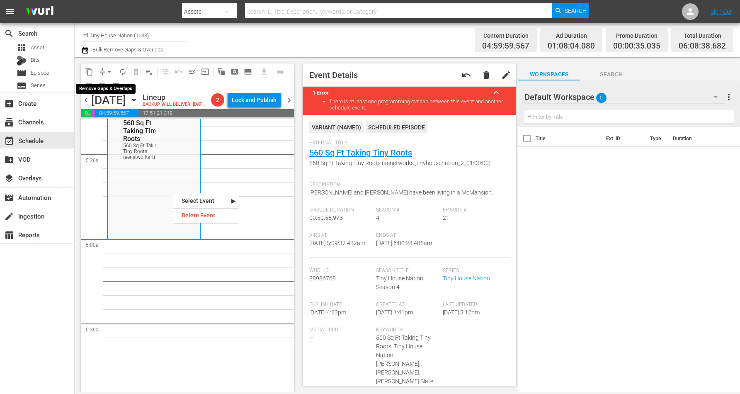
click at [109, 70] on span "arrow_drop_down" at bounding box center [109, 72] width 8 height 8
click at [113, 85] on li "Align to Midnight" at bounding box center [109, 88] width 68 height 14
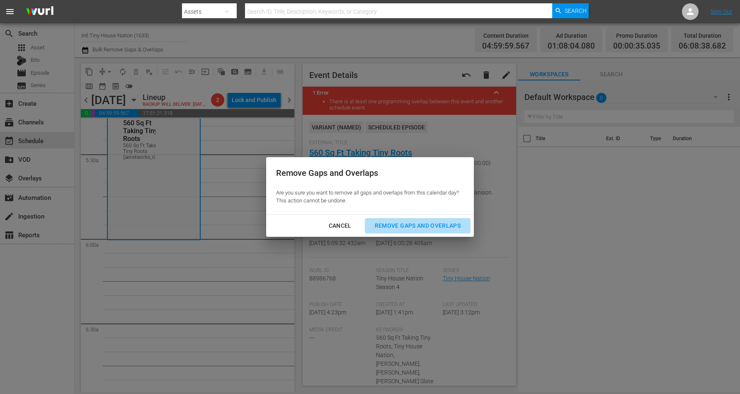
drag, startPoint x: 414, startPoint y: 226, endPoint x: 410, endPoint y: 225, distance: 4.6
click at [414, 226] on div "Remove Gaps and Overlaps" at bounding box center [417, 226] width 99 height 10
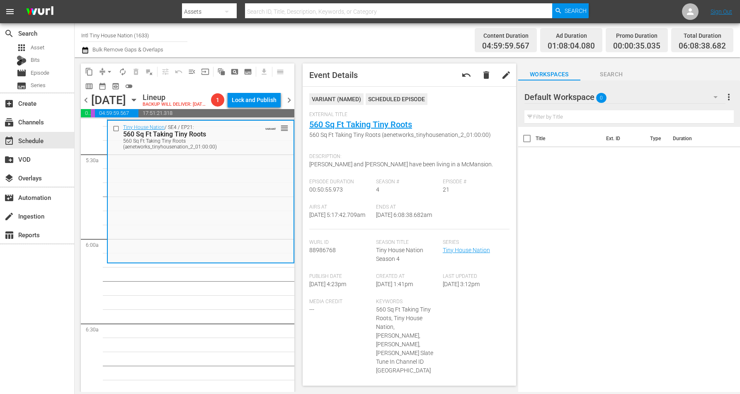
click at [138, 104] on icon "button" at bounding box center [133, 99] width 9 height 9
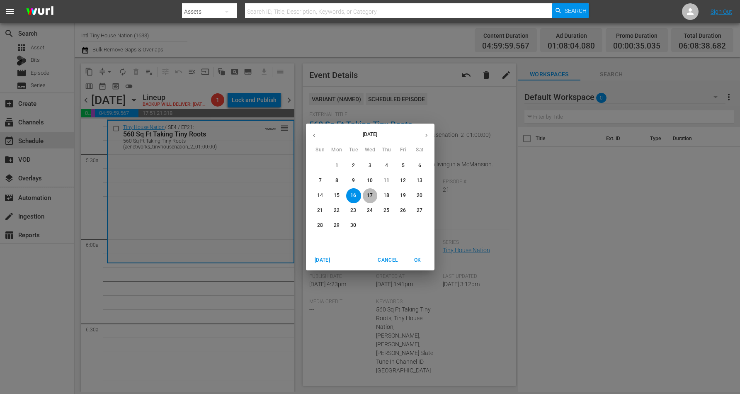
click at [371, 190] on button "17" at bounding box center [370, 195] width 15 height 15
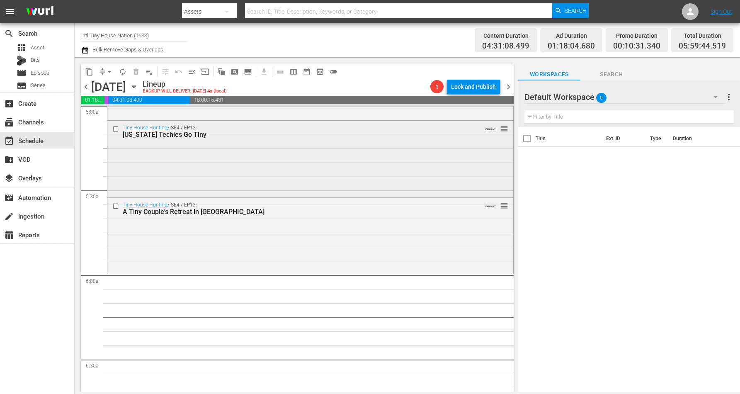
scroll to position [848, 0]
click at [229, 217] on div "Tiny House Hunting / SE4 / EP13: A Tiny Couple's Retreat in Louisville VARIANT …" at bounding box center [310, 233] width 406 height 74
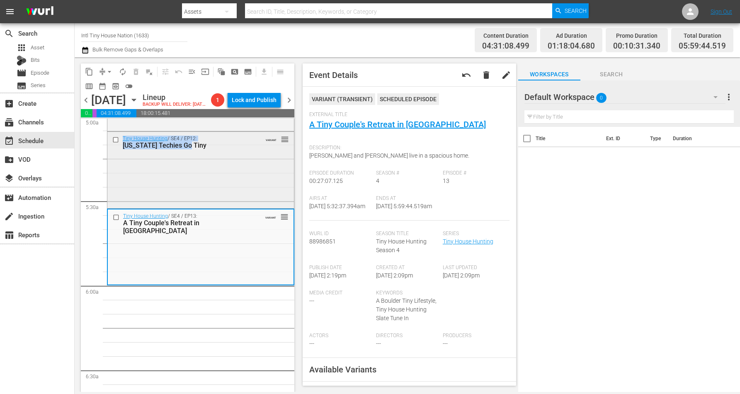
drag, startPoint x: 229, startPoint y: 217, endPoint x: 236, endPoint y: 218, distance: 7.5
click at [241, 245] on div "Tiny House Hunting / SE4 / EP13: A Tiny Couple's Retreat in Louisville VARIANT …" at bounding box center [201, 246] width 186 height 74
click at [108, 70] on span "arrow_drop_down" at bounding box center [109, 72] width 8 height 8
click at [109, 85] on li "Align to Midnight" at bounding box center [109, 88] width 68 height 14
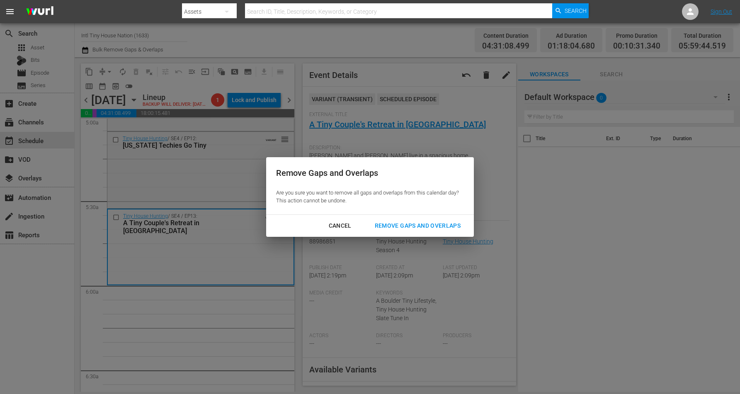
click at [382, 224] on div "Remove Gaps and Overlaps" at bounding box center [417, 226] width 99 height 10
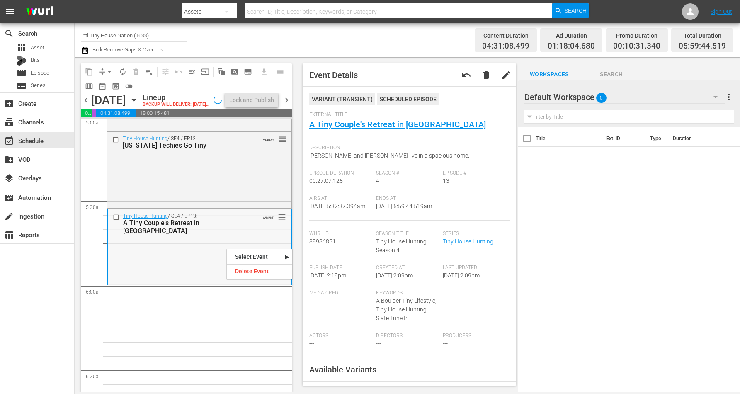
click at [227, 248] on div "Tiny House Hunting / SE4 / EP13: A Tiny Couple's Retreat in Louisville VARIANT …" at bounding box center [199, 246] width 183 height 74
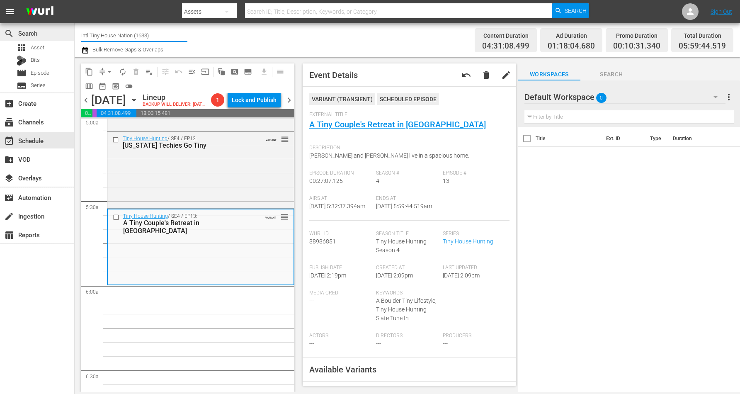
drag, startPoint x: 158, startPoint y: 37, endPoint x: 51, endPoint y: 35, distance: 107.0
click at [75, 0] on div "search Search apps Asset Bits movie Episode subtitles Series add_box Create sub…" at bounding box center [407, 0] width 665 height 0
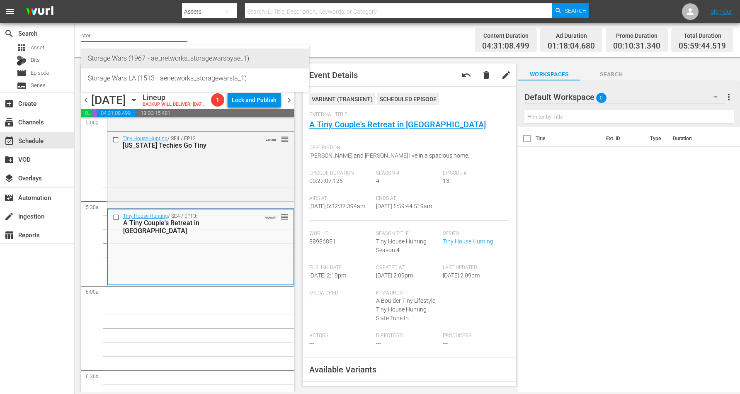
click at [131, 60] on div "Storage Wars (1967 - ae_networks_storagewarsbyae_1)" at bounding box center [195, 58] width 215 height 20
type input "Storage Wars (1967 - ae_networks_storagewarsbyae_1)"
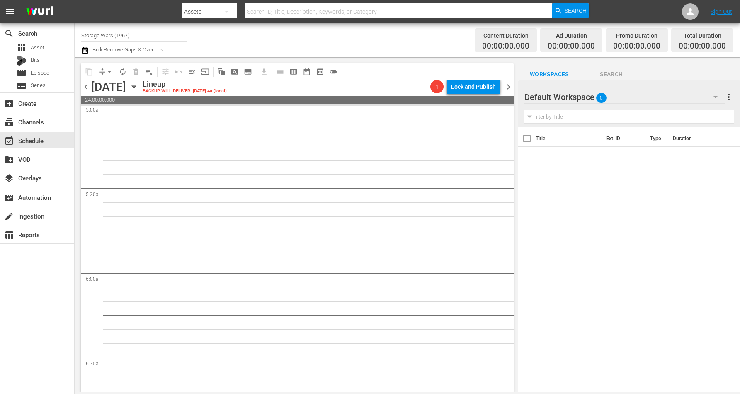
click at [138, 85] on icon "button" at bounding box center [133, 86] width 9 height 9
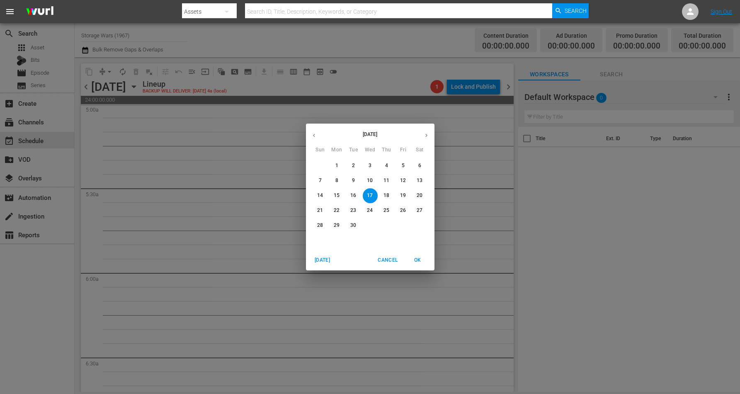
click at [337, 194] on p "15" at bounding box center [337, 195] width 6 height 7
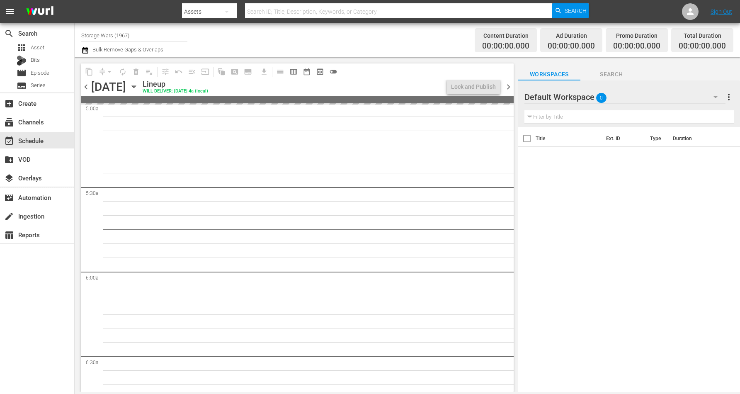
scroll to position [834, 0]
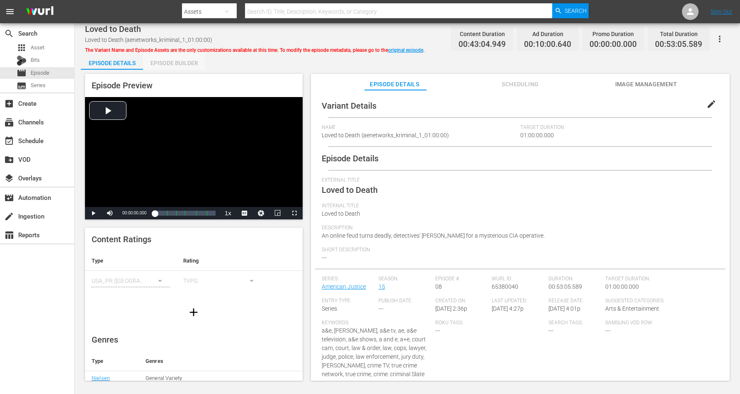
click at [177, 59] on div "Episode Builder" at bounding box center [174, 63] width 62 height 20
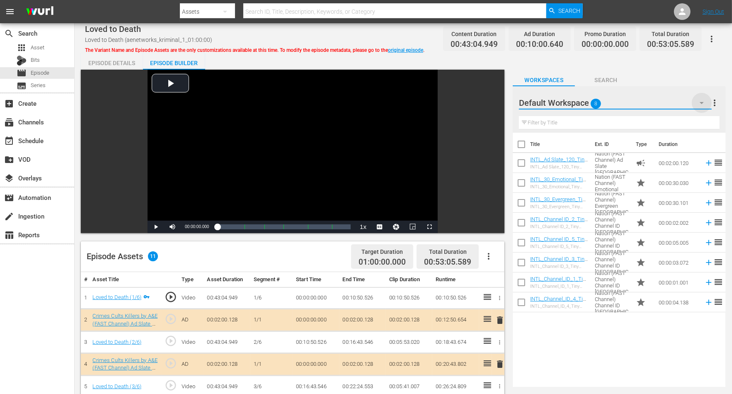
click at [591, 101] on icon "button" at bounding box center [702, 103] width 10 height 10
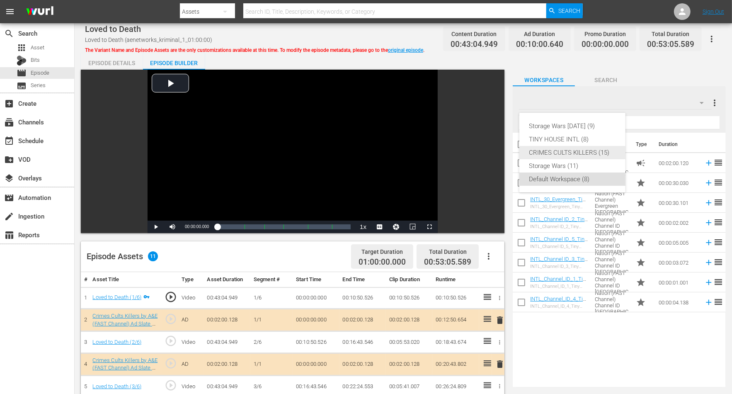
click at [565, 150] on div "CRIMES CULTS KILLERS (15)" at bounding box center [572, 152] width 86 height 13
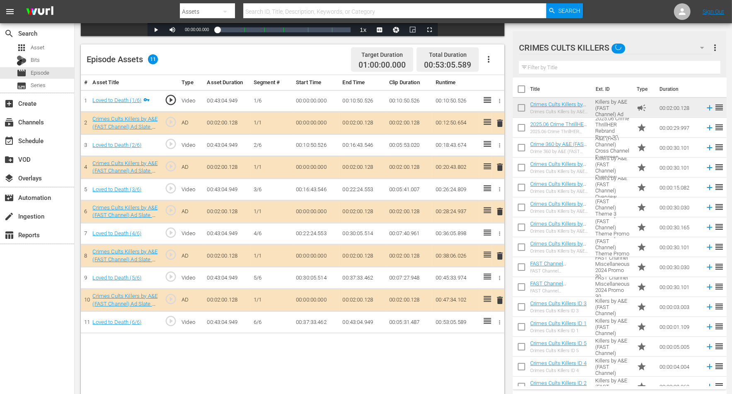
scroll to position [207, 0]
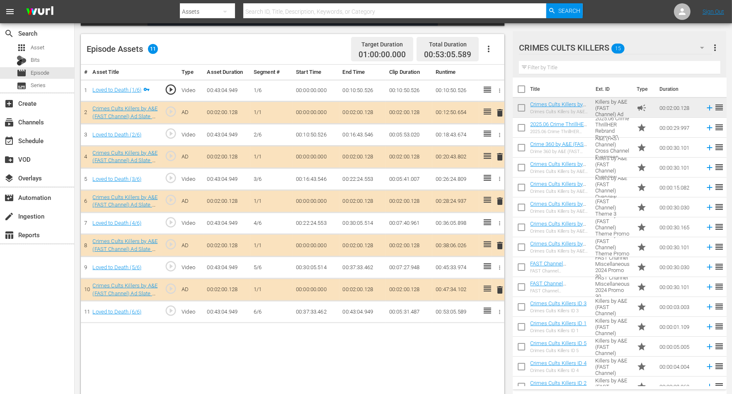
click at [499, 113] on span "delete" at bounding box center [500, 113] width 10 height 10
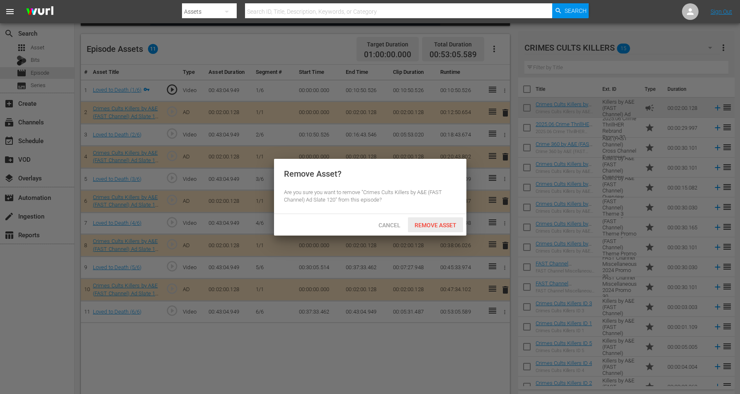
click at [424, 220] on div "Remove Asset" at bounding box center [435, 224] width 55 height 15
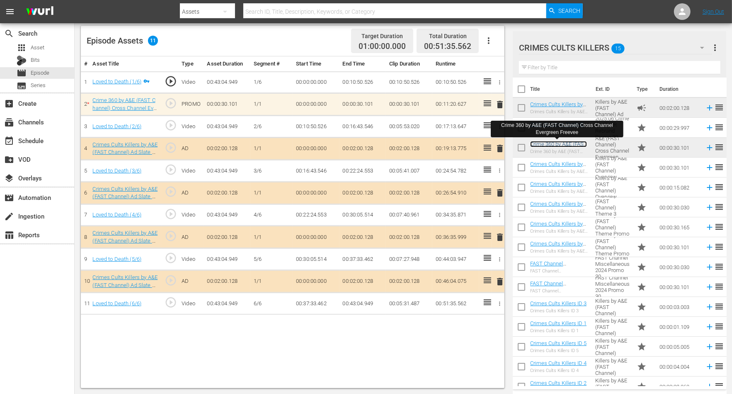
scroll to position [10, 0]
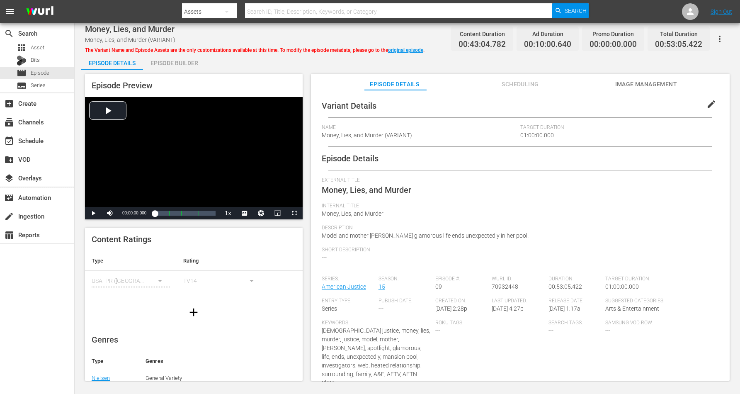
drag, startPoint x: 181, startPoint y: 62, endPoint x: 185, endPoint y: 49, distance: 13.9
click at [181, 61] on div "Episode Builder" at bounding box center [174, 63] width 62 height 20
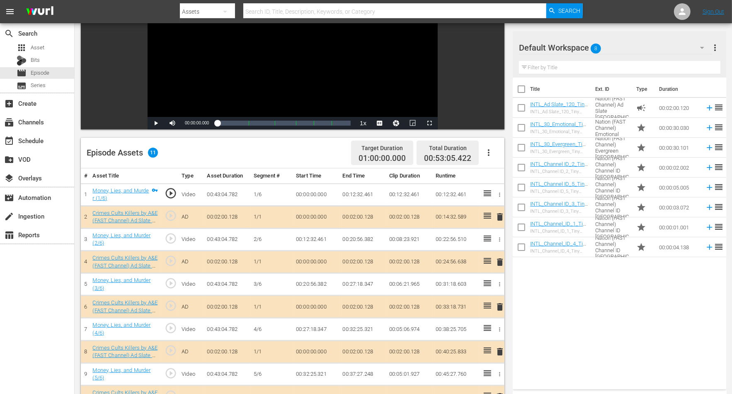
scroll to position [207, 0]
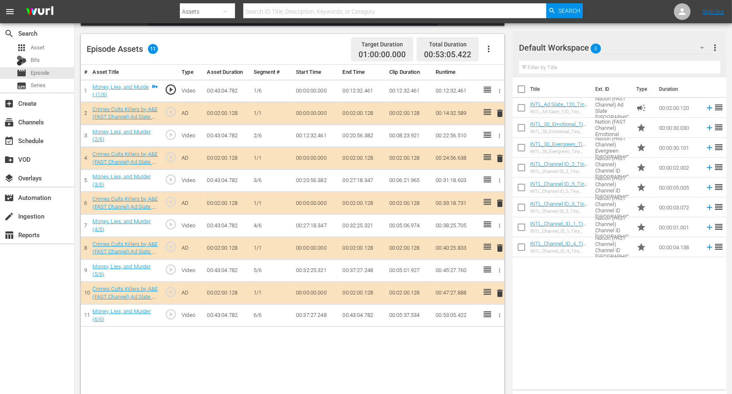
click at [500, 155] on span "delete" at bounding box center [500, 158] width 10 height 10
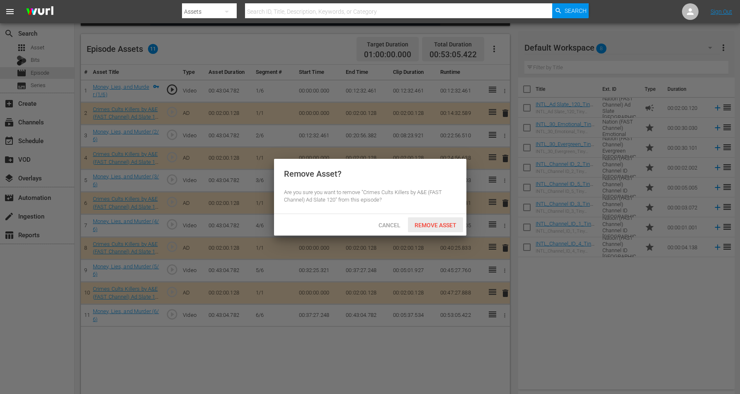
click at [431, 226] on span "Remove Asset" at bounding box center [435, 225] width 55 height 7
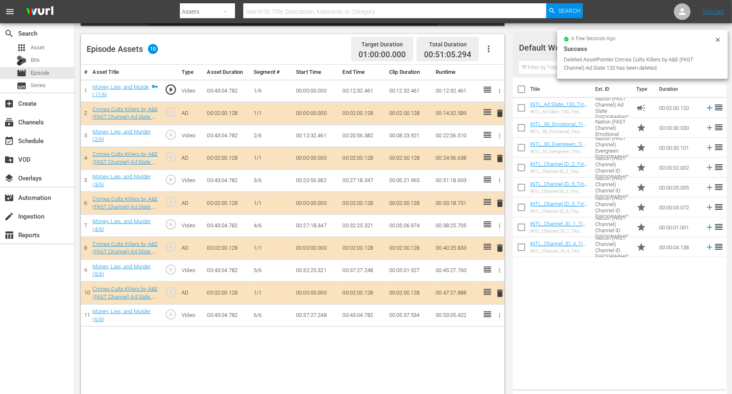
click at [591, 39] on icon at bounding box center [718, 39] width 7 height 7
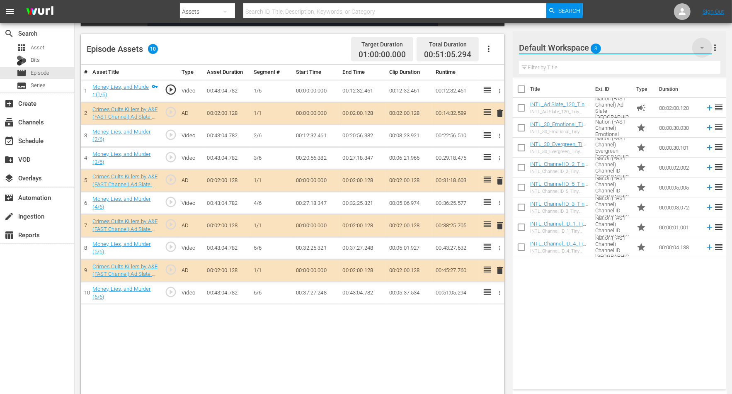
click at [591, 48] on icon "button" at bounding box center [702, 48] width 4 height 2
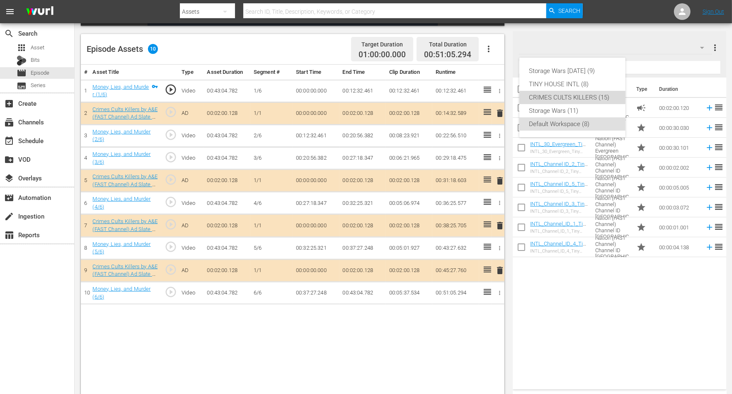
click at [550, 97] on div "CRIMES CULTS KILLERS (15)" at bounding box center [572, 97] width 86 height 13
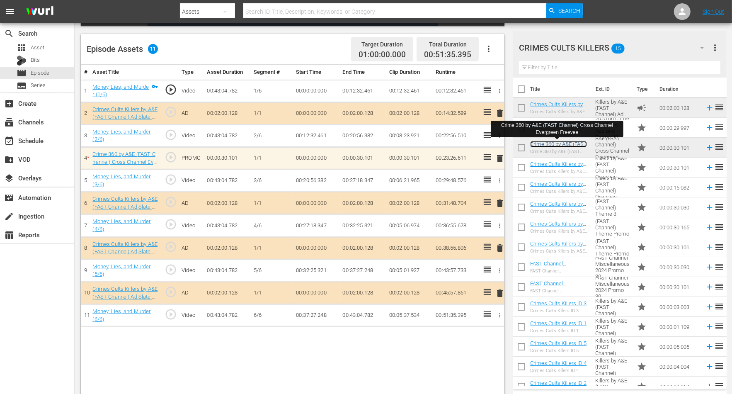
scroll to position [216, 0]
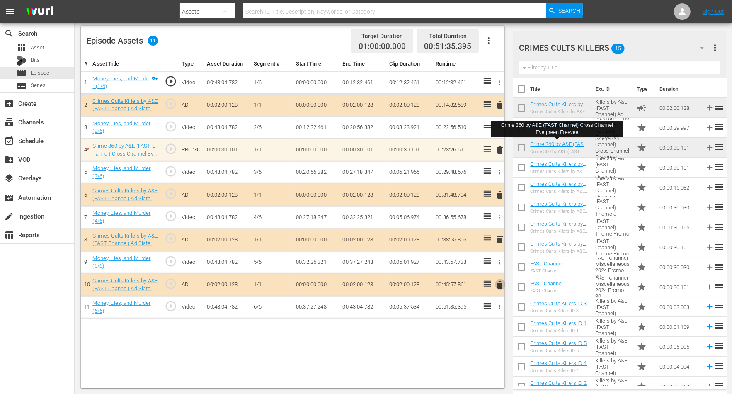
click at [497, 284] on span "delete" at bounding box center [500, 285] width 10 height 10
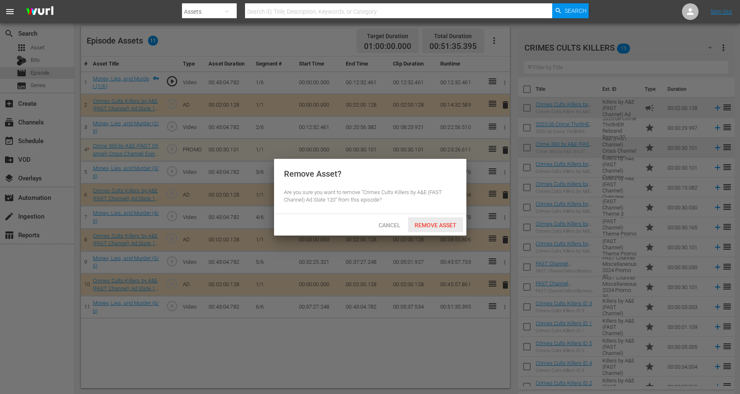
click at [418, 226] on span "Remove Asset" at bounding box center [435, 225] width 55 height 7
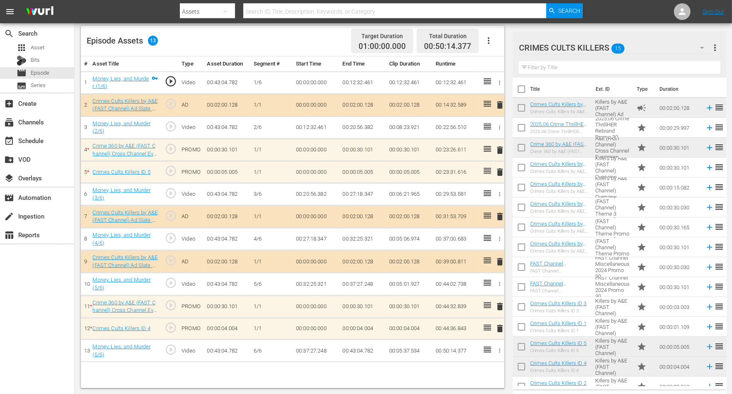
click at [591, 315] on td "Crimes Cults Killers by A&E (FAST Channel) Channel ID" at bounding box center [612, 347] width 41 height 20
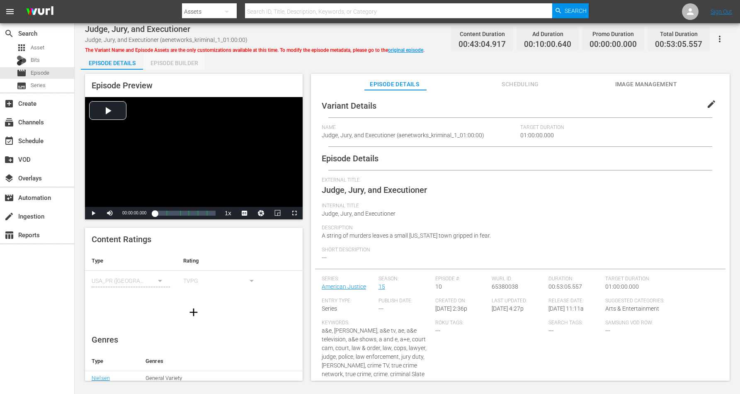
drag, startPoint x: 178, startPoint y: 63, endPoint x: 187, endPoint y: 52, distance: 13.9
click at [179, 62] on div "Episode Builder" at bounding box center [174, 63] width 62 height 20
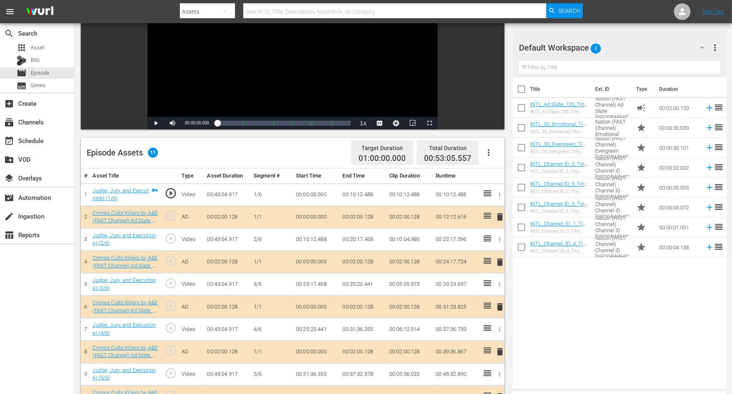
scroll to position [216, 0]
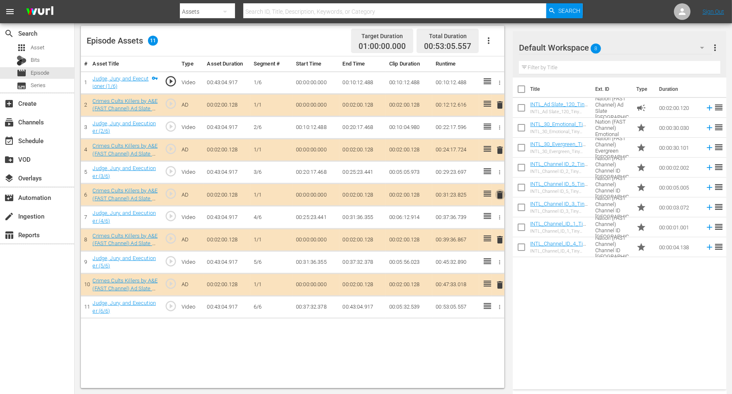
click at [498, 191] on span "delete" at bounding box center [500, 195] width 10 height 10
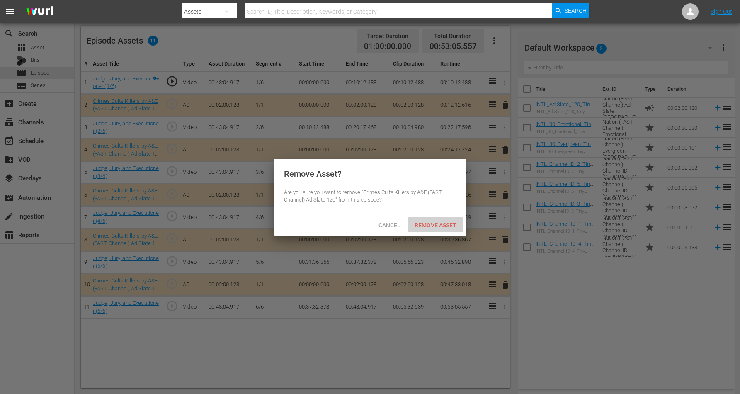
click at [431, 224] on span "Remove Asset" at bounding box center [435, 225] width 55 height 7
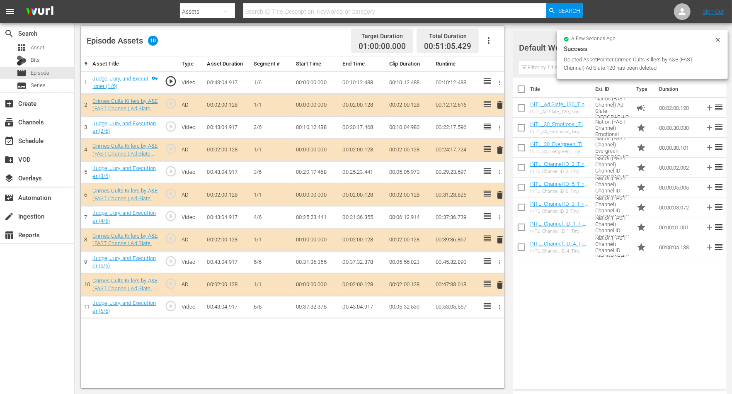
click at [591, 39] on icon at bounding box center [718, 39] width 7 height 7
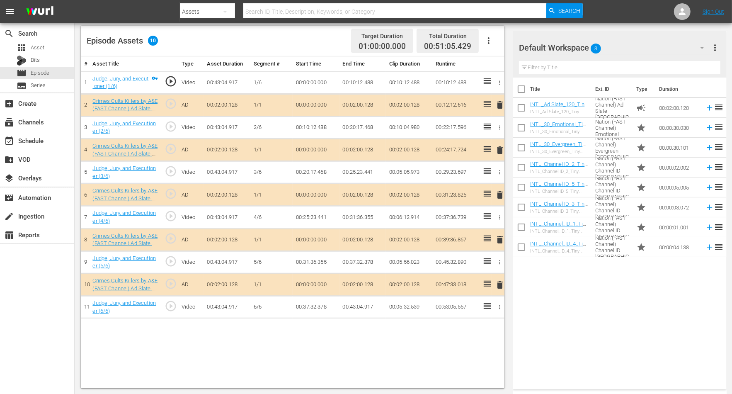
click at [591, 48] on icon "button" at bounding box center [702, 48] width 4 height 2
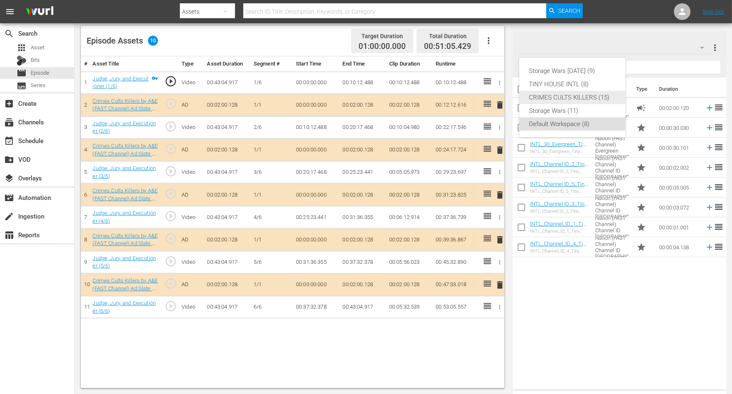
click at [556, 99] on div "CRIMES CULTS KILLERS (15)" at bounding box center [572, 97] width 86 height 13
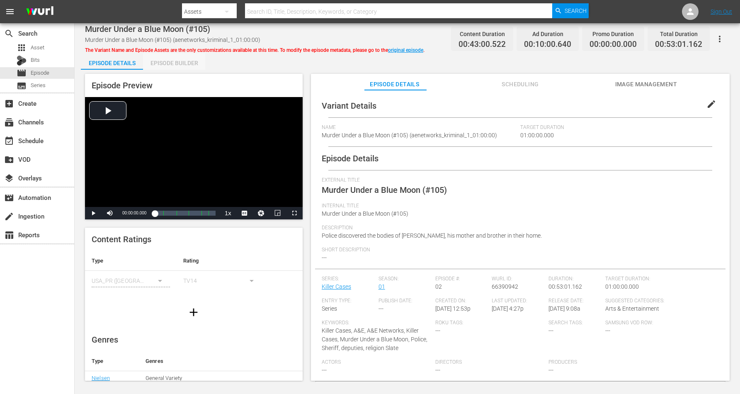
drag, startPoint x: 180, startPoint y: 61, endPoint x: 231, endPoint y: 41, distance: 55.3
click at [182, 61] on div "Episode Builder" at bounding box center [174, 63] width 62 height 20
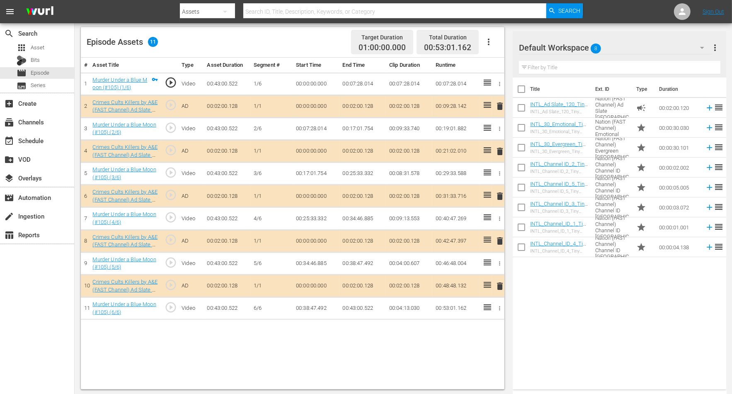
scroll to position [216, 0]
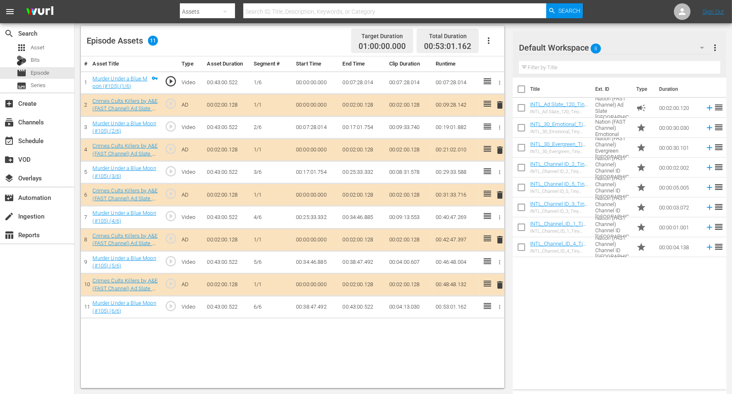
click at [500, 238] on span "delete" at bounding box center [500, 240] width 10 height 10
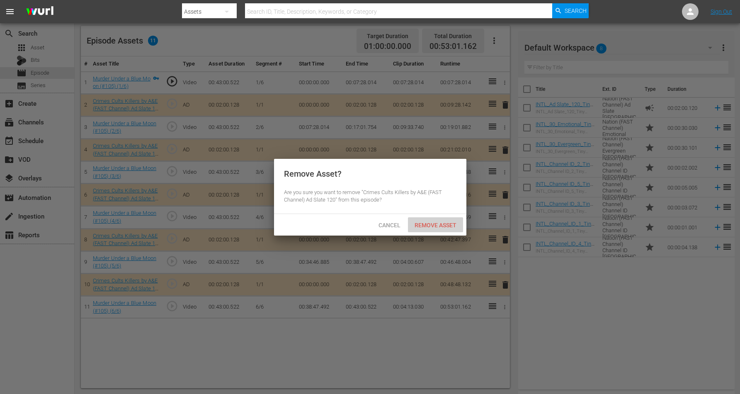
click at [445, 221] on div "Remove Asset" at bounding box center [435, 224] width 55 height 15
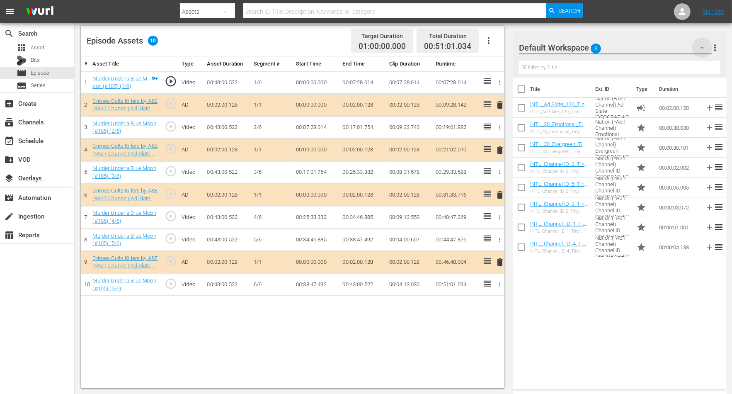
click at [591, 49] on icon "button" at bounding box center [702, 48] width 10 height 10
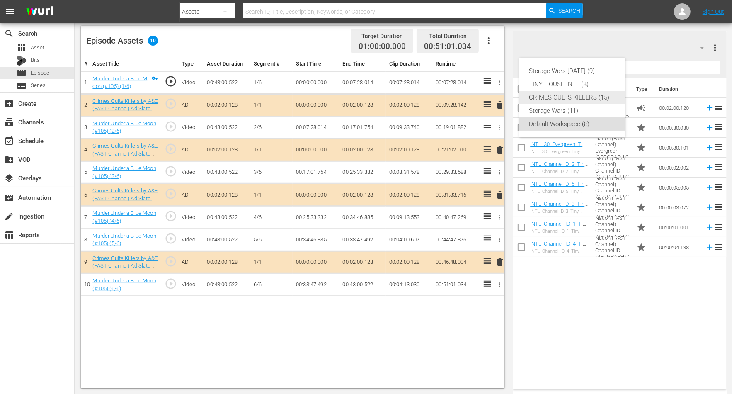
click at [552, 98] on div "CRIMES CULTS KILLERS (15)" at bounding box center [572, 97] width 86 height 13
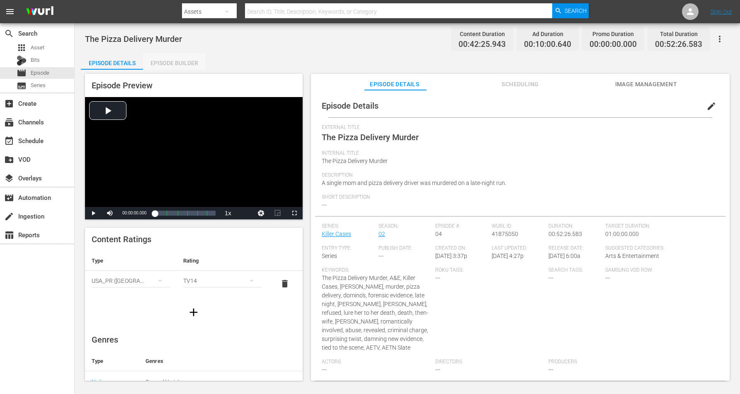
click at [173, 64] on div "Episode Builder" at bounding box center [174, 63] width 62 height 20
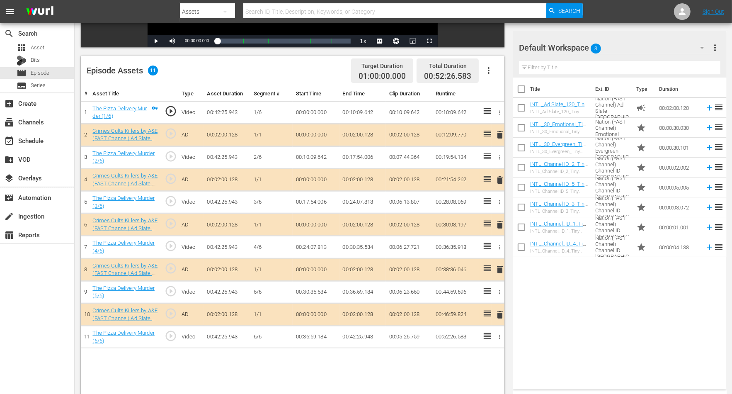
scroll to position [207, 0]
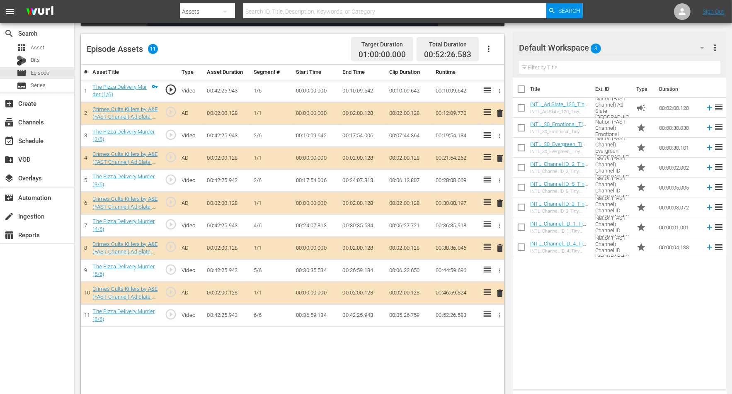
click at [502, 110] on span "delete" at bounding box center [500, 113] width 10 height 10
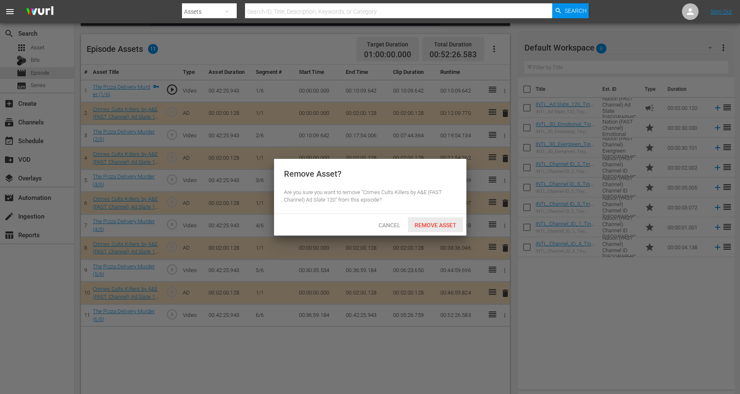
click at [434, 223] on span "Remove Asset" at bounding box center [435, 225] width 55 height 7
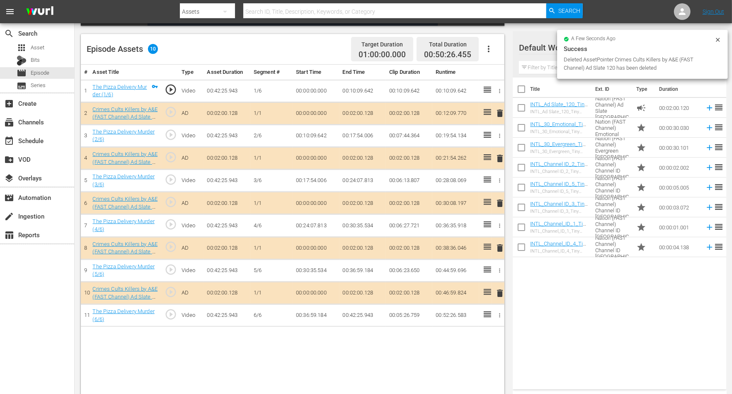
click at [591, 45] on div "Success" at bounding box center [643, 49] width 158 height 10
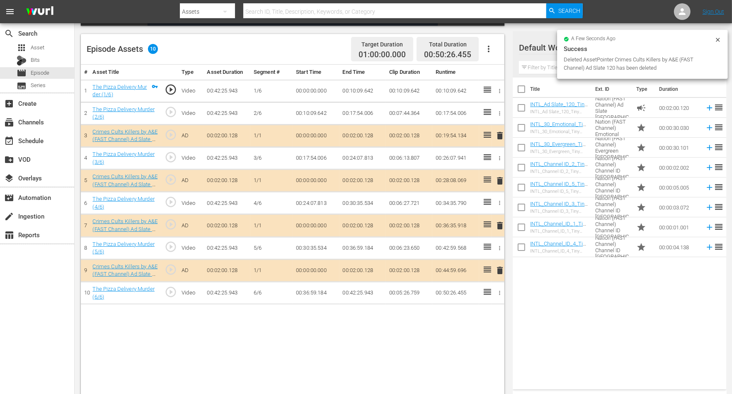
click at [591, 41] on icon at bounding box center [718, 39] width 7 height 7
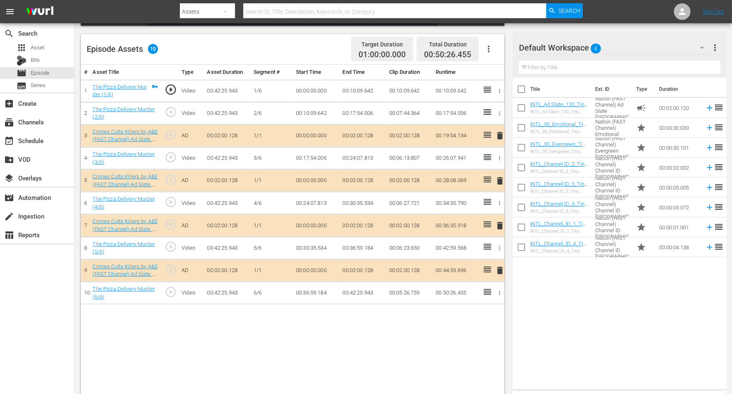
click at [591, 47] on icon "button" at bounding box center [702, 48] width 4 height 2
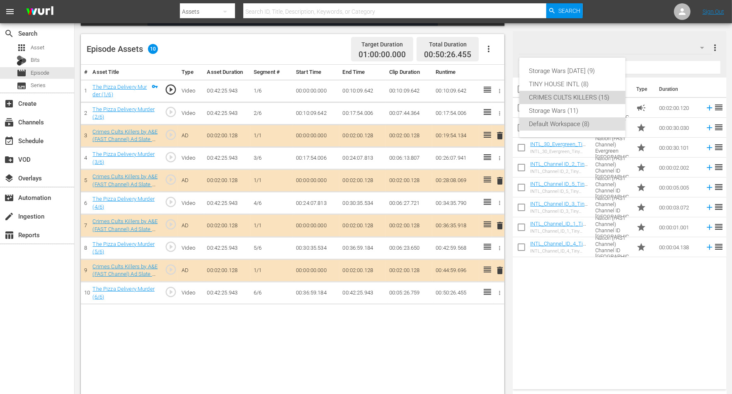
click at [561, 96] on div "CRIMES CULTS KILLERS (15)" at bounding box center [572, 97] width 86 height 13
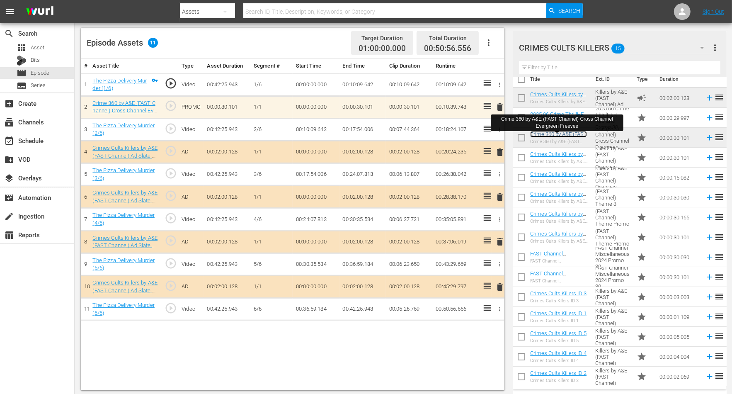
scroll to position [216, 0]
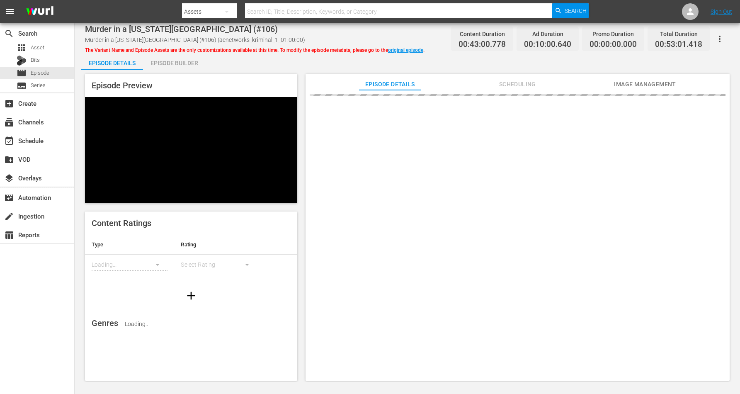
click at [171, 61] on div "Episode Builder" at bounding box center [174, 63] width 62 height 20
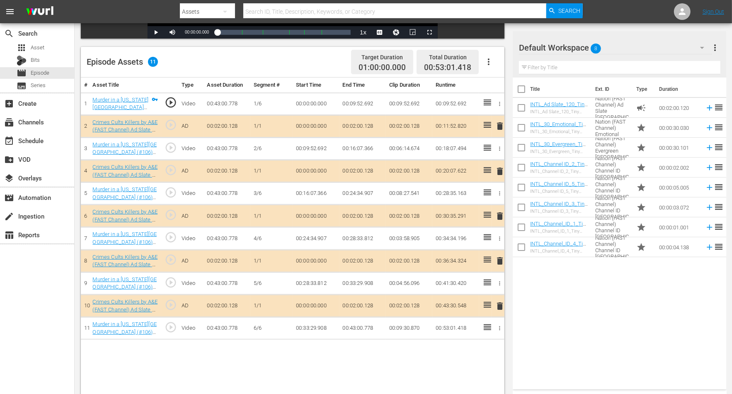
scroll to position [207, 0]
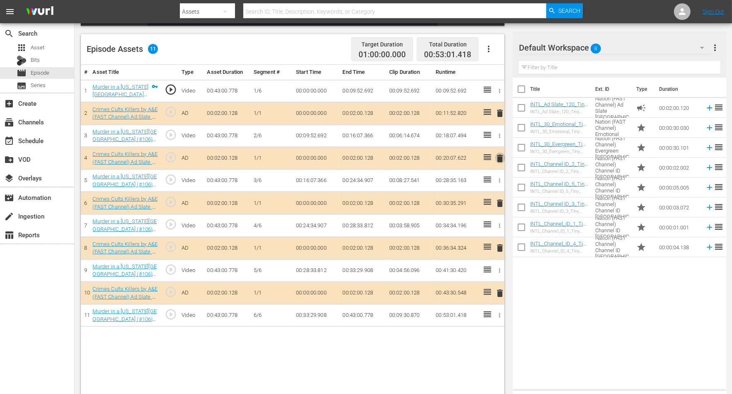
click at [499, 158] on span "delete" at bounding box center [500, 158] width 10 height 10
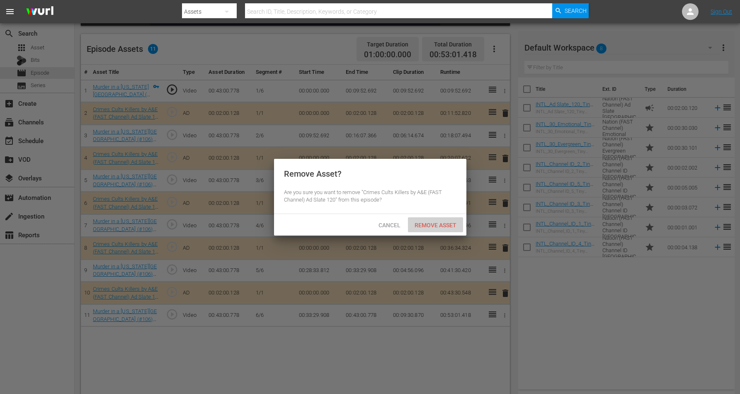
click at [442, 226] on span "Remove Asset" at bounding box center [435, 225] width 55 height 7
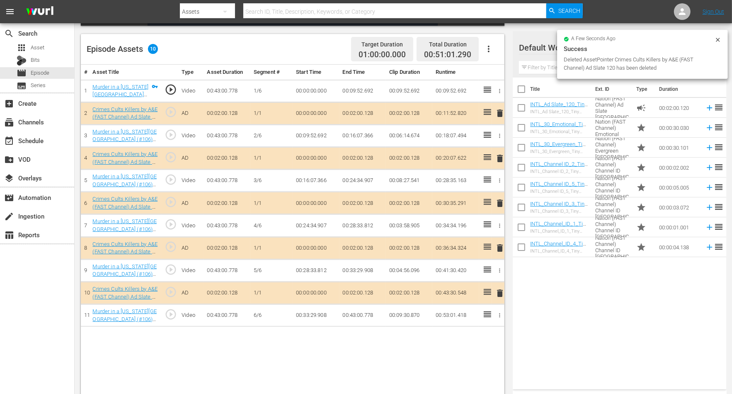
click at [591, 32] on div "a few seconds ago Success Deleted AssetPointer Crimes Cults Killers by A&E (FAS…" at bounding box center [642, 54] width 171 height 49
click at [591, 40] on icon at bounding box center [718, 39] width 7 height 7
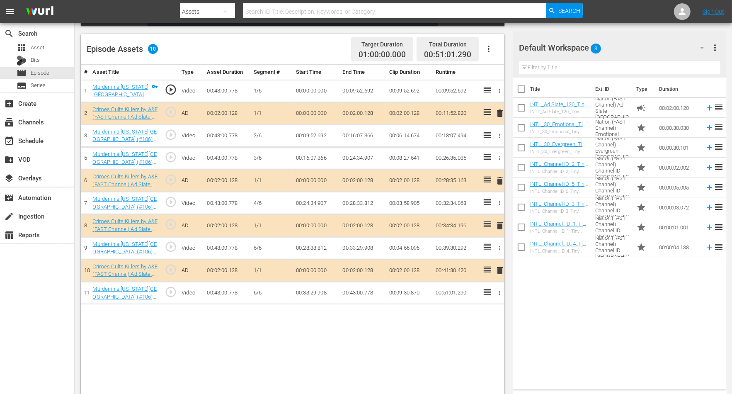
click at [591, 46] on icon "button" at bounding box center [702, 48] width 10 height 10
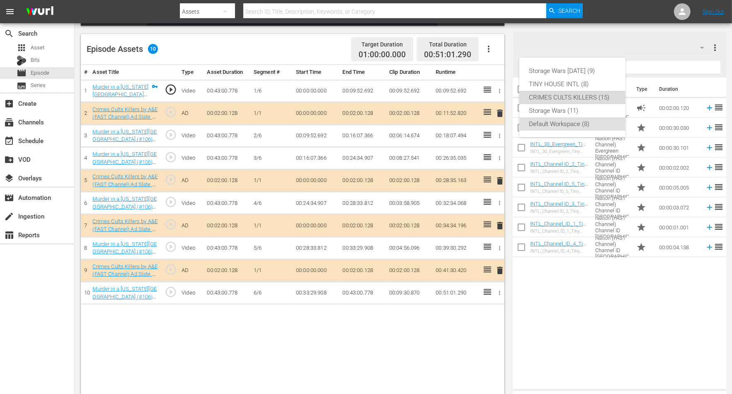
click at [568, 95] on div "CRIMES CULTS KILLERS (15)" at bounding box center [572, 97] width 86 height 13
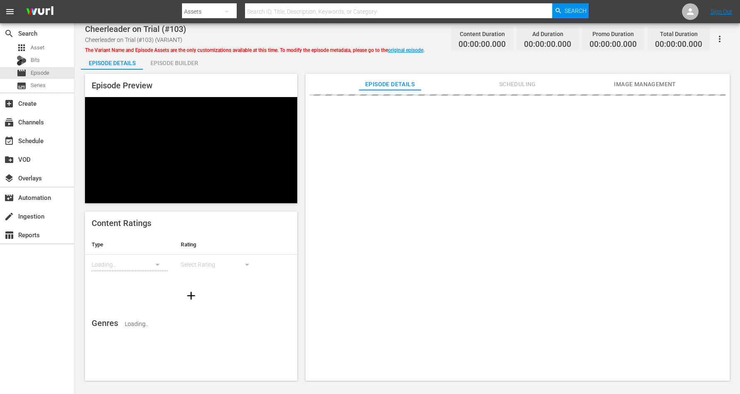
click at [166, 62] on div "Episode Builder" at bounding box center [174, 63] width 62 height 20
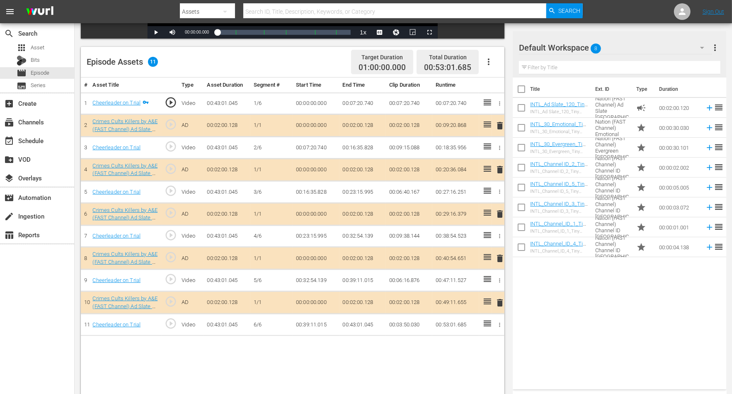
scroll to position [216, 0]
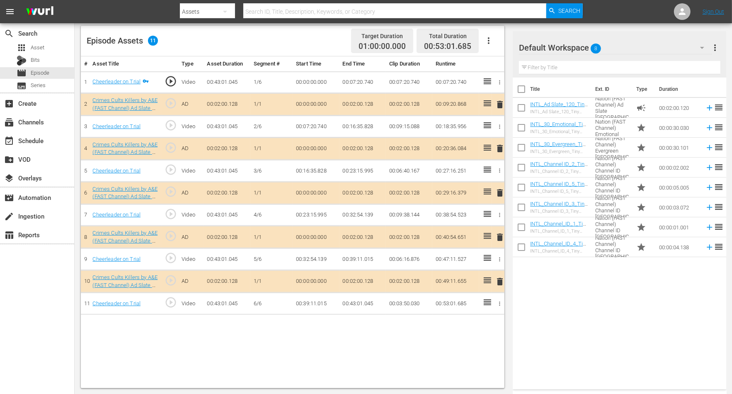
click at [501, 190] on span "delete" at bounding box center [500, 193] width 10 height 10
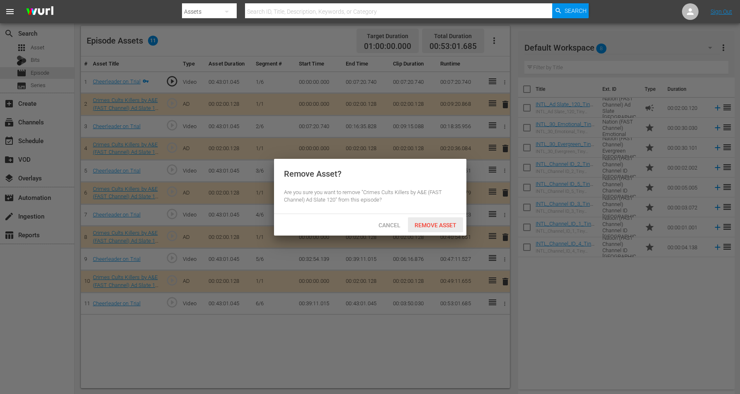
click at [436, 224] on span "Remove Asset" at bounding box center [435, 225] width 55 height 7
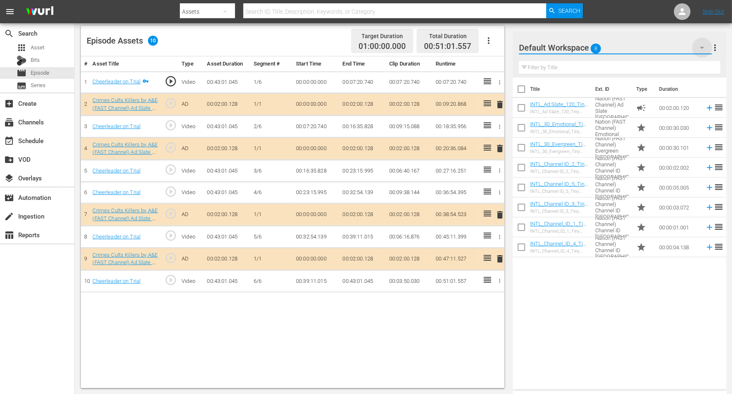
click at [591, 44] on icon "button" at bounding box center [702, 48] width 10 height 10
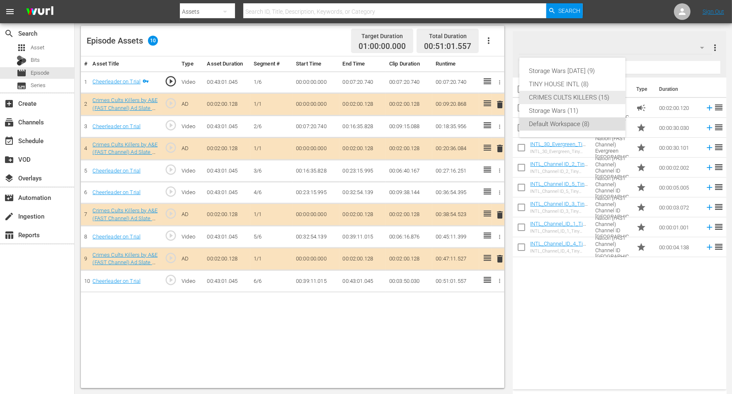
click at [558, 98] on div "CRIMES CULTS KILLERS (15)" at bounding box center [572, 97] width 86 height 13
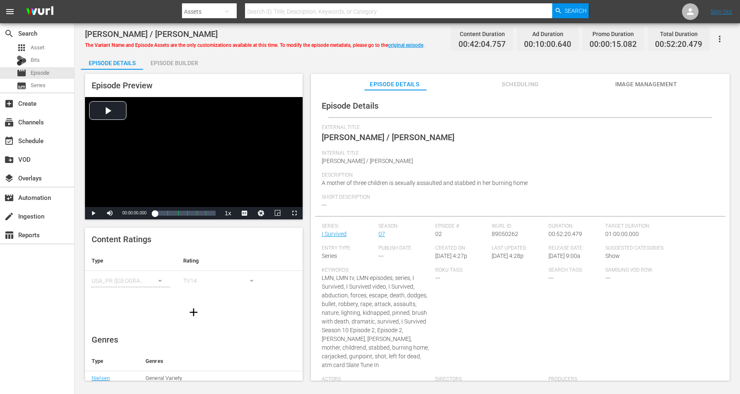
click at [181, 64] on div "Episode Builder" at bounding box center [174, 63] width 62 height 20
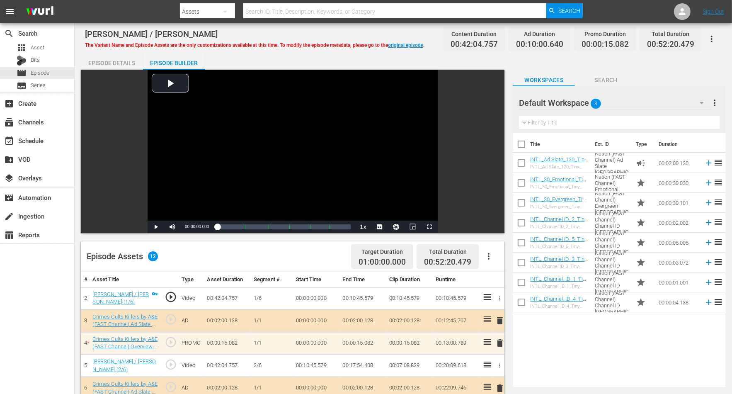
click at [591, 101] on icon "button" at bounding box center [702, 103] width 10 height 10
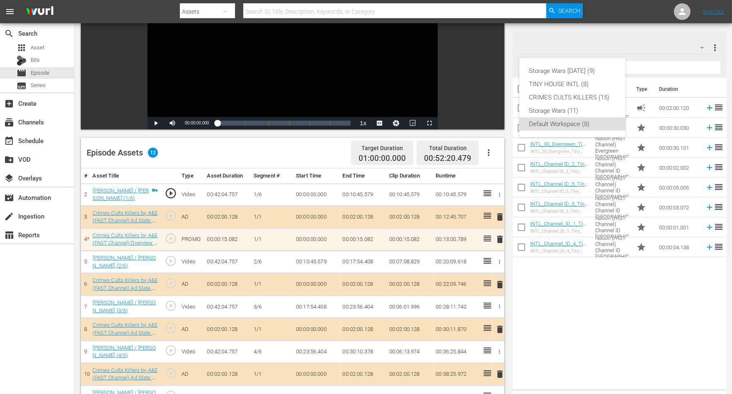
scroll to position [207, 0]
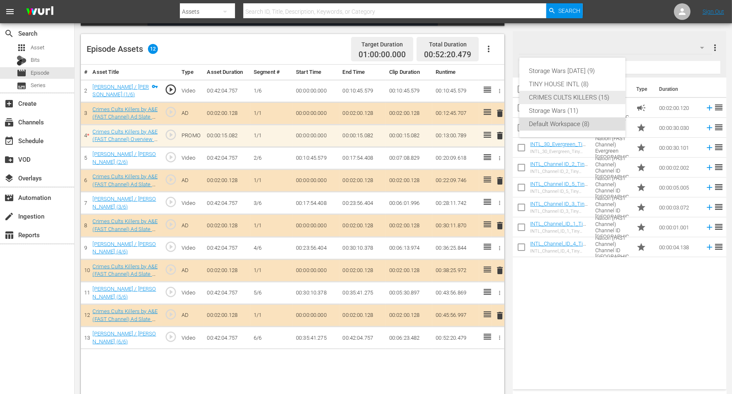
click at [576, 97] on div "CRIMES CULTS KILLERS (15)" at bounding box center [572, 97] width 86 height 13
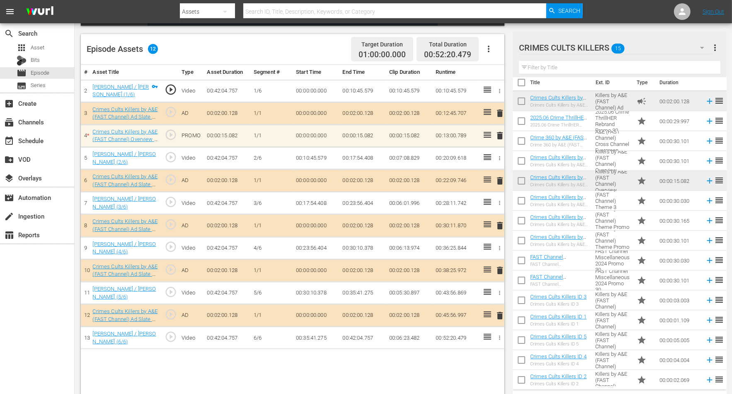
scroll to position [10, 0]
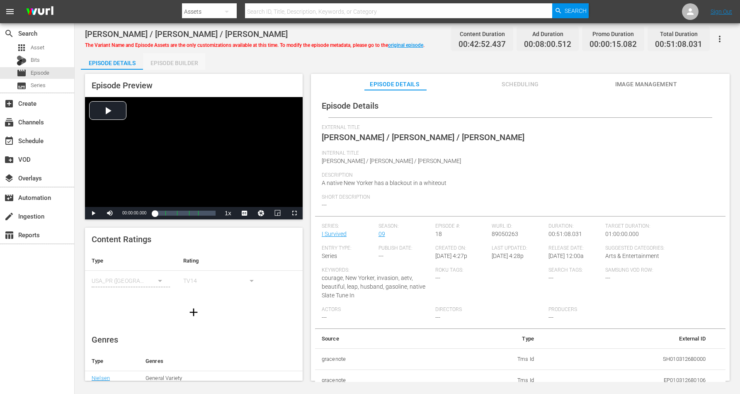
click at [166, 64] on div "Episode Builder" at bounding box center [174, 63] width 62 height 20
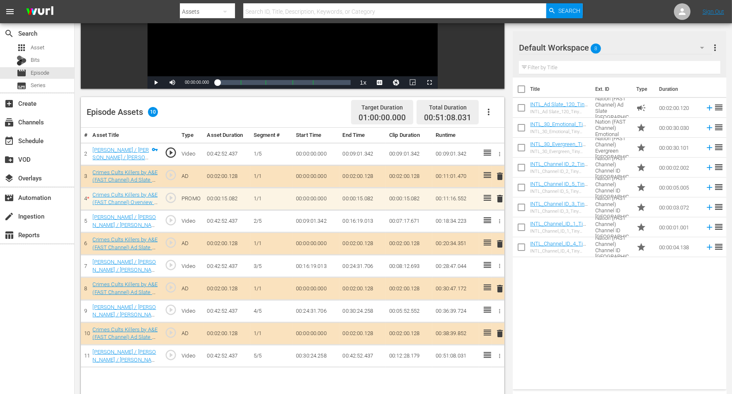
scroll to position [207, 0]
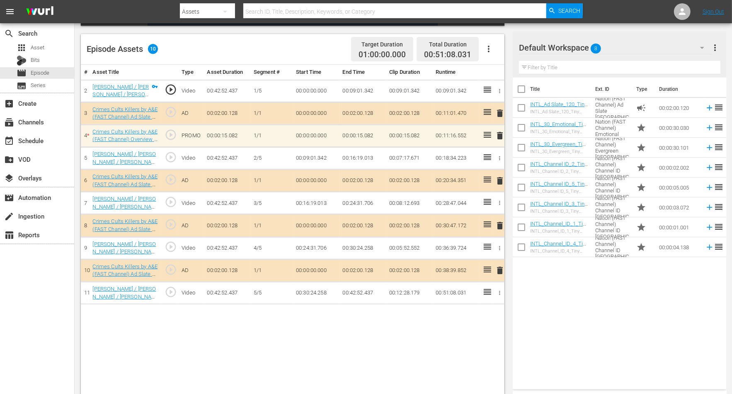
click at [591, 46] on icon "button" at bounding box center [702, 48] width 10 height 10
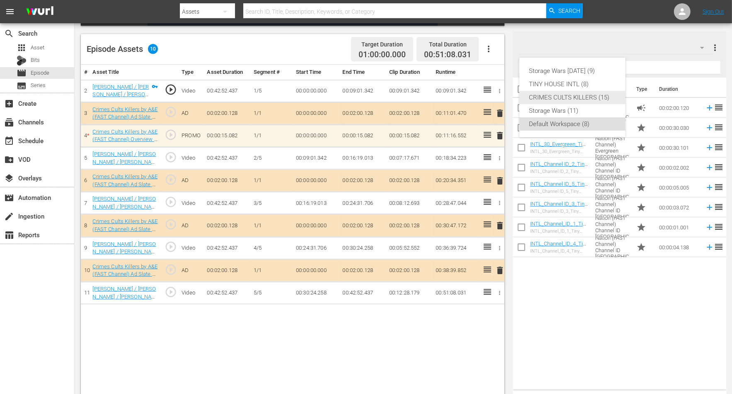
click at [567, 98] on div "CRIMES CULTS KILLERS (15)" at bounding box center [572, 97] width 86 height 13
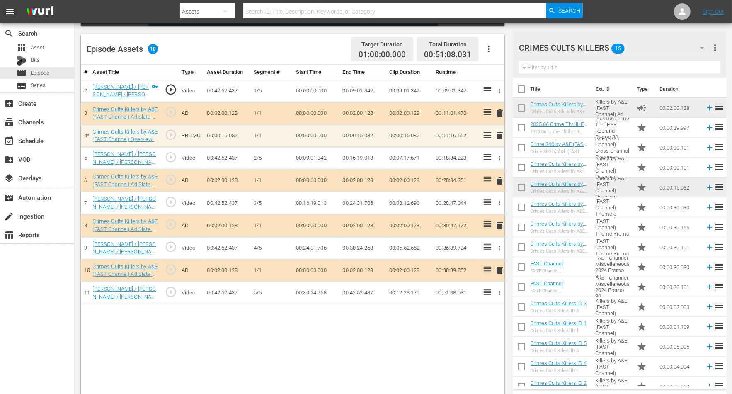
scroll to position [10, 0]
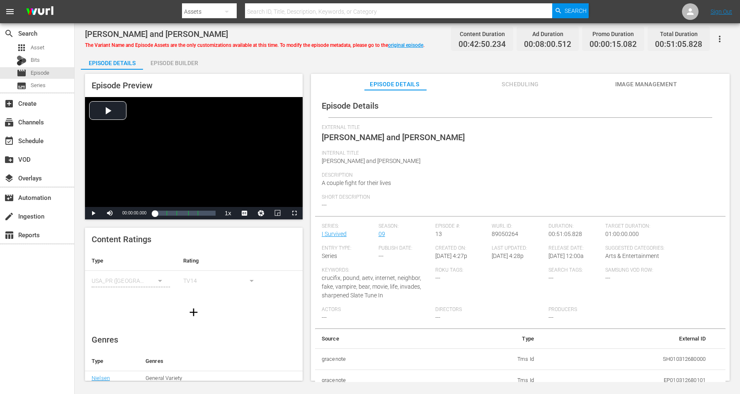
drag, startPoint x: 167, startPoint y: 61, endPoint x: 207, endPoint y: 50, distance: 41.1
click at [168, 61] on div "Episode Builder" at bounding box center [174, 63] width 62 height 20
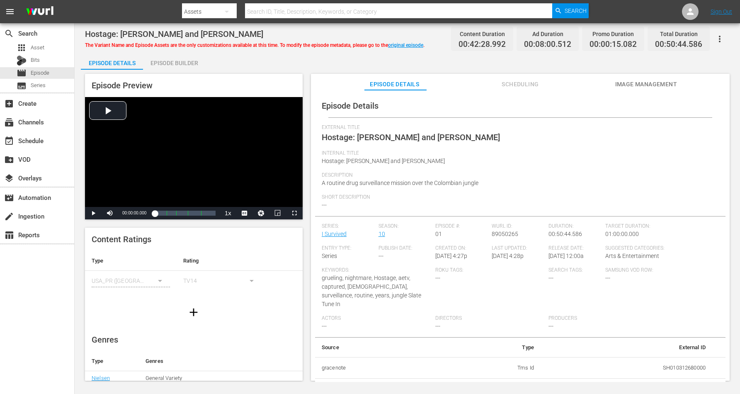
click at [177, 61] on div "Episode Builder" at bounding box center [174, 63] width 62 height 20
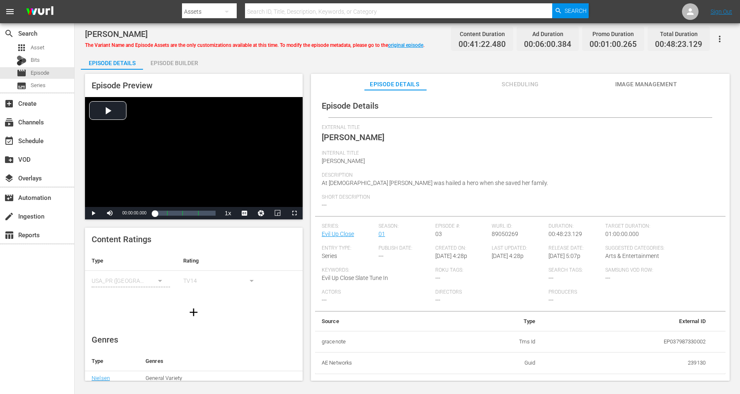
click at [168, 61] on div "Episode Builder" at bounding box center [174, 63] width 62 height 20
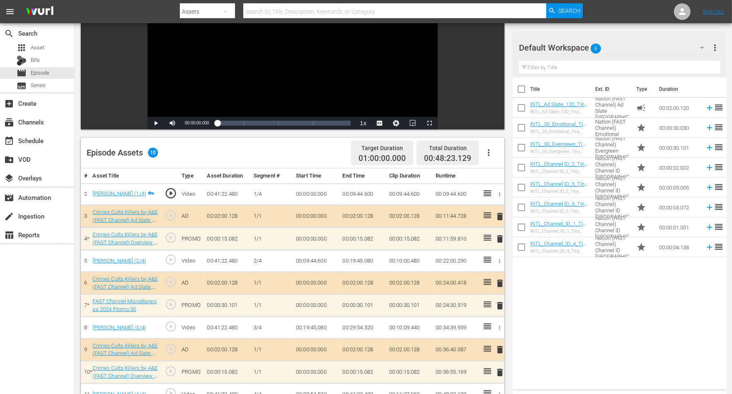
scroll to position [155, 0]
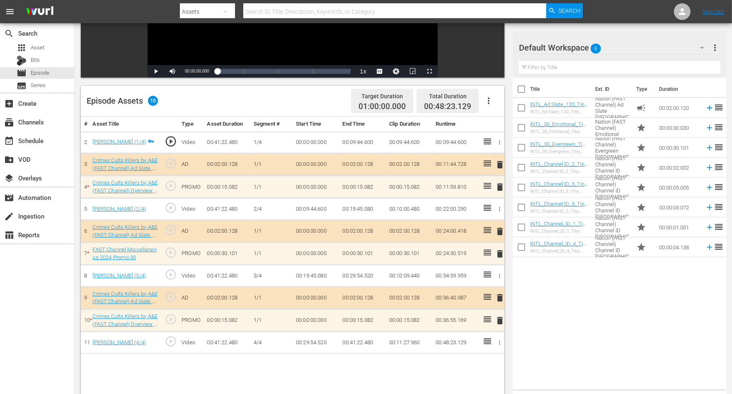
click at [591, 46] on icon "button" at bounding box center [702, 48] width 10 height 10
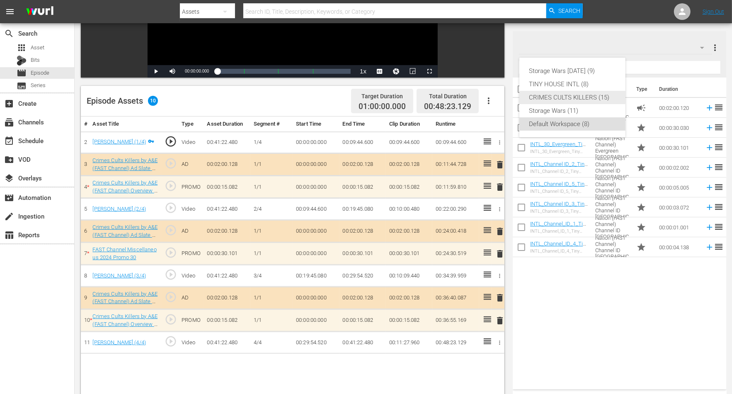
click at [558, 95] on div "CRIMES CULTS KILLERS (15)" at bounding box center [572, 97] width 86 height 13
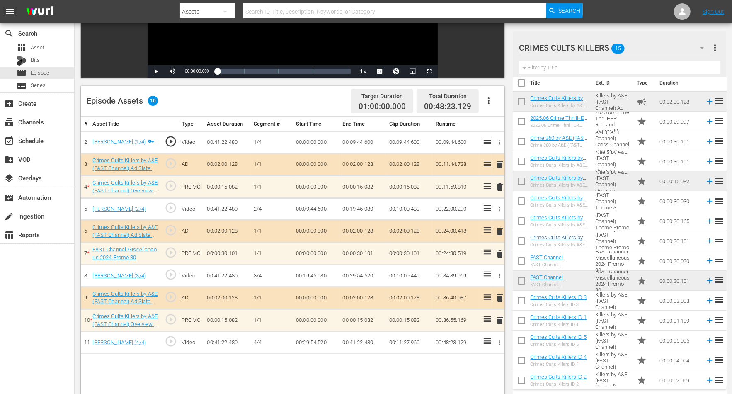
scroll to position [10, 0]
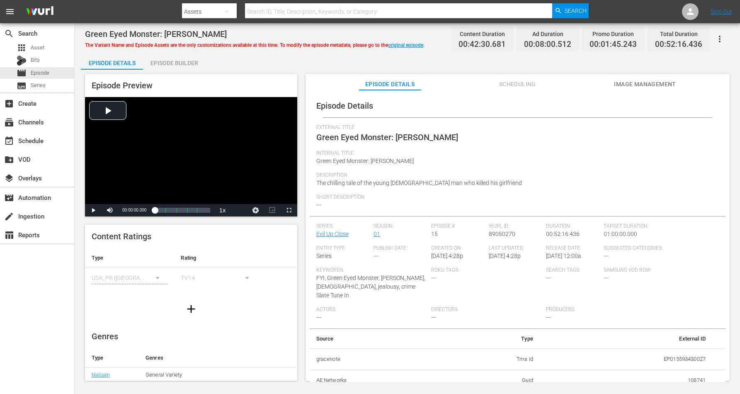
click at [175, 58] on div "Episode Builder" at bounding box center [174, 63] width 62 height 20
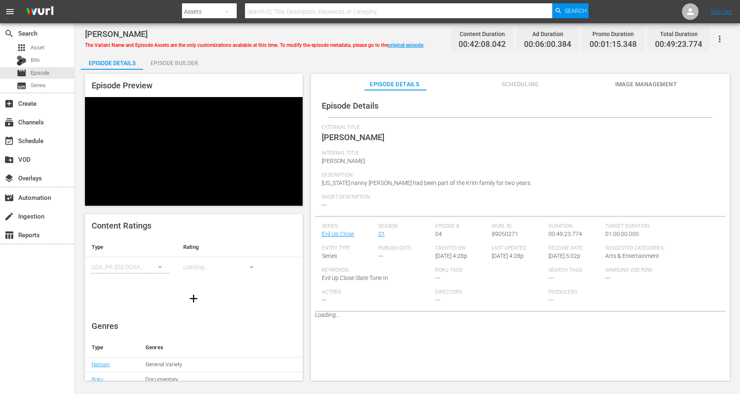
click at [175, 64] on div "Episode Builder" at bounding box center [174, 63] width 62 height 20
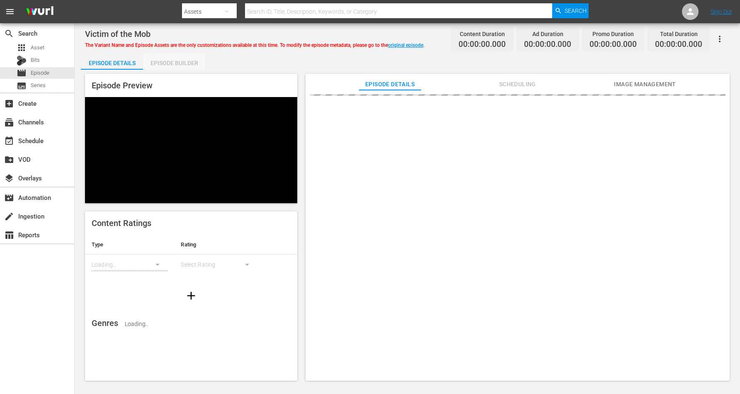
click at [173, 59] on div "Episode Builder" at bounding box center [174, 63] width 62 height 20
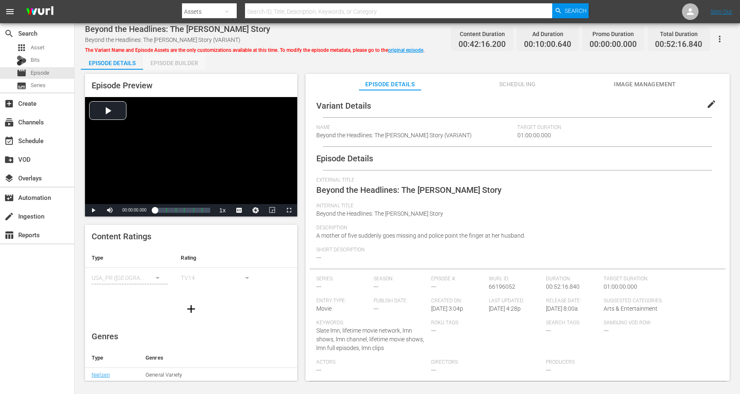
click at [168, 62] on div "Episode Builder" at bounding box center [174, 63] width 62 height 20
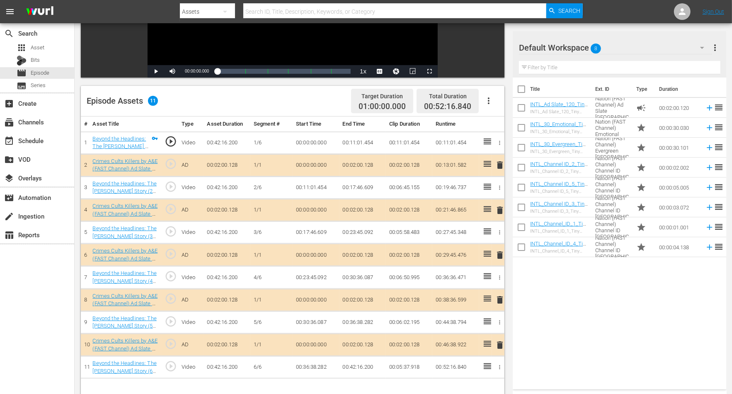
scroll to position [207, 0]
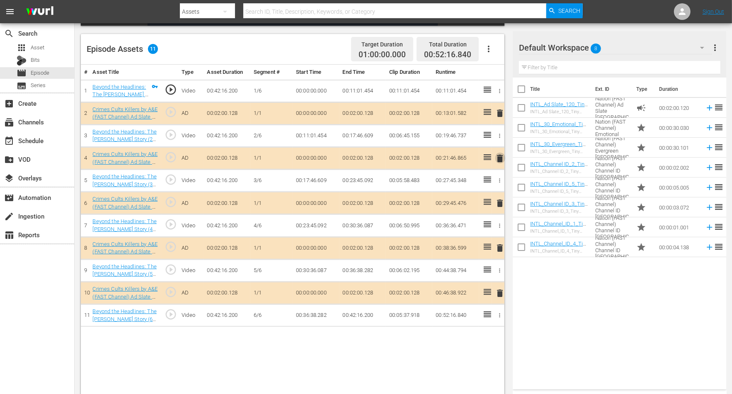
click at [499, 155] on span "delete" at bounding box center [500, 158] width 10 height 10
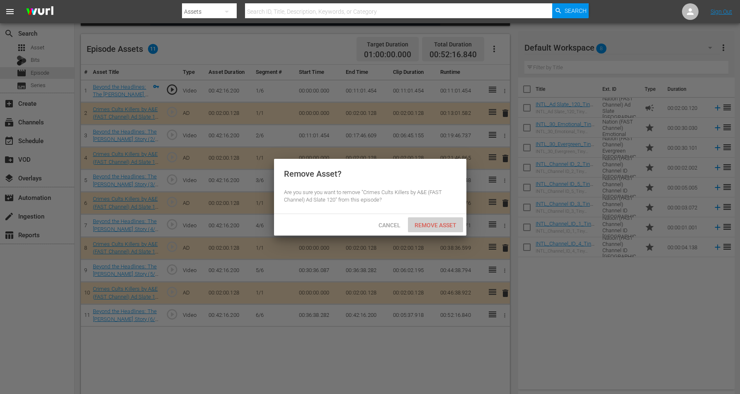
click at [433, 224] on span "Remove Asset" at bounding box center [435, 225] width 55 height 7
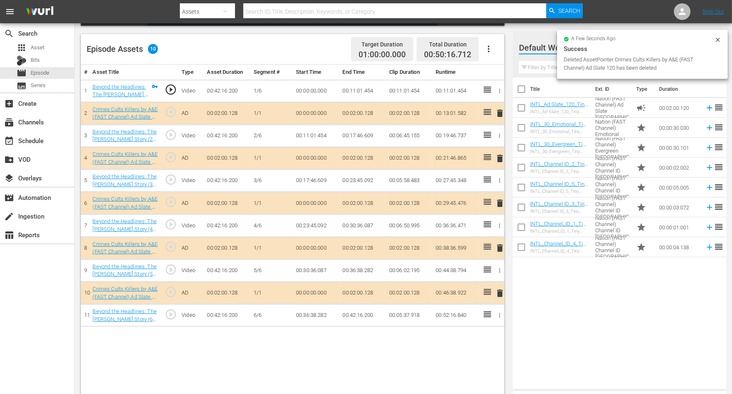
click at [591, 38] on icon at bounding box center [718, 39] width 7 height 7
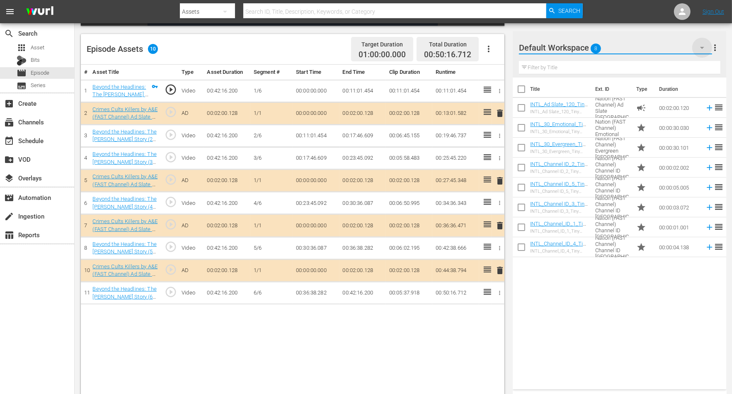
click at [591, 46] on icon "button" at bounding box center [702, 48] width 10 height 10
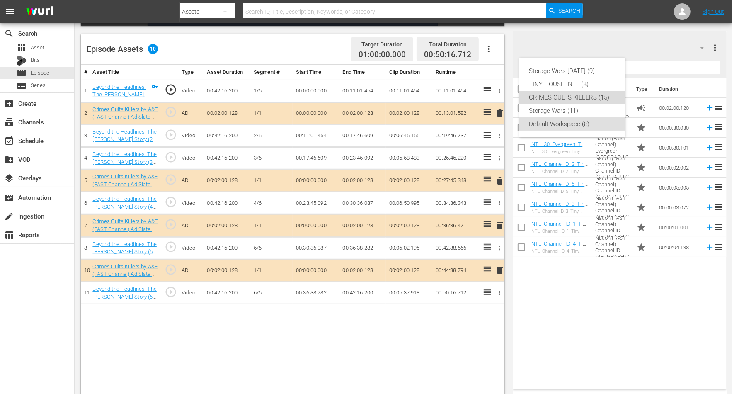
click at [570, 95] on div "CRIMES CULTS KILLERS (15)" at bounding box center [572, 97] width 86 height 13
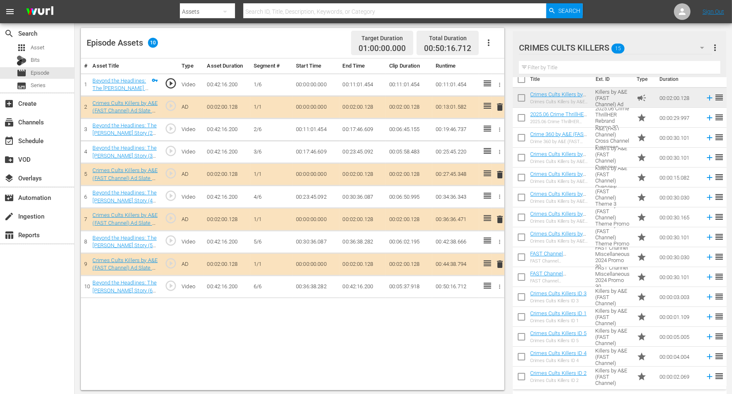
scroll to position [216, 0]
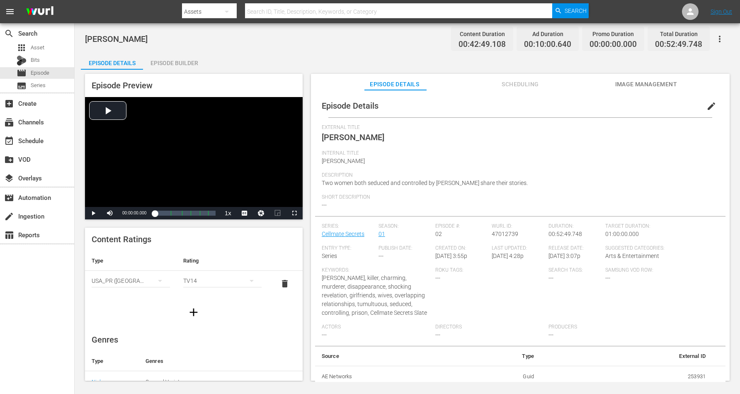
click at [177, 60] on div "Episode Builder" at bounding box center [174, 63] width 62 height 20
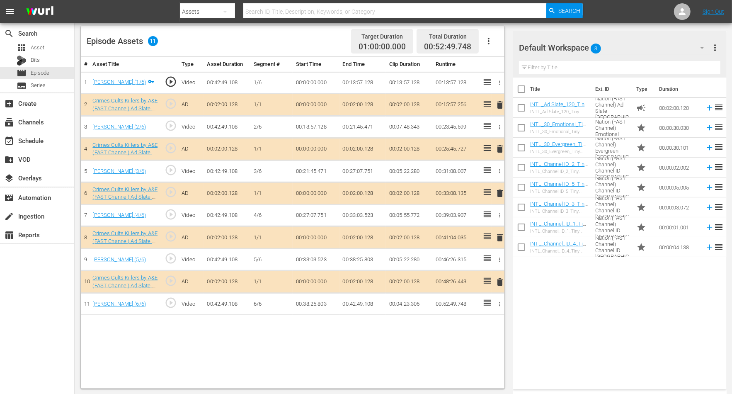
scroll to position [216, 0]
click at [502, 189] on span "delete" at bounding box center [500, 193] width 10 height 10
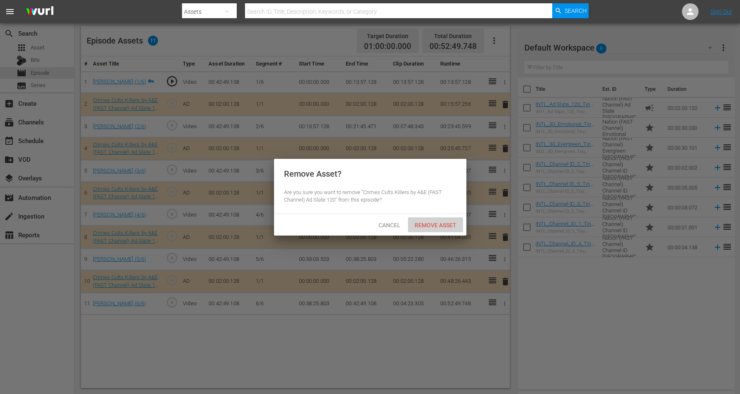
click at [423, 224] on span "Remove Asset" at bounding box center [435, 225] width 55 height 7
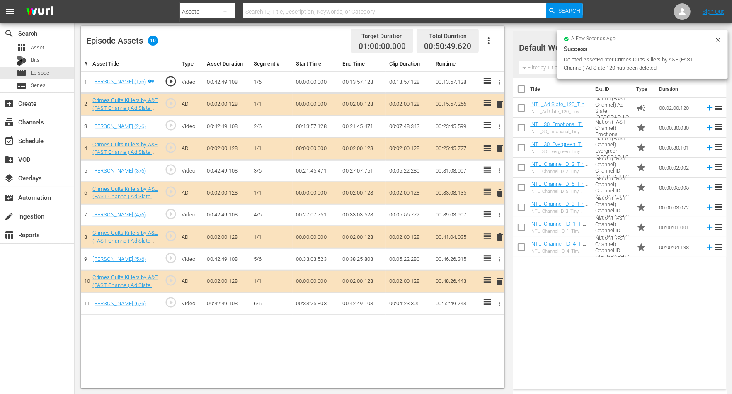
click at [591, 39] on icon at bounding box center [718, 40] width 4 height 4
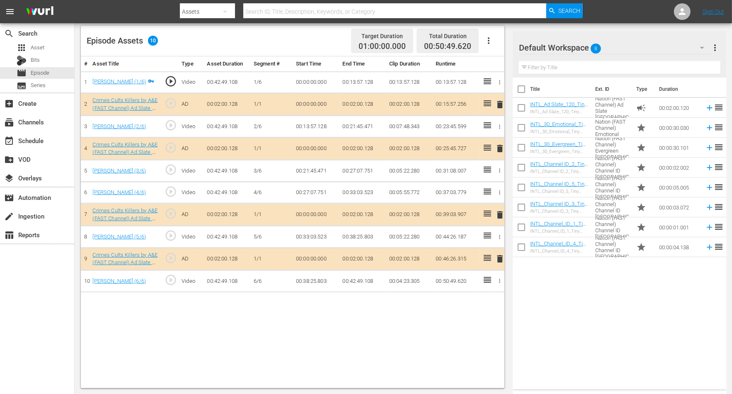
click at [591, 47] on icon "button" at bounding box center [702, 48] width 4 height 2
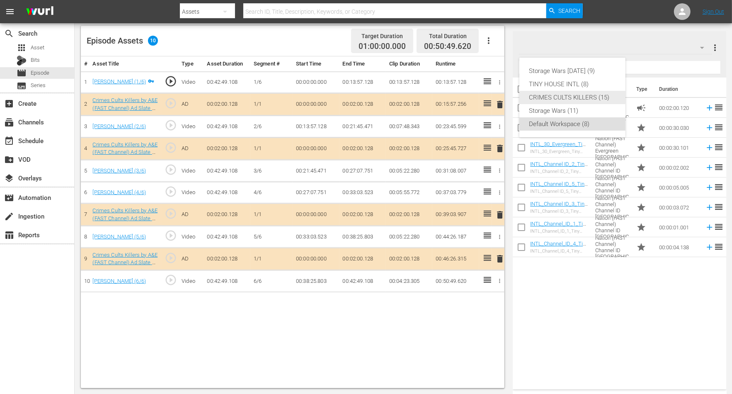
click at [560, 94] on div "CRIMES CULTS KILLERS (15)" at bounding box center [572, 97] width 86 height 13
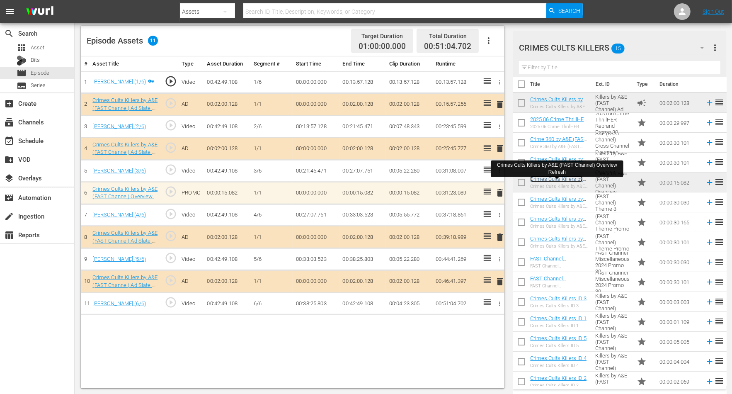
scroll to position [10, 0]
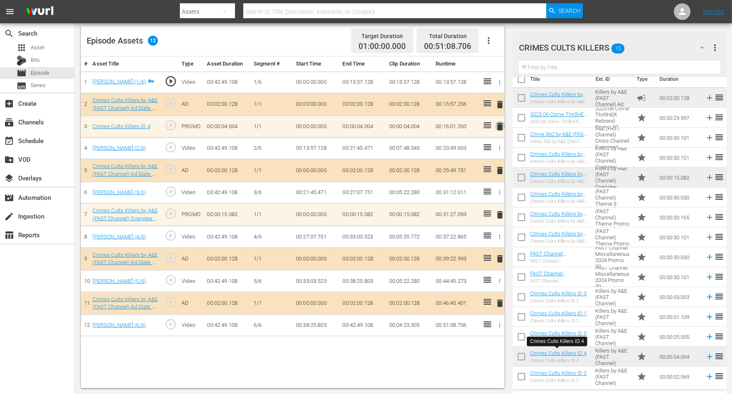
click at [499, 124] on span "delete" at bounding box center [500, 126] width 10 height 10
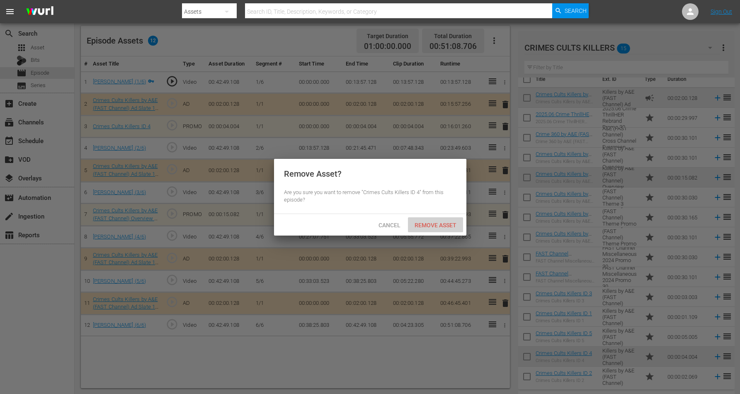
click at [433, 223] on span "Remove Asset" at bounding box center [435, 225] width 55 height 7
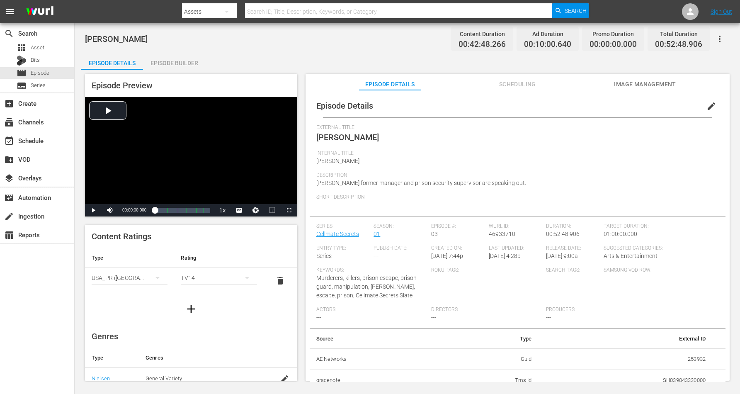
click at [168, 59] on div "Episode Builder" at bounding box center [174, 63] width 62 height 20
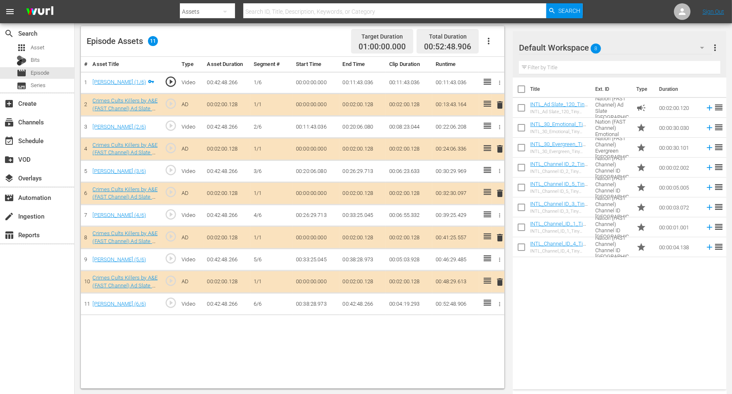
scroll to position [216, 0]
click at [497, 235] on span "delete" at bounding box center [500, 237] width 10 height 10
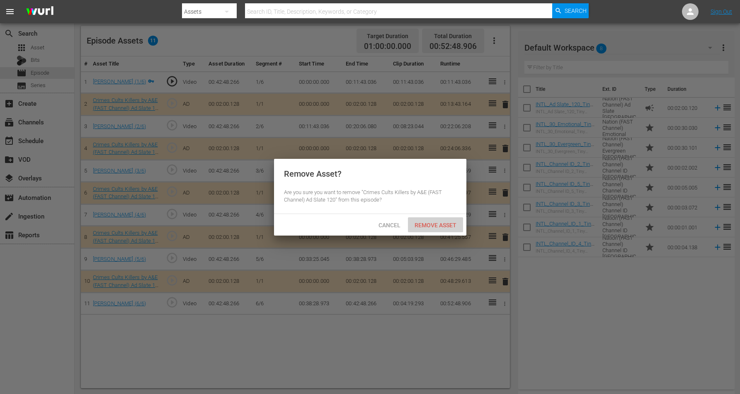
click at [434, 226] on span "Remove Asset" at bounding box center [435, 225] width 55 height 7
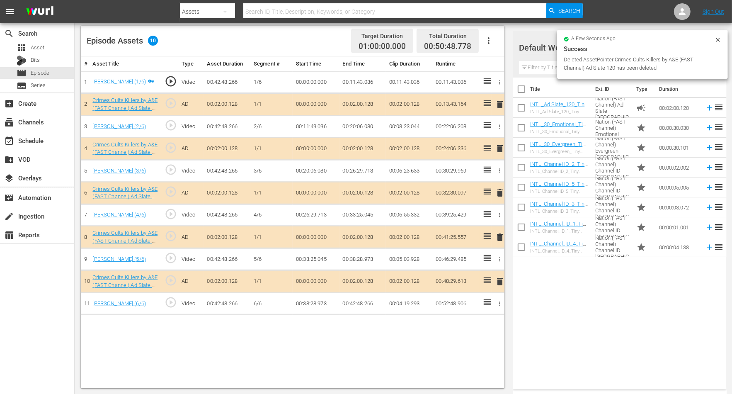
click at [591, 47] on div "Success" at bounding box center [643, 49] width 158 height 10
click at [591, 37] on div "a few seconds ago Success Deleted AssetPointer Crimes Cults Killers by A&E (FAS…" at bounding box center [642, 54] width 171 height 49
click at [591, 39] on icon at bounding box center [718, 39] width 7 height 7
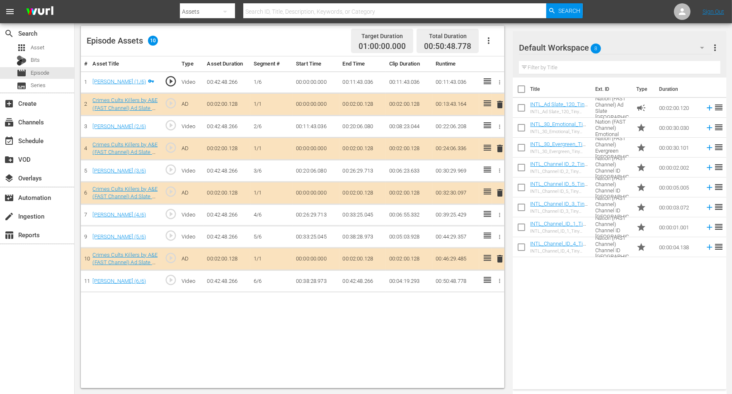
click at [591, 47] on icon "button" at bounding box center [702, 48] width 10 height 10
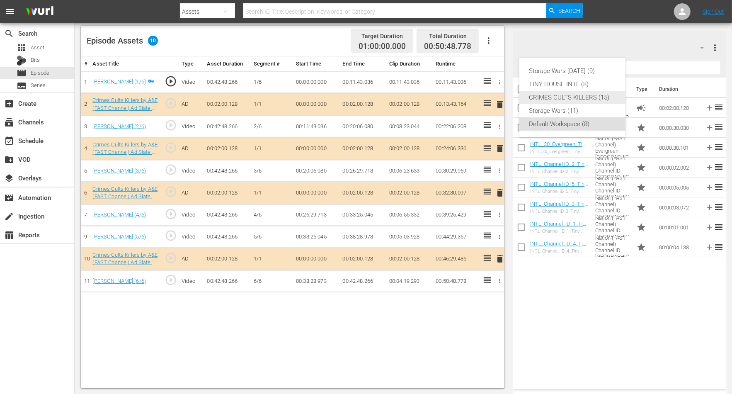
click at [579, 95] on div "CRIMES CULTS KILLERS (15)" at bounding box center [572, 97] width 86 height 13
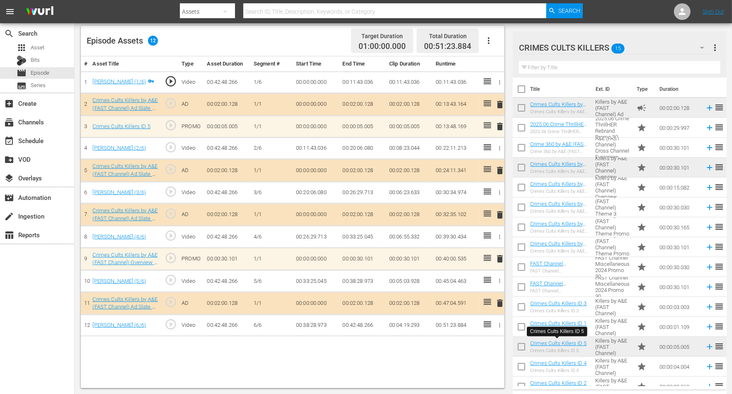
click at [500, 126] on span "delete" at bounding box center [500, 126] width 10 height 10
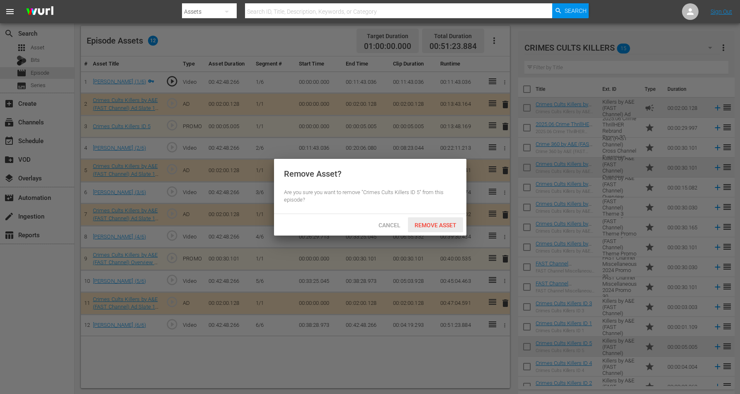
click at [435, 224] on span "Remove Asset" at bounding box center [435, 225] width 55 height 7
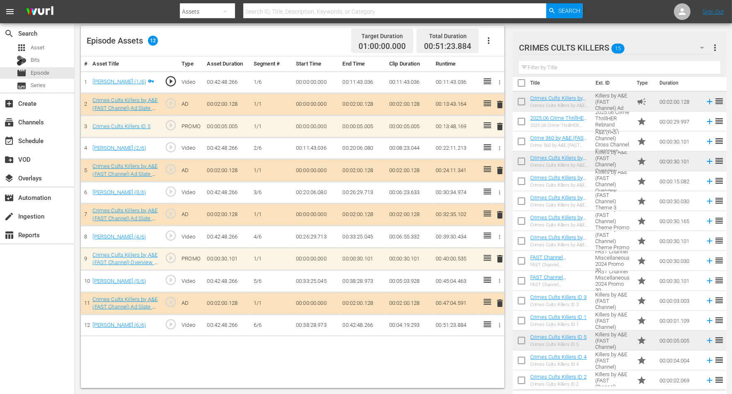
scroll to position [10, 0]
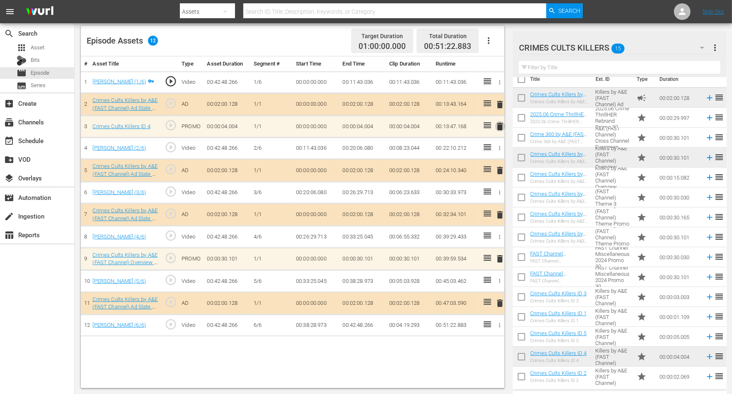
click at [500, 124] on span "delete" at bounding box center [500, 126] width 10 height 10
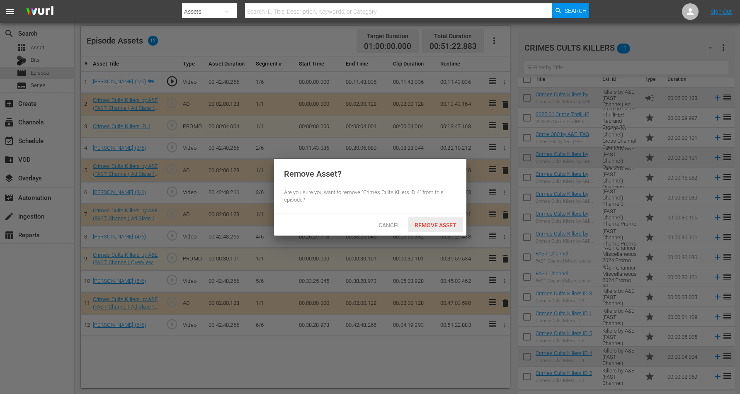
click at [430, 225] on span "Remove Asset" at bounding box center [435, 225] width 55 height 7
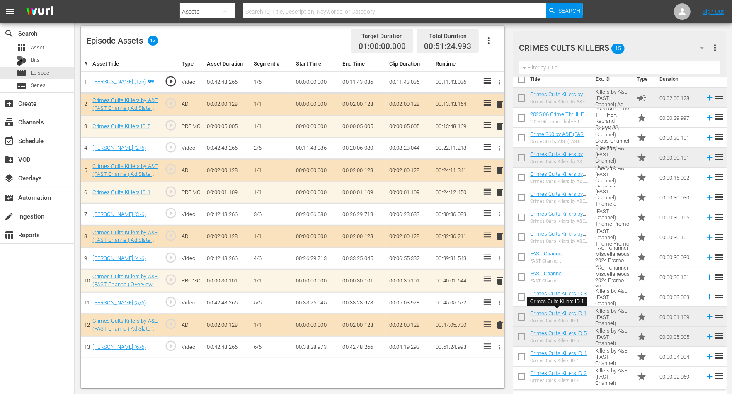
click at [500, 191] on span "delete" at bounding box center [500, 192] width 10 height 10
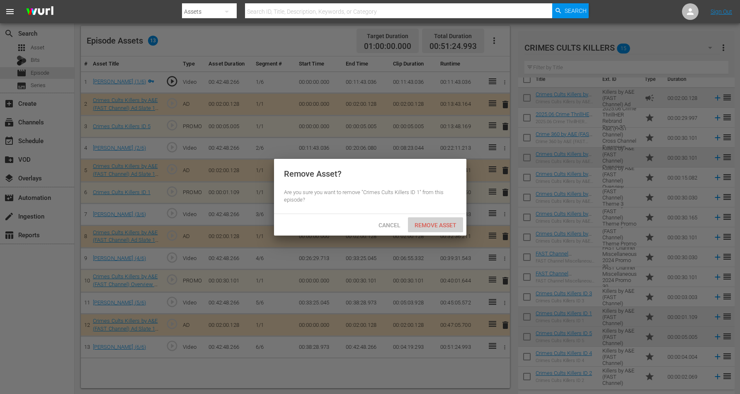
click at [439, 225] on span "Remove Asset" at bounding box center [435, 225] width 55 height 7
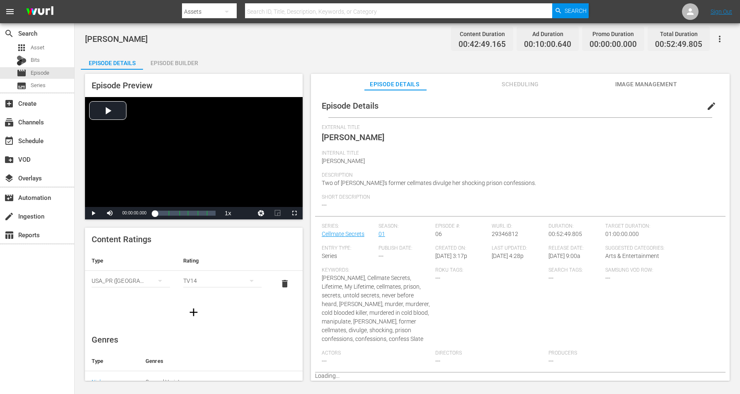
click at [182, 63] on div "Episode Builder" at bounding box center [174, 63] width 62 height 20
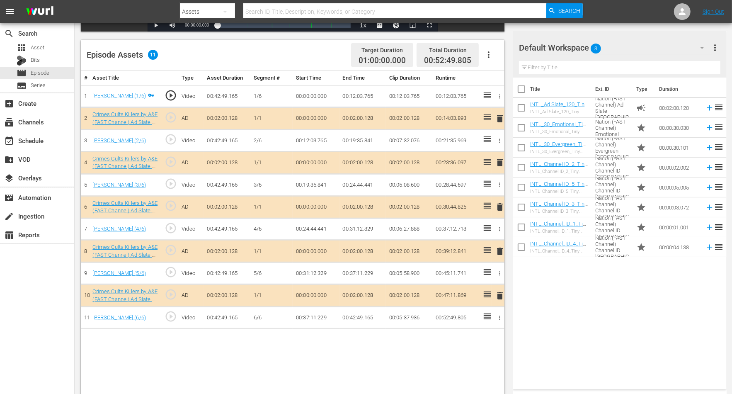
scroll to position [207, 0]
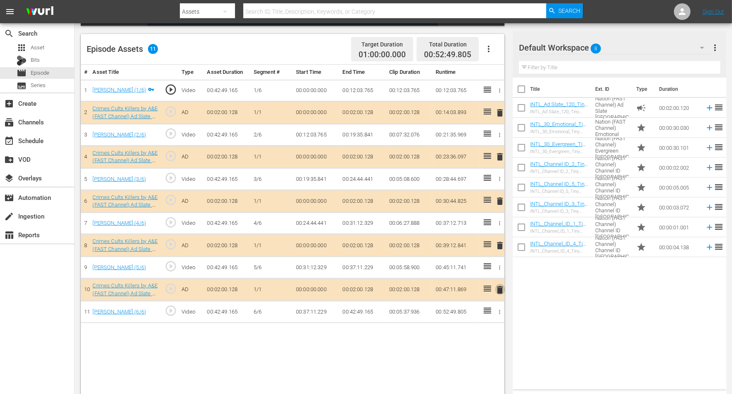
click at [498, 286] on span "delete" at bounding box center [500, 290] width 10 height 10
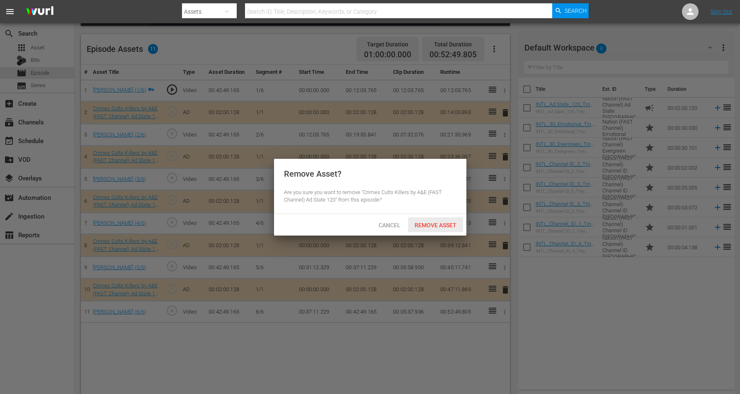
click at [428, 226] on span "Remove Asset" at bounding box center [435, 225] width 55 height 7
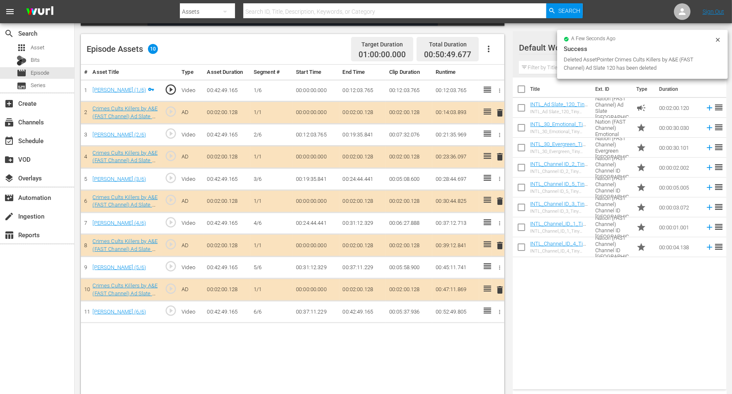
click at [591, 36] on icon at bounding box center [718, 39] width 7 height 7
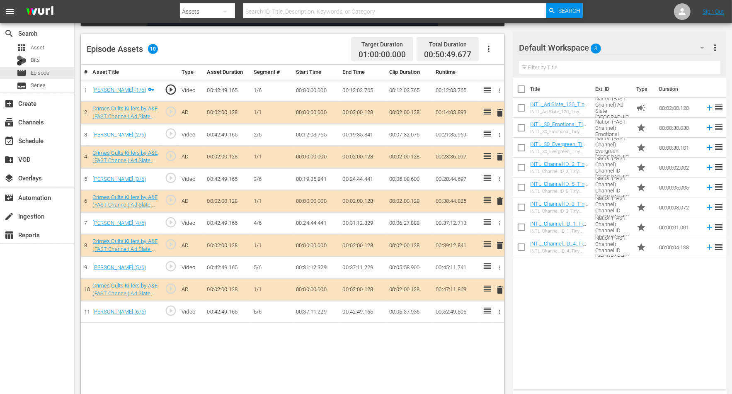
click at [591, 46] on icon "button" at bounding box center [702, 48] width 10 height 10
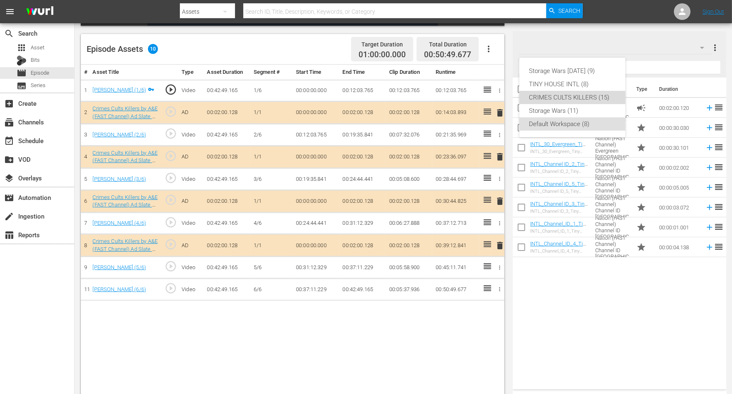
click at [587, 102] on div "CRIMES CULTS KILLERS (15)" at bounding box center [572, 97] width 86 height 13
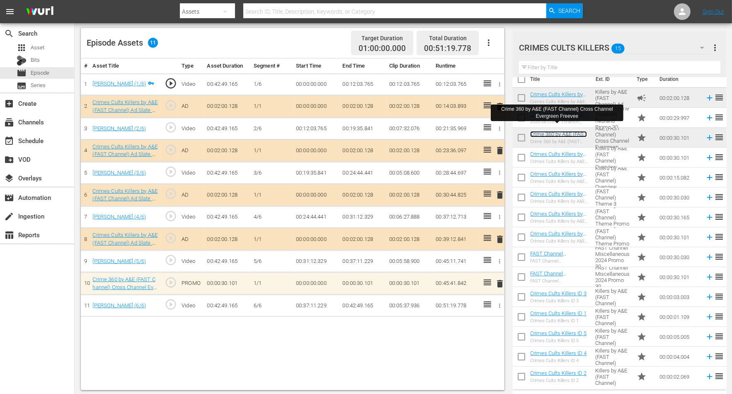
scroll to position [216, 0]
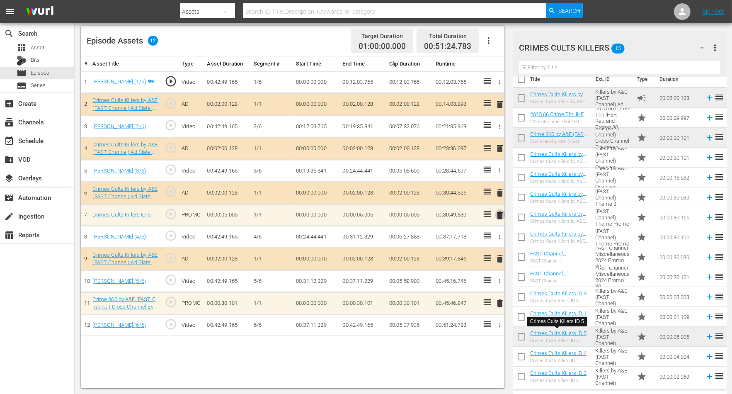
click at [499, 212] on span "delete" at bounding box center [500, 215] width 10 height 10
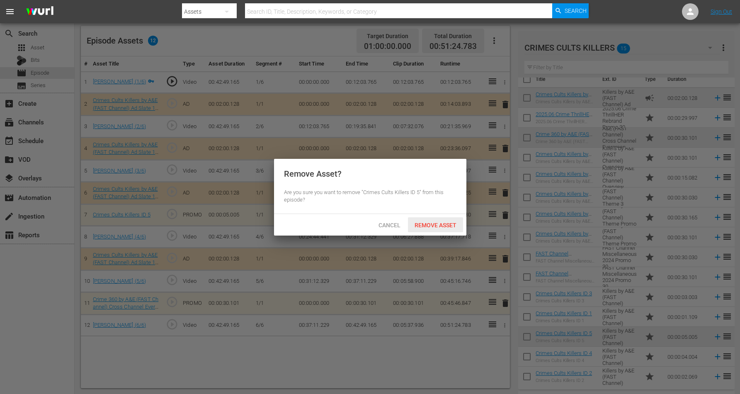
click at [430, 224] on span "Remove Asset" at bounding box center [435, 225] width 55 height 7
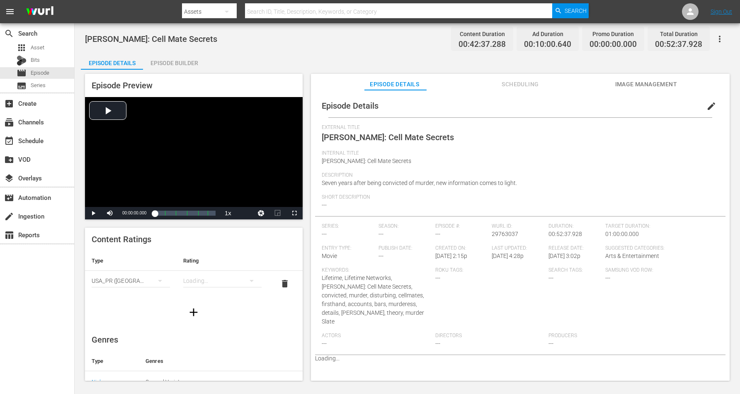
click at [174, 58] on div "Episode Builder" at bounding box center [174, 63] width 62 height 20
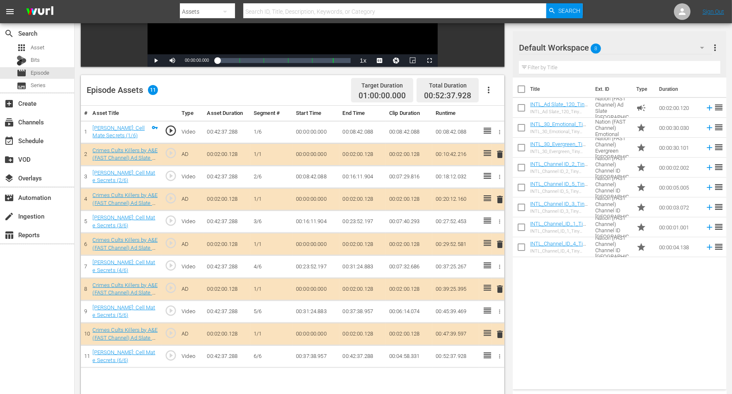
scroll to position [207, 0]
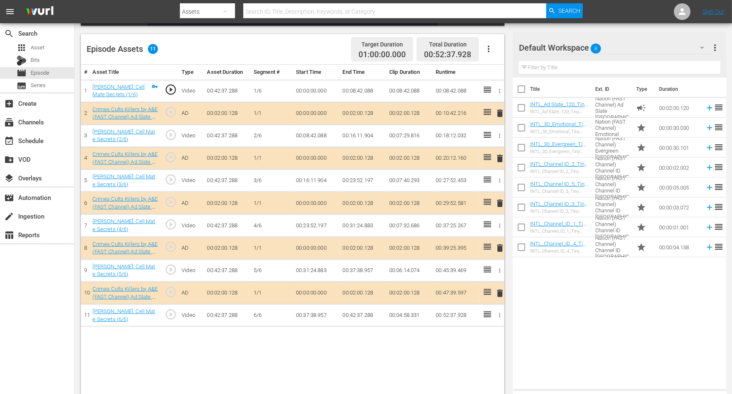
click at [502, 110] on span "delete" at bounding box center [500, 113] width 10 height 10
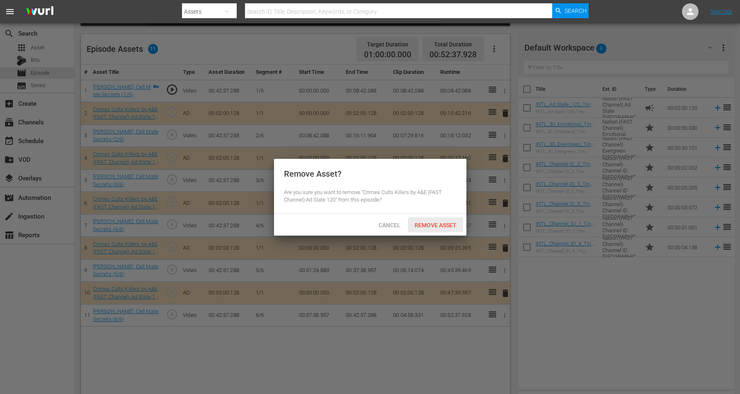
click at [439, 220] on div "Remove Asset" at bounding box center [435, 224] width 55 height 15
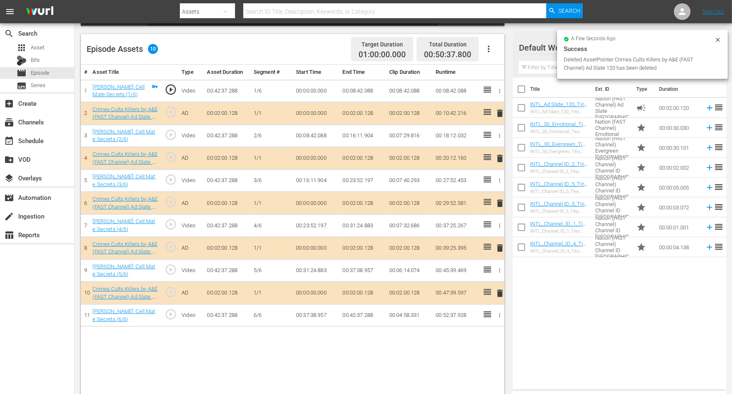
drag, startPoint x: 719, startPoint y: 37, endPoint x: 710, endPoint y: 40, distance: 9.2
click at [591, 37] on icon at bounding box center [718, 39] width 7 height 7
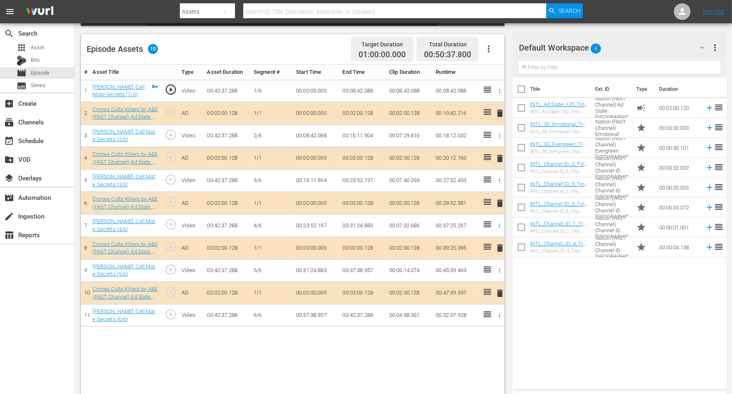
click at [591, 45] on icon "button" at bounding box center [702, 48] width 10 height 10
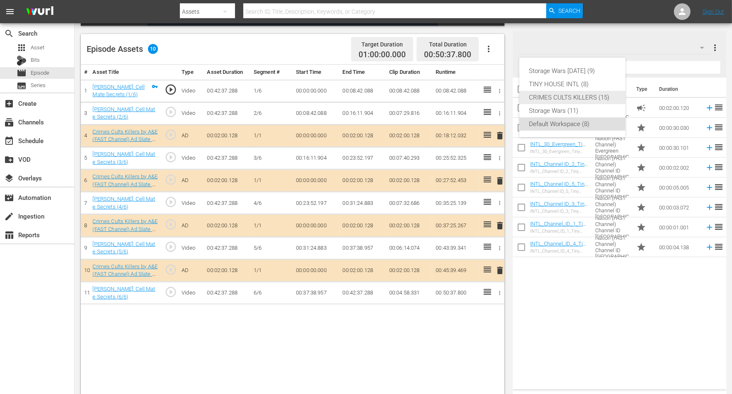
click at [578, 96] on div "CRIMES CULTS KILLERS (15)" at bounding box center [572, 97] width 86 height 13
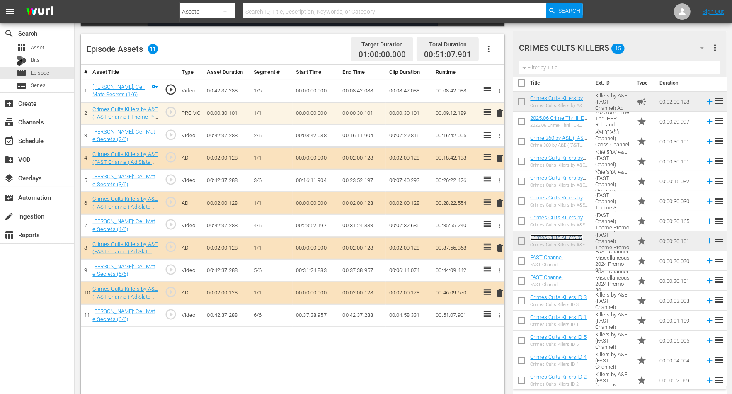
scroll to position [10, 0]
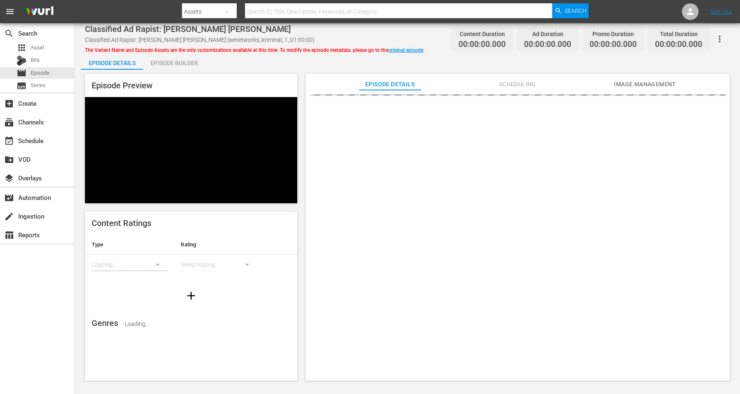
click at [177, 63] on div "Episode Builder" at bounding box center [174, 63] width 62 height 20
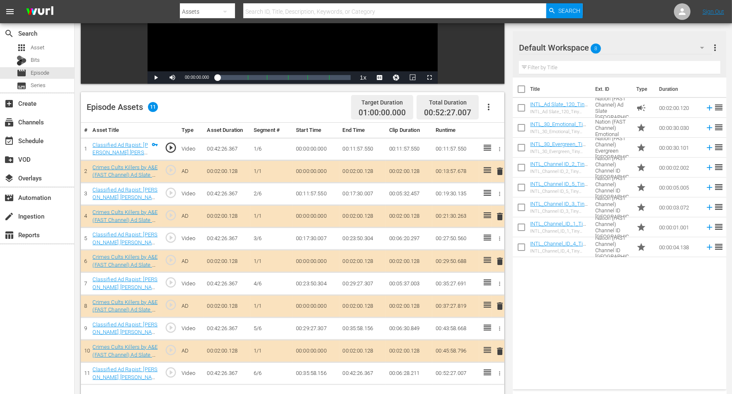
scroll to position [207, 0]
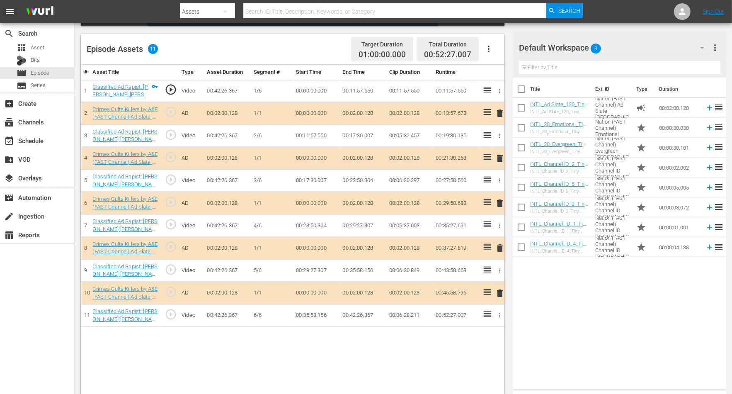
click at [500, 201] on span "delete" at bounding box center [500, 203] width 10 height 10
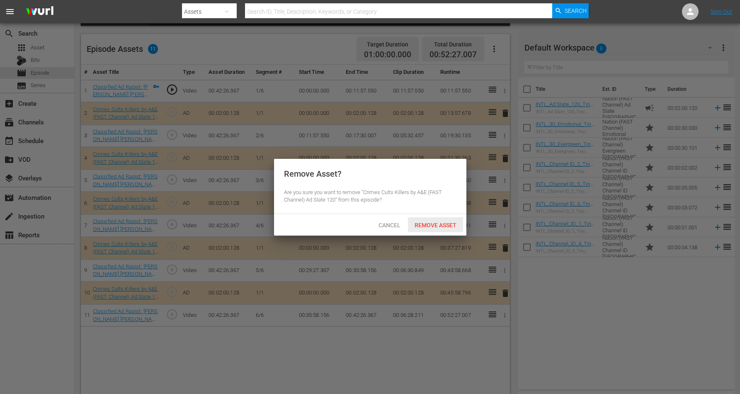
drag, startPoint x: 417, startPoint y: 219, endPoint x: 422, endPoint y: 223, distance: 6.6
click at [418, 221] on div "Remove Asset" at bounding box center [435, 224] width 55 height 15
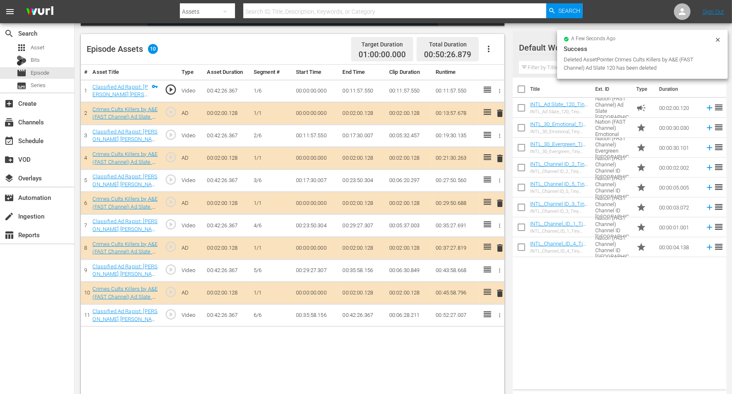
click at [591, 38] on div "a few seconds ago" at bounding box center [639, 39] width 151 height 6
drag, startPoint x: 716, startPoint y: 34, endPoint x: 710, endPoint y: 36, distance: 6.0
click at [591, 35] on div "a few seconds ago Success Deleted AssetPointer Crimes Cults Killers by A&E (FAS…" at bounding box center [642, 54] width 171 height 49
click at [591, 39] on icon at bounding box center [718, 39] width 7 height 7
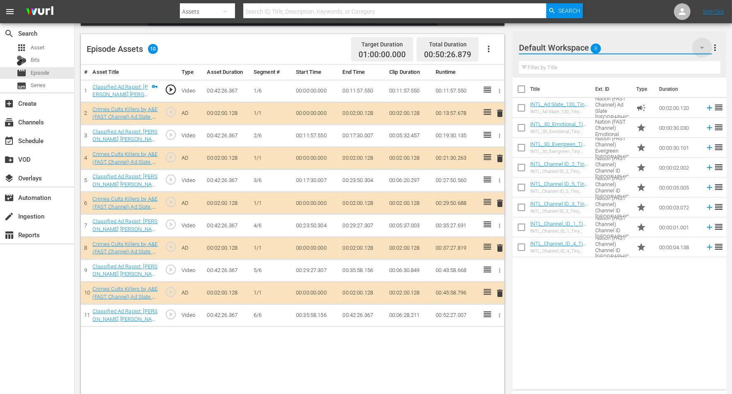
click at [591, 47] on icon "button" at bounding box center [702, 48] width 10 height 10
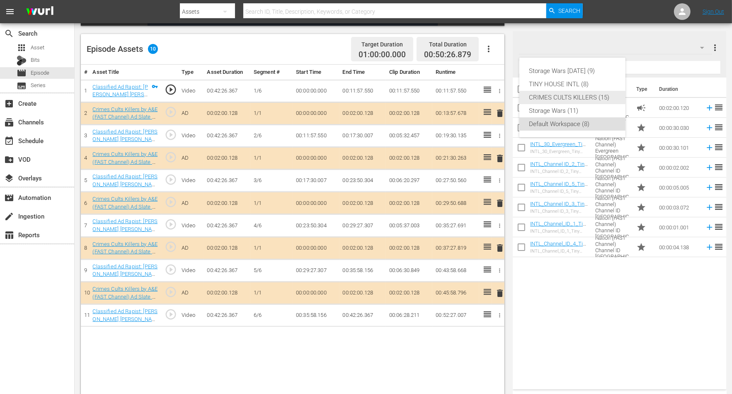
click at [572, 98] on div "CRIMES CULTS KILLERS (15)" at bounding box center [572, 97] width 86 height 13
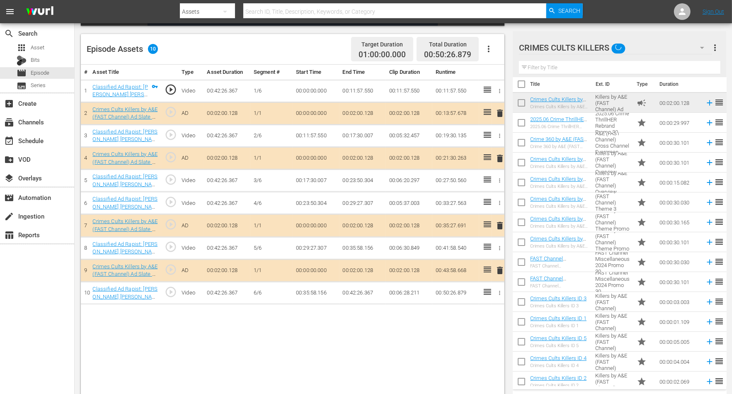
scroll to position [10, 0]
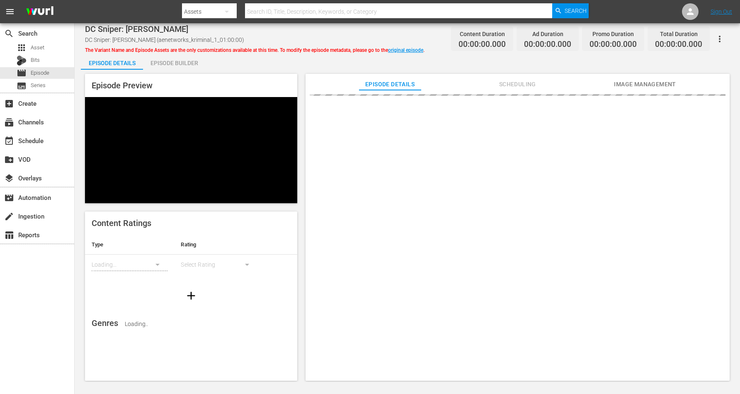
click at [166, 63] on div "Episode Builder" at bounding box center [174, 63] width 62 height 20
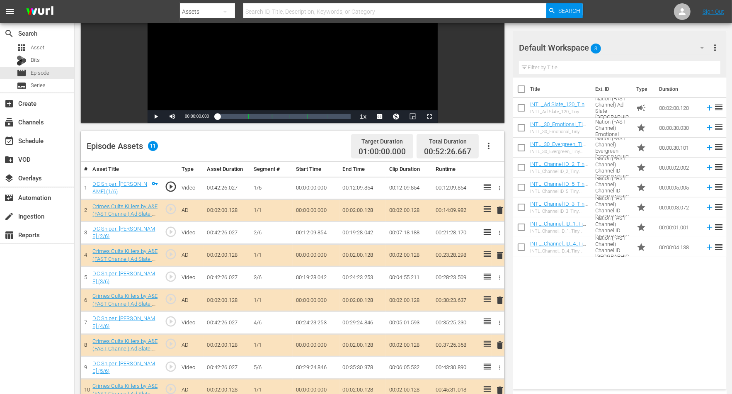
scroll to position [207, 0]
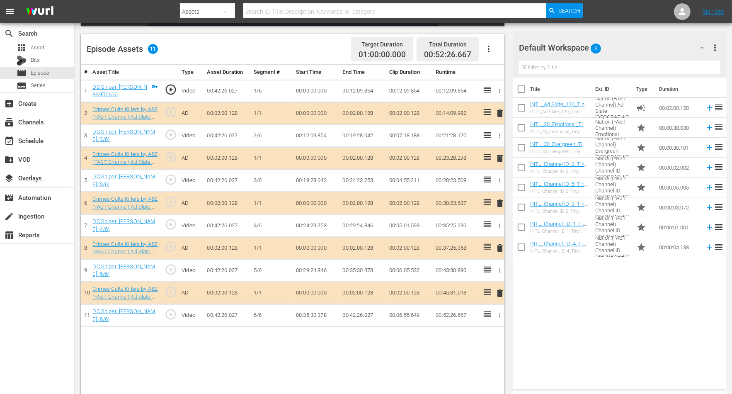
click at [591, 49] on icon "button" at bounding box center [702, 48] width 10 height 10
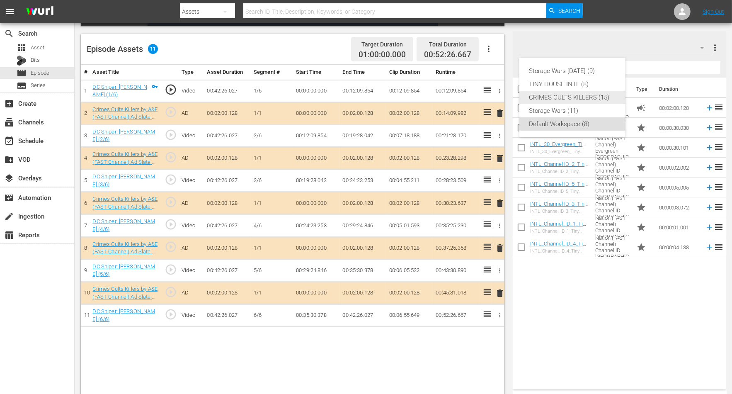
click at [578, 96] on div "CRIMES CULTS KILLERS (15)" at bounding box center [572, 97] width 86 height 13
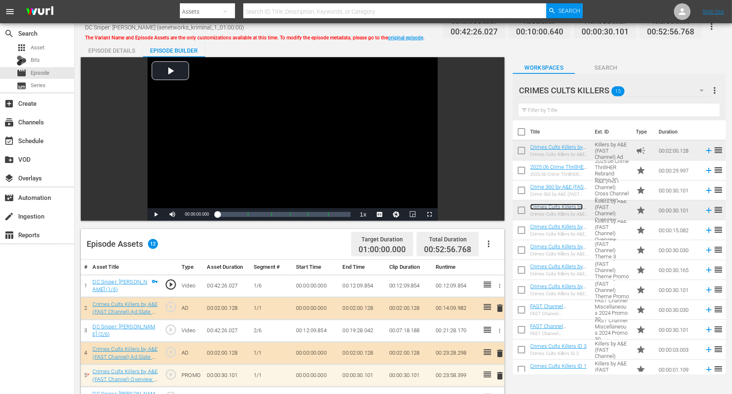
scroll to position [0, 0]
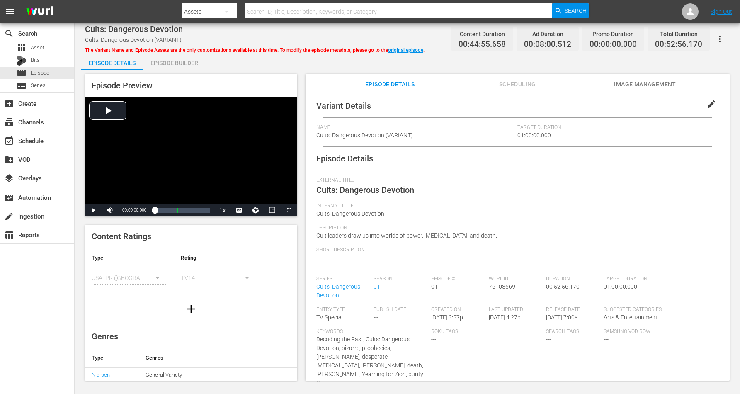
click at [179, 63] on div "Episode Builder" at bounding box center [174, 63] width 62 height 20
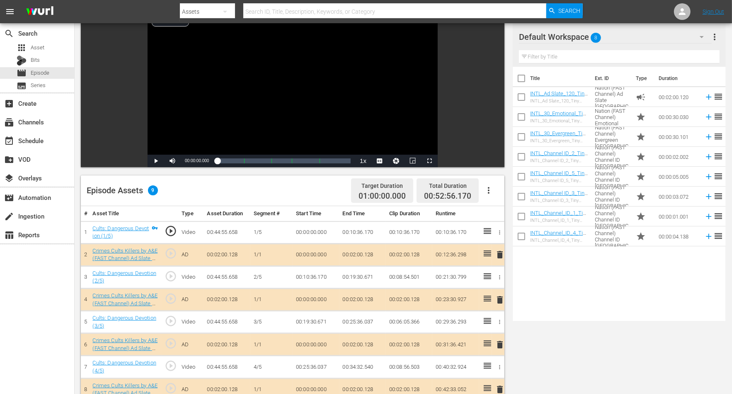
scroll to position [104, 0]
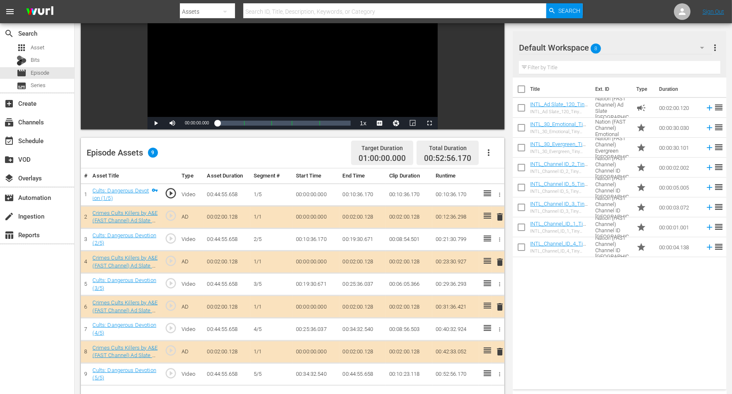
click at [502, 260] on span "delete" at bounding box center [500, 262] width 10 height 10
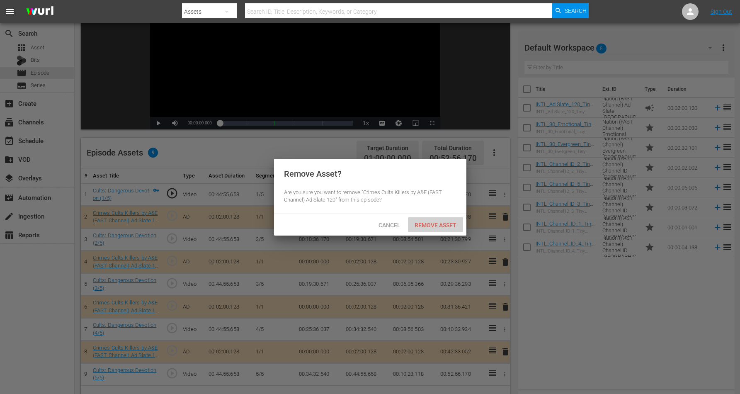
click at [439, 223] on span "Remove Asset" at bounding box center [435, 225] width 55 height 7
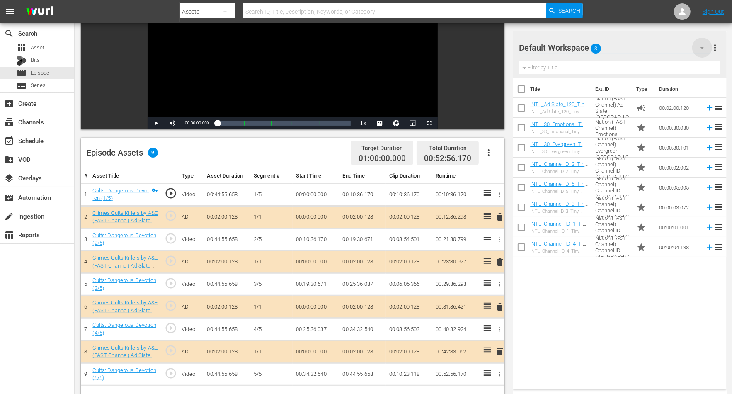
click at [591, 43] on icon "button" at bounding box center [702, 48] width 10 height 10
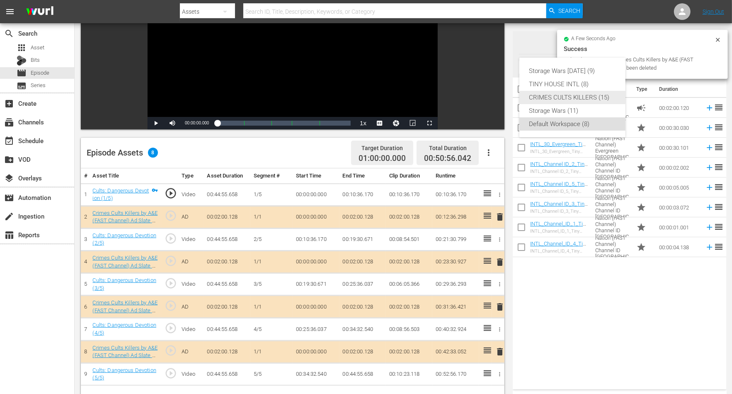
click at [545, 98] on div "CRIMES CULTS KILLERS (15)" at bounding box center [572, 97] width 86 height 13
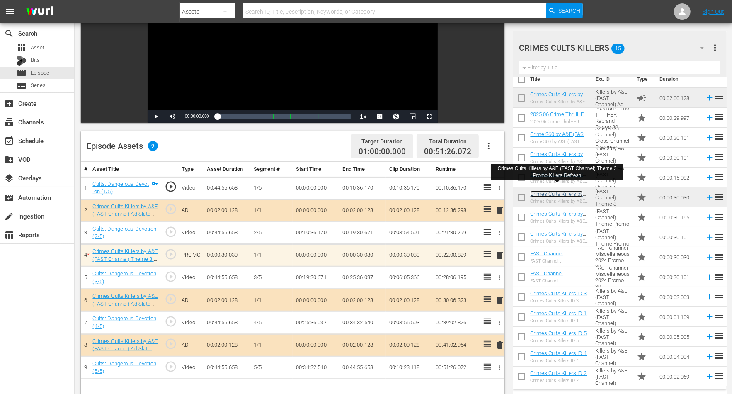
scroll to position [60, 0]
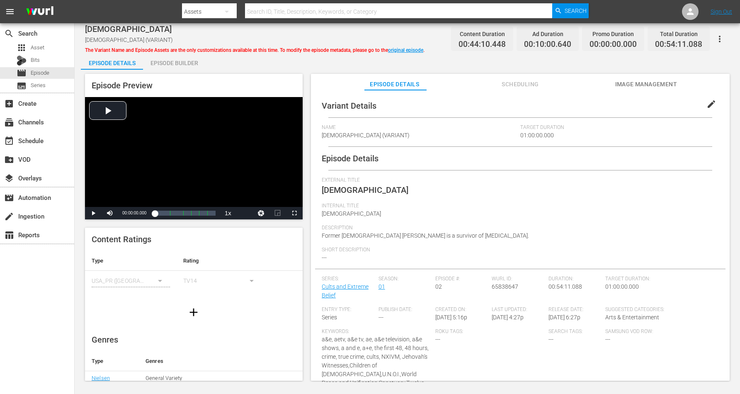
click at [186, 61] on div "Episode Builder" at bounding box center [174, 63] width 62 height 20
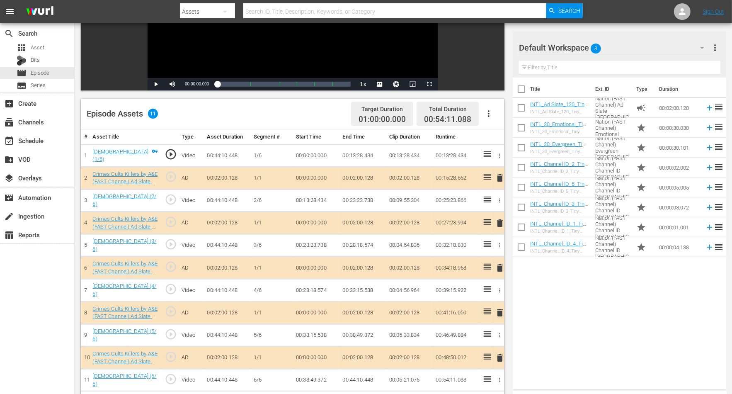
scroll to position [155, 0]
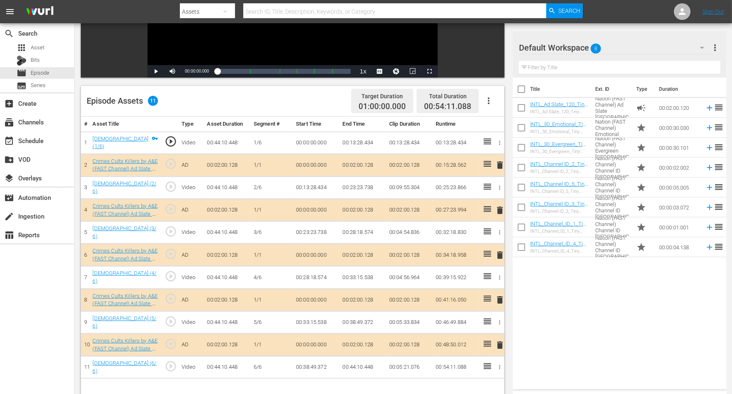
click at [591, 46] on icon "button" at bounding box center [702, 48] width 10 height 10
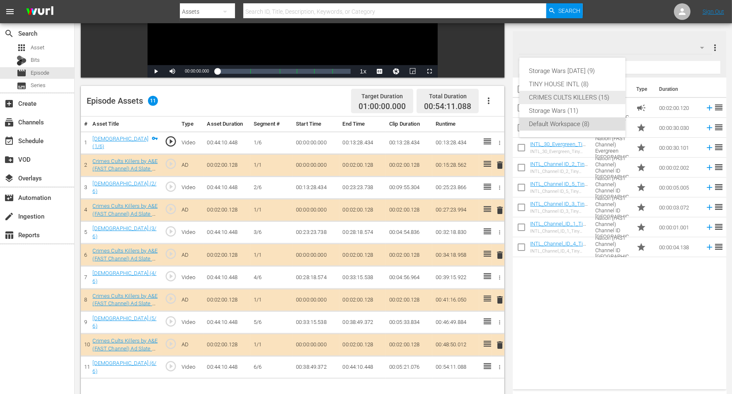
click at [582, 94] on div "CRIMES CULTS KILLERS (15)" at bounding box center [572, 97] width 86 height 13
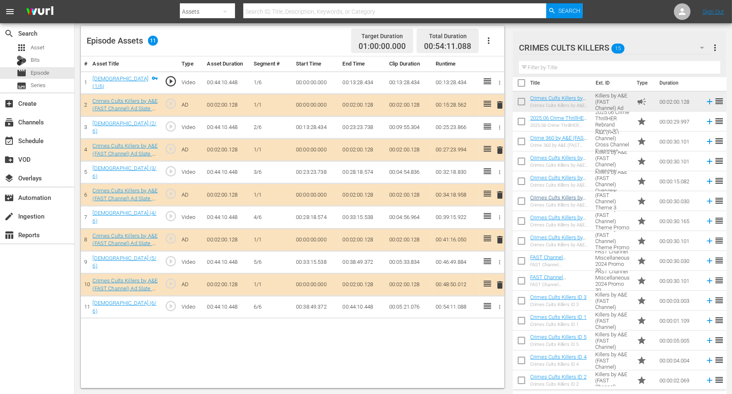
scroll to position [10, 0]
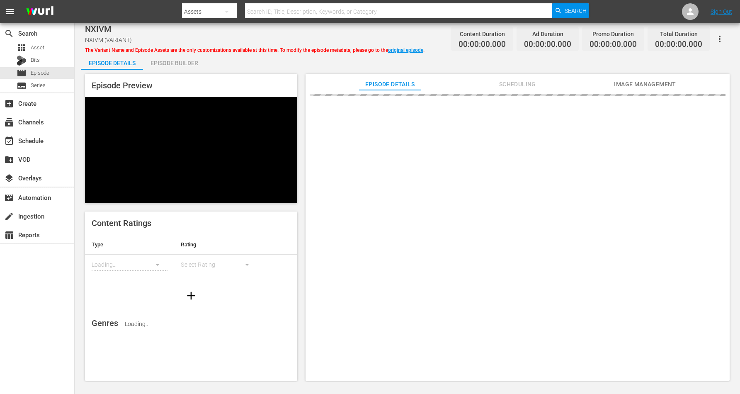
click at [179, 60] on div "Episode Builder" at bounding box center [174, 63] width 62 height 20
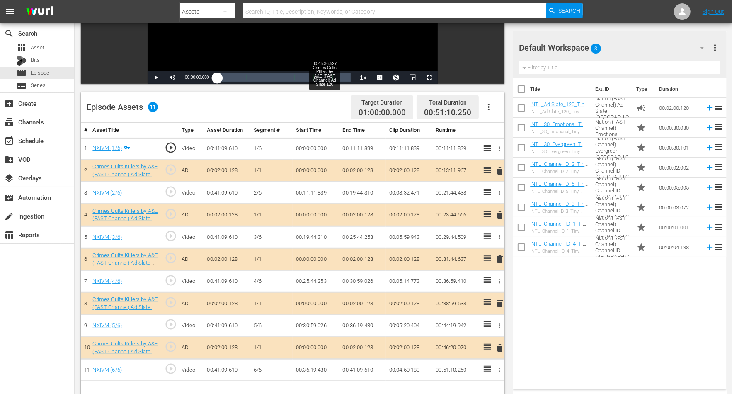
scroll to position [207, 0]
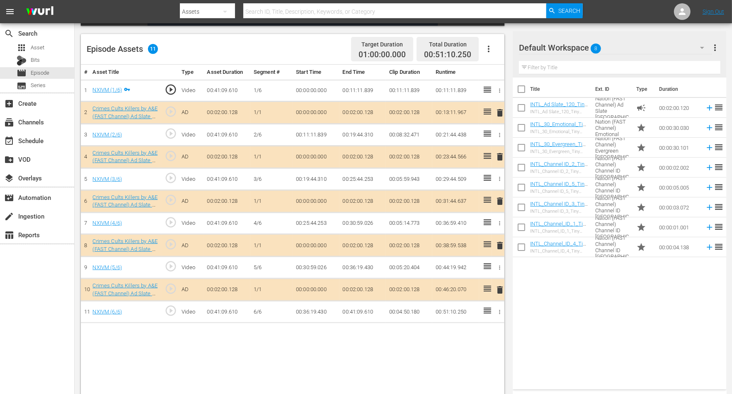
click at [591, 48] on icon "button" at bounding box center [702, 48] width 10 height 10
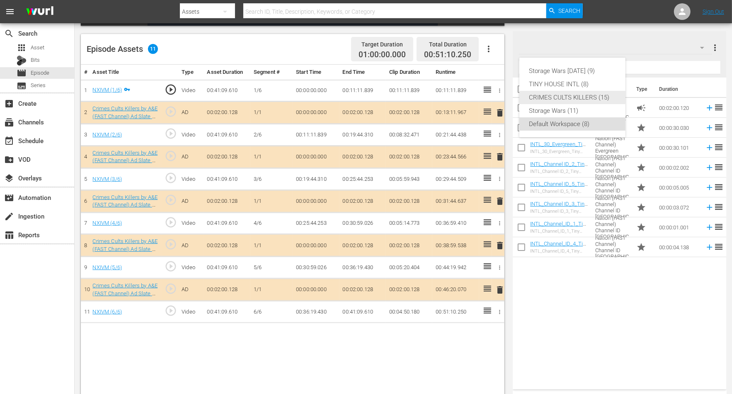
click at [562, 95] on div "CRIMES CULTS KILLERS (15)" at bounding box center [572, 97] width 86 height 13
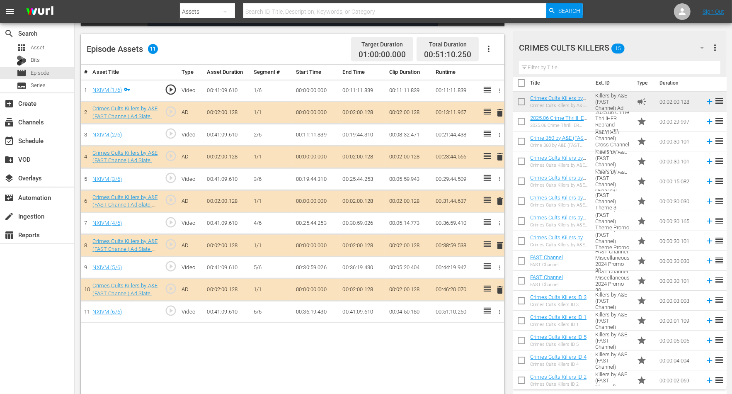
scroll to position [10, 0]
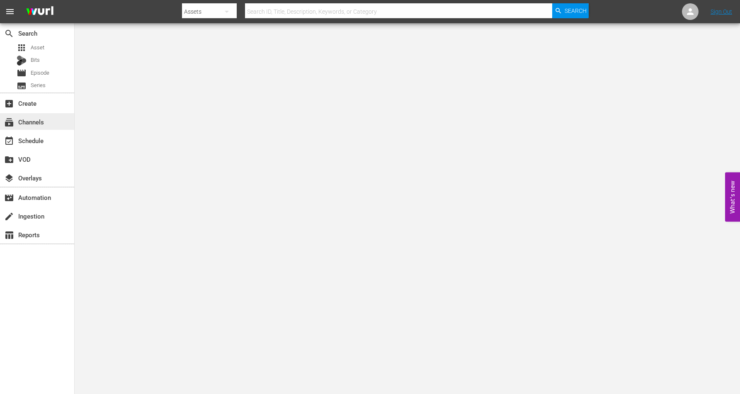
click at [36, 121] on div "subscriptions Channels" at bounding box center [23, 120] width 46 height 7
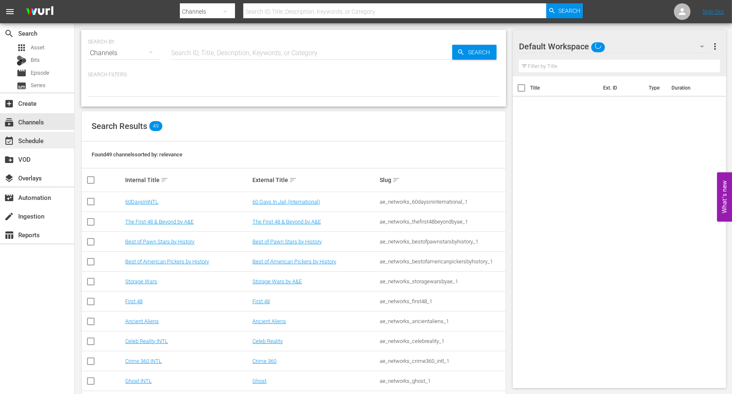
click at [36, 141] on div "event_available Schedule" at bounding box center [23, 139] width 46 height 7
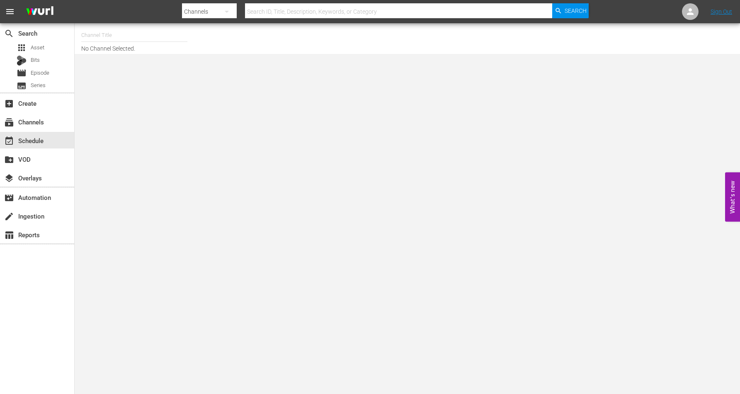
click at [159, 35] on input "text" at bounding box center [134, 35] width 106 height 20
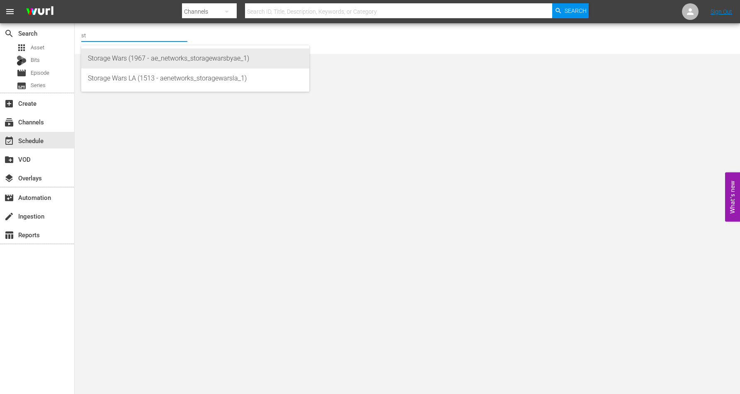
click at [155, 59] on div "Storage Wars (1967 - ae_networks_storagewarsbyae_1)" at bounding box center [195, 58] width 215 height 20
type input "Storage Wars (1967 - ae_networks_storagewarsbyae_1)"
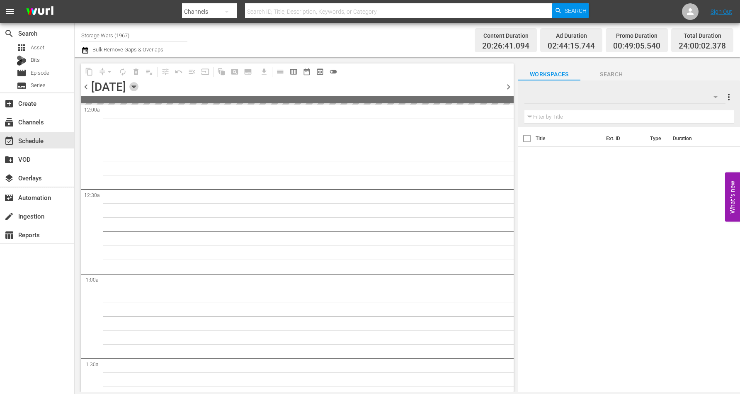
click at [138, 85] on icon "button" at bounding box center [133, 86] width 9 height 9
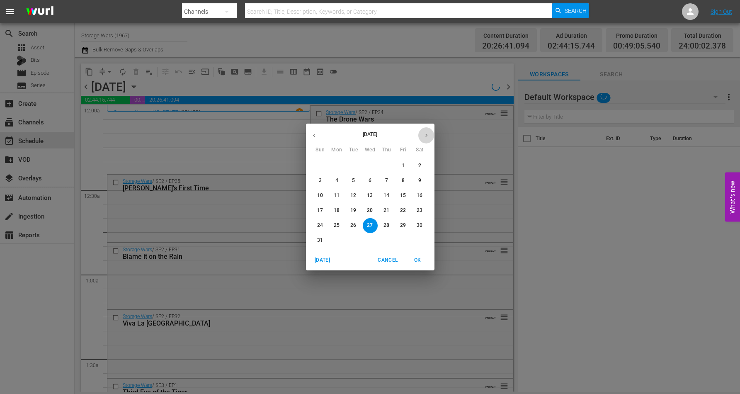
drag, startPoint x: 429, startPoint y: 132, endPoint x: 411, endPoint y: 145, distance: 22.3
click at [429, 133] on button "button" at bounding box center [426, 135] width 16 height 16
click at [338, 191] on button "15" at bounding box center [337, 195] width 15 height 15
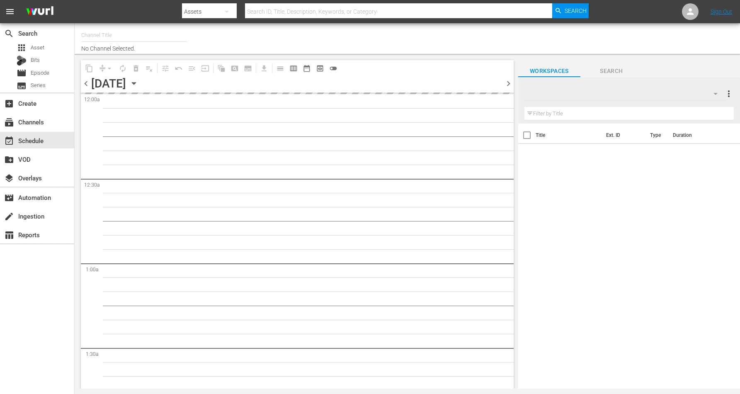
type input "Storage Wars (1967)"
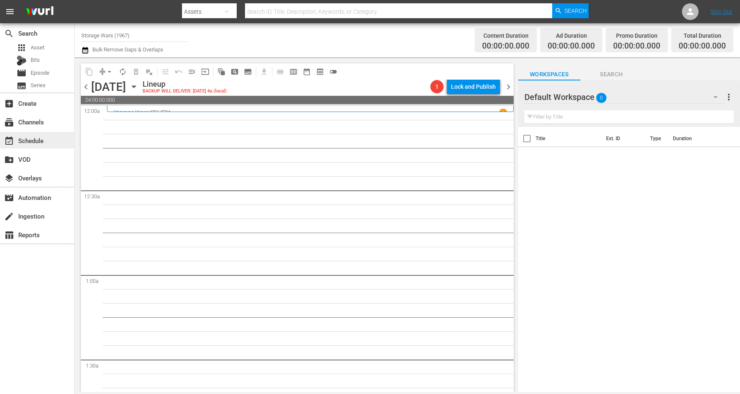
click at [36, 139] on div "event_available Schedule" at bounding box center [23, 139] width 46 height 7
drag, startPoint x: 192, startPoint y: 166, endPoint x: 190, endPoint y: 162, distance: 4.3
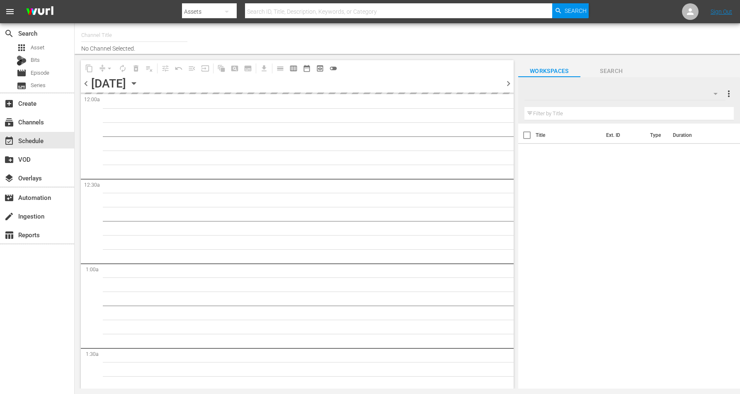
type input "Storage Wars (1967)"
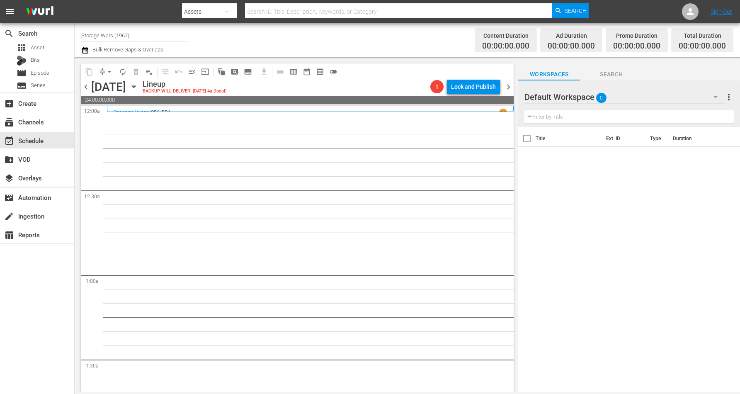
click at [138, 85] on icon "button" at bounding box center [133, 86] width 9 height 9
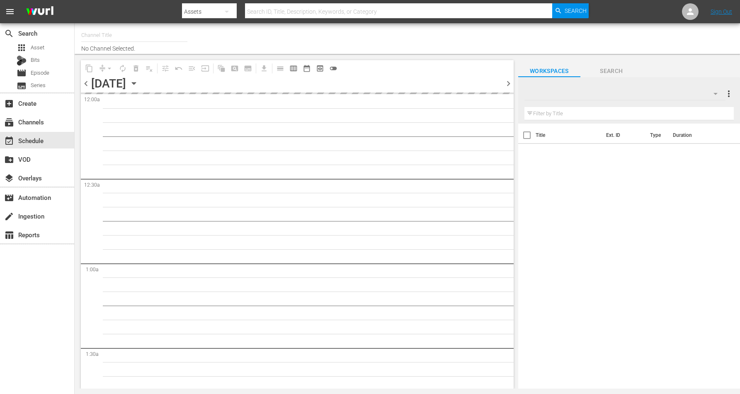
type input "Storage Wars (1967)"
